Goal: Information Seeking & Learning: Learn about a topic

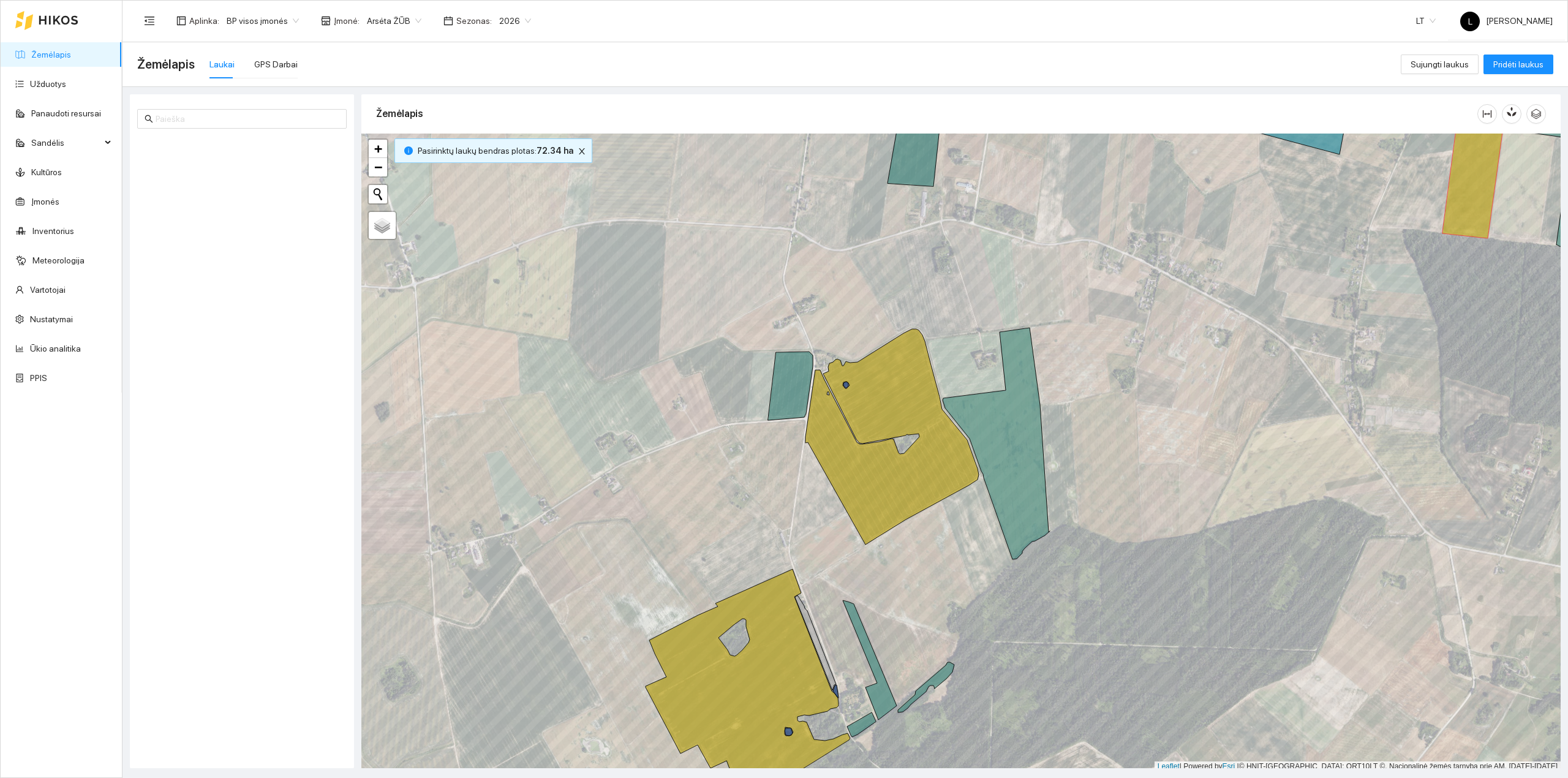
scroll to position [3, 0]
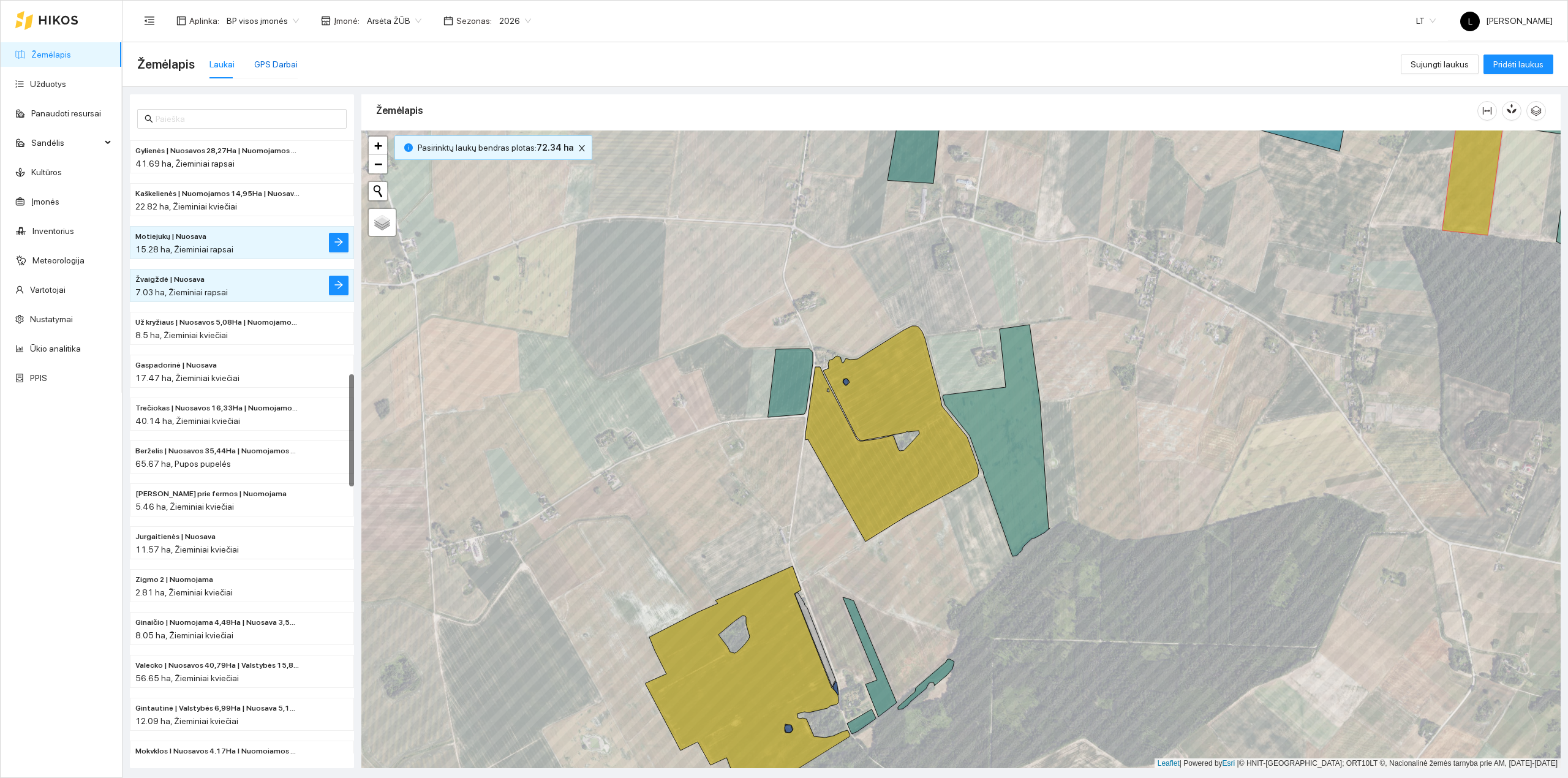
click at [267, 64] on div "GPS Darbai" at bounding box center [276, 64] width 43 height 13
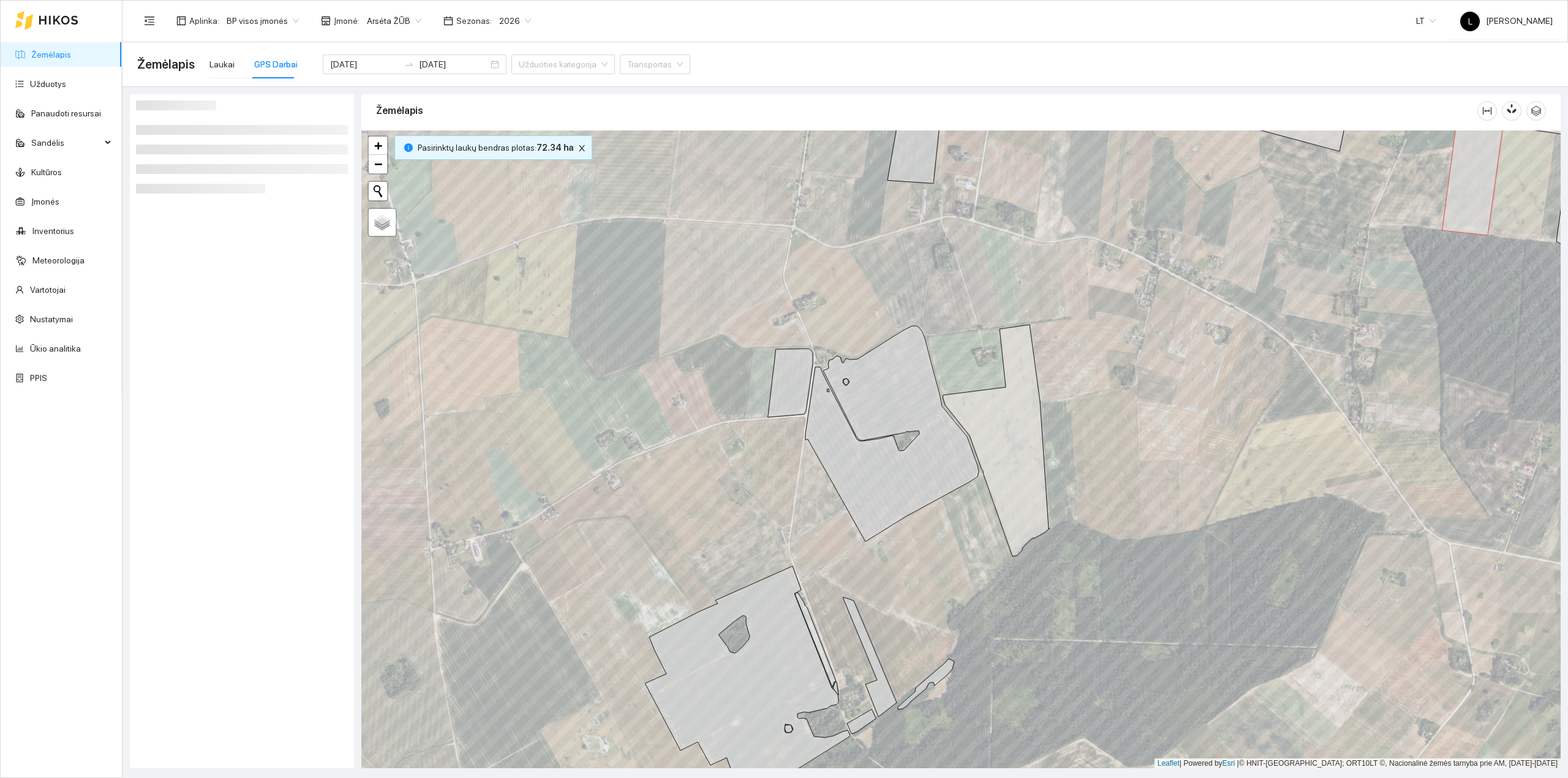
click at [366, 58] on input "[DATE]" at bounding box center [365, 64] width 69 height 13
click at [368, 65] on input "[DATE]" at bounding box center [365, 64] width 69 height 13
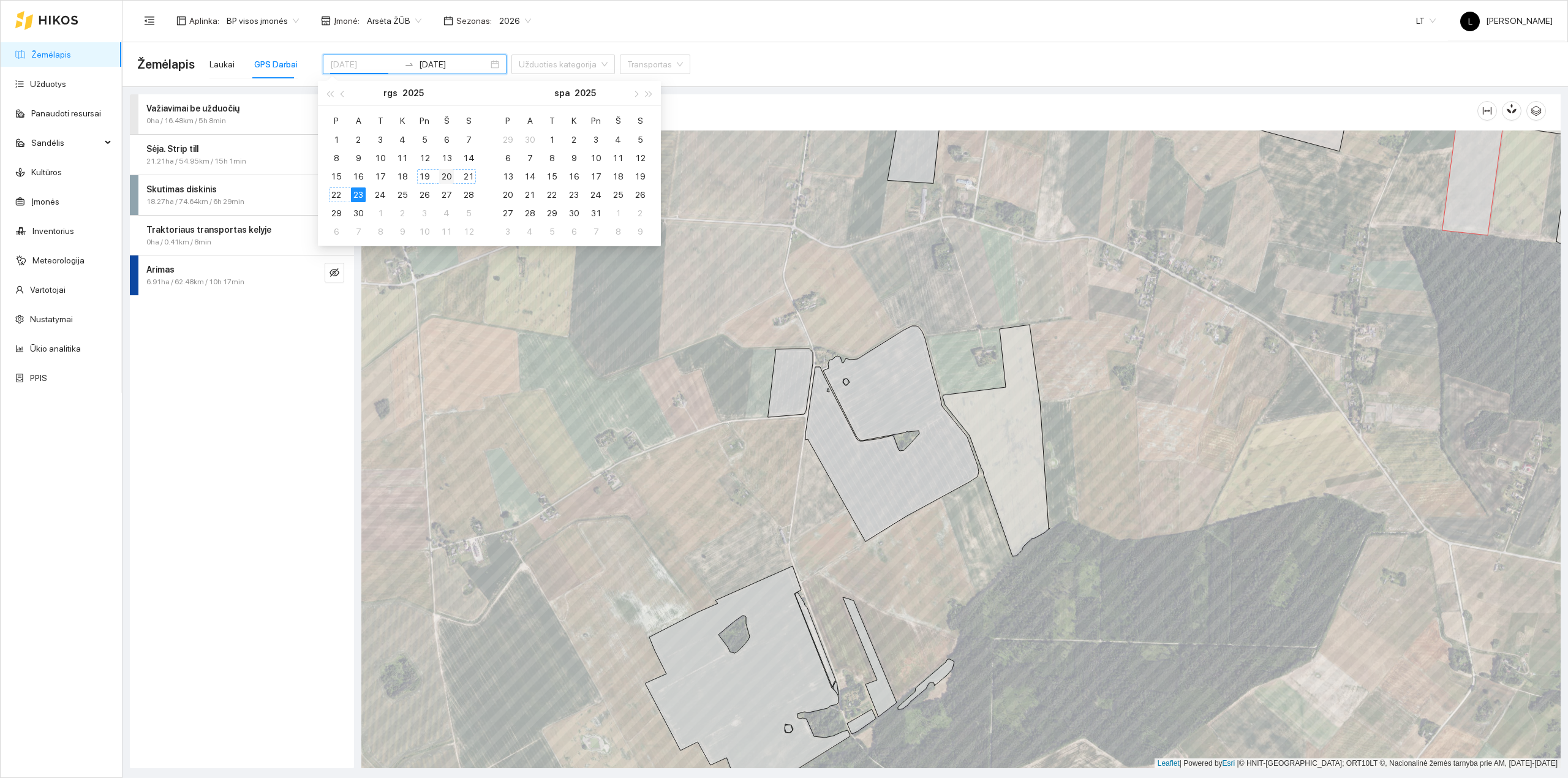
type input "[DATE]"
click at [442, 175] on div "20" at bounding box center [446, 176] width 15 height 15
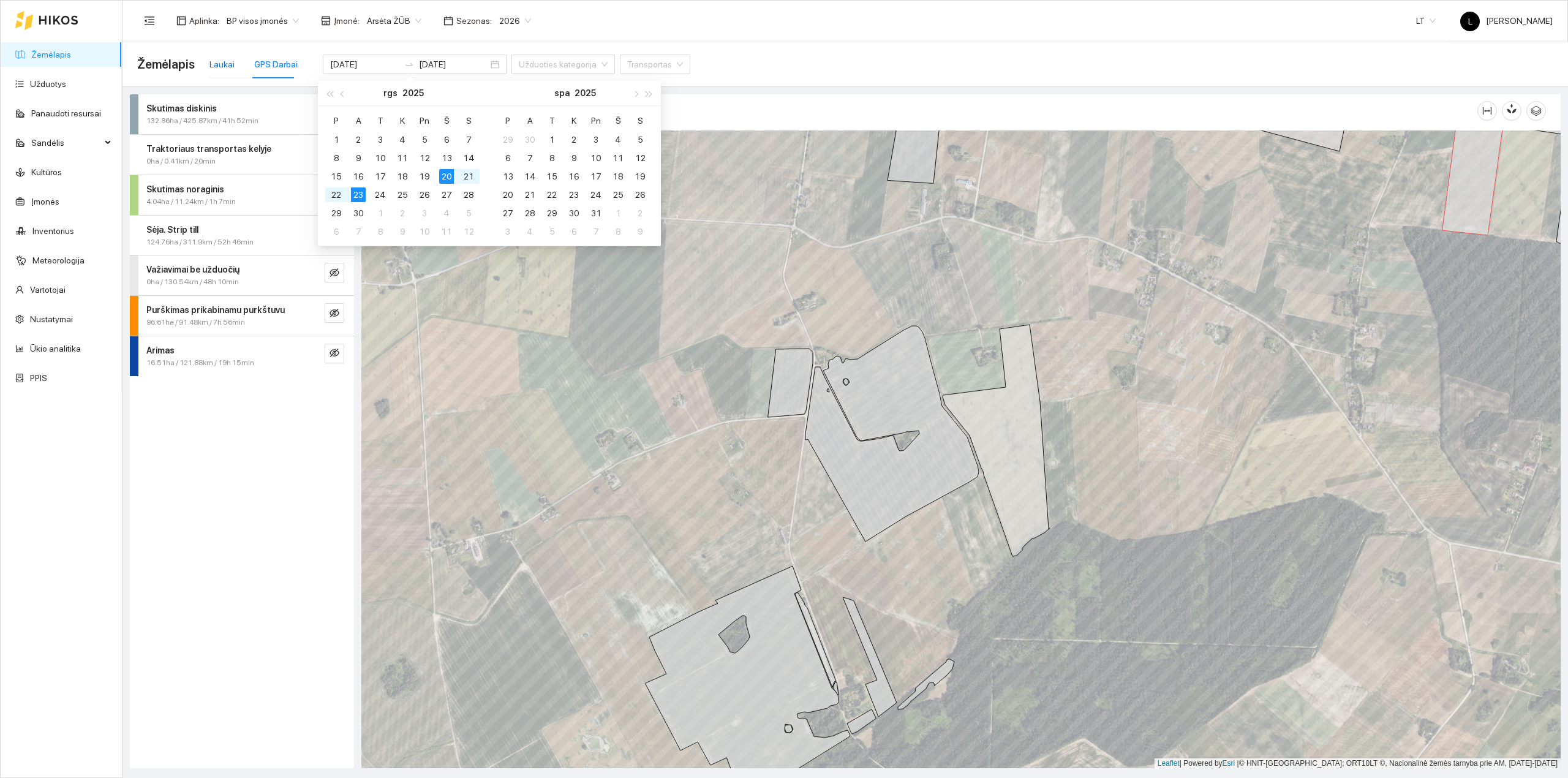
click at [224, 60] on div "Laukai" at bounding box center [222, 64] width 25 height 13
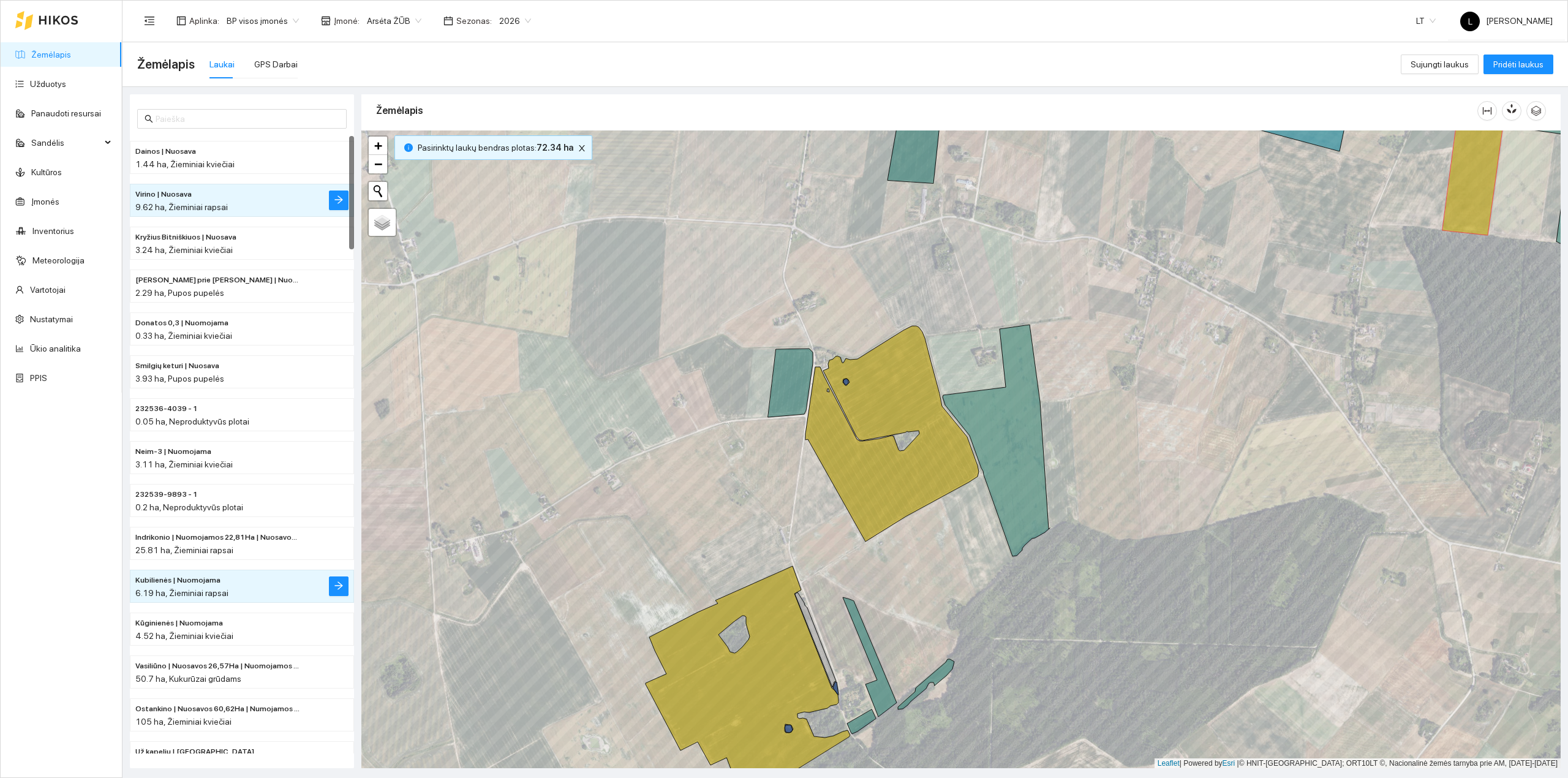
click at [50, 57] on link "Žemėlapis" at bounding box center [51, 54] width 40 height 10
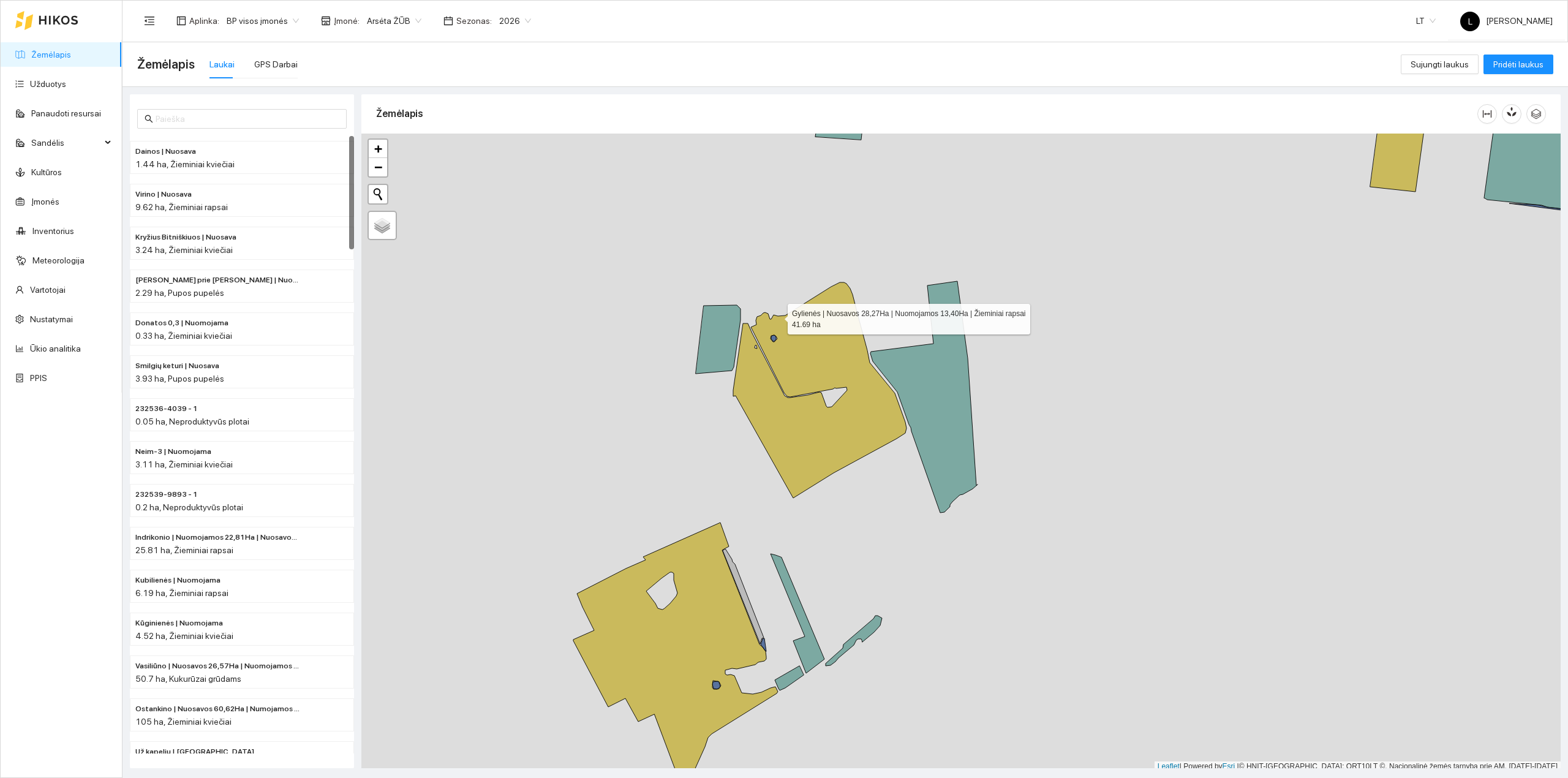
scroll to position [3, 0]
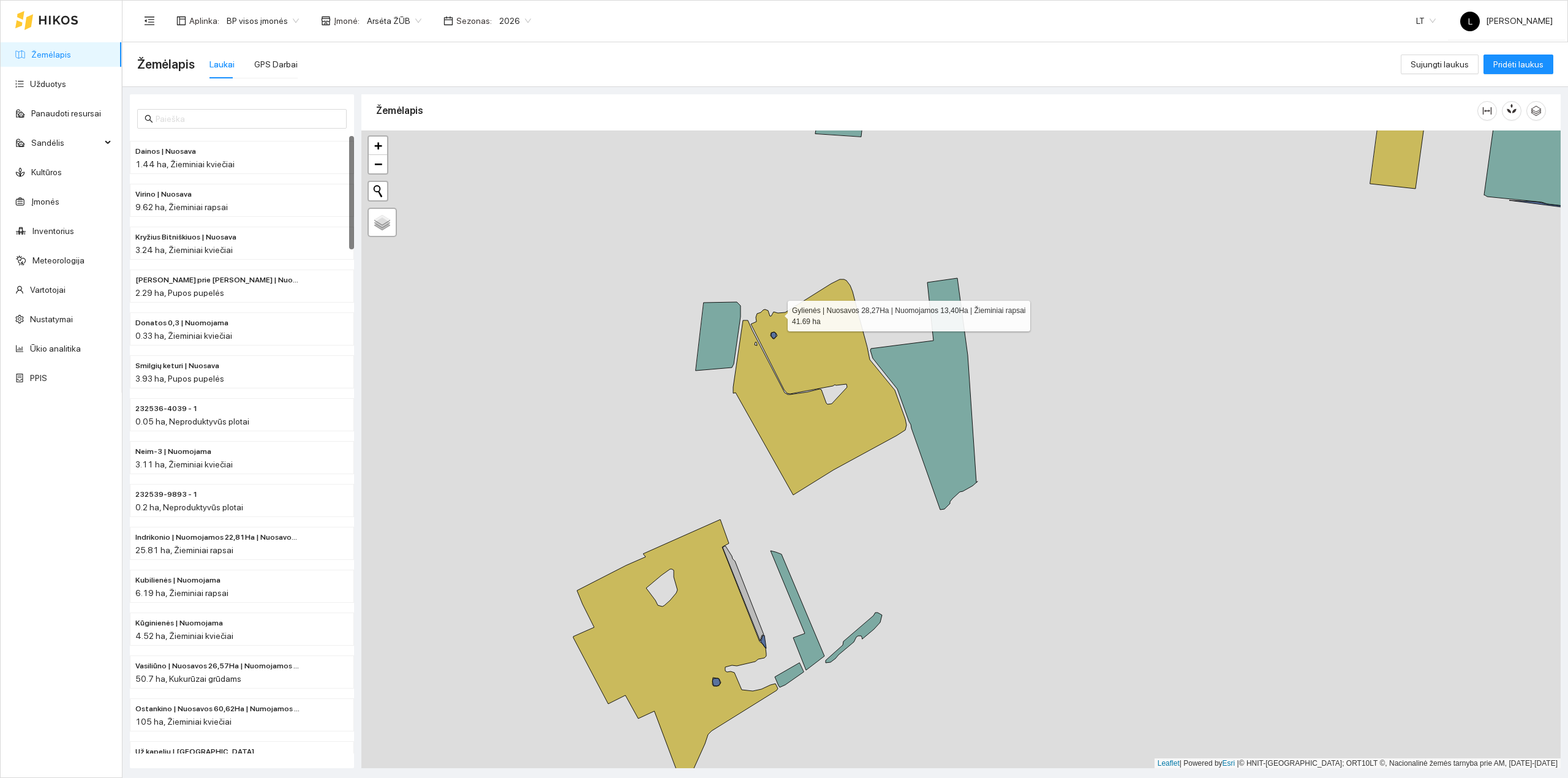
drag, startPoint x: 858, startPoint y: 372, endPoint x: 819, endPoint y: 408, distance: 53.1
click at [746, 290] on icon at bounding box center [819, 387] width 173 height 215
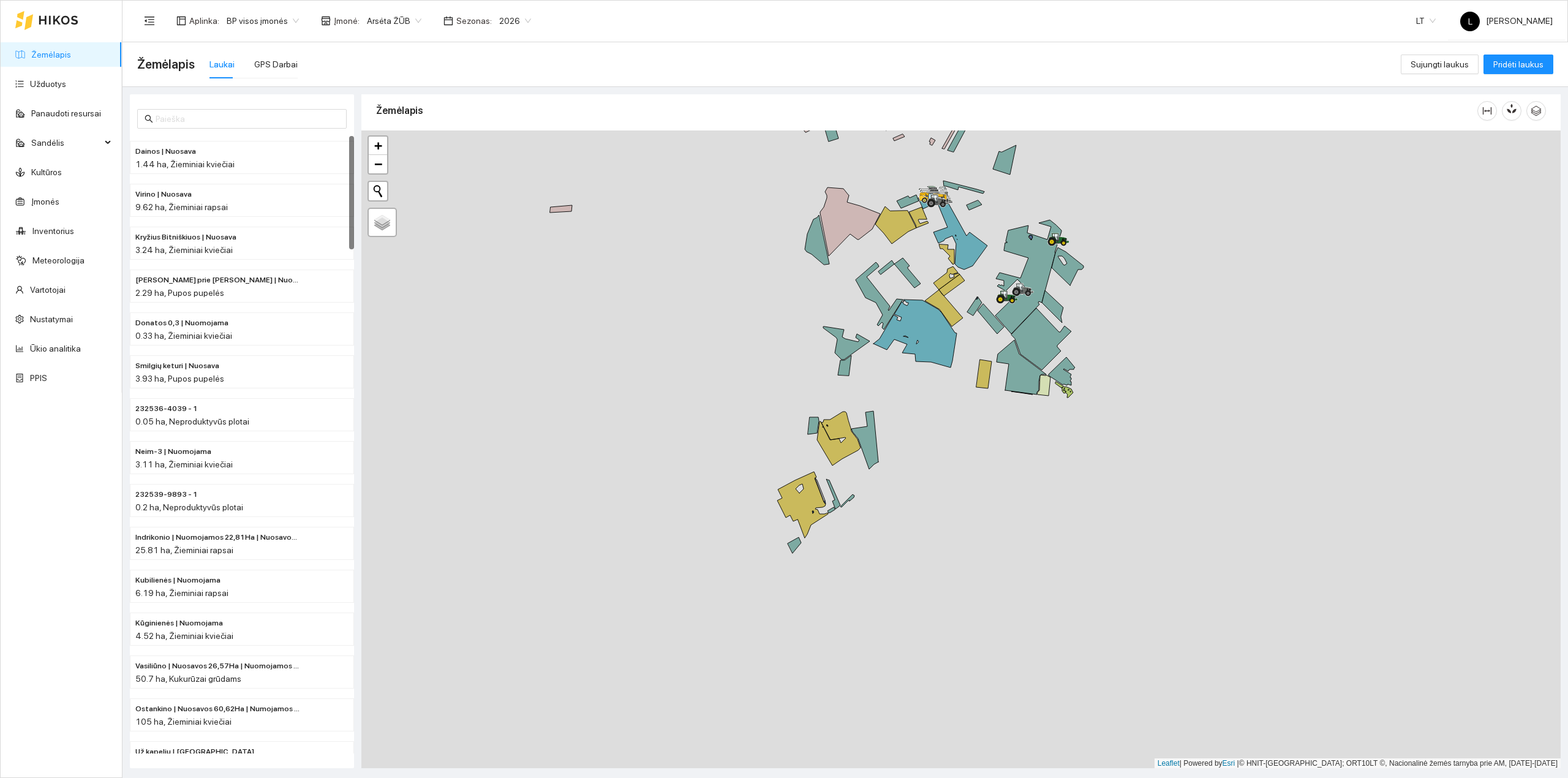
drag, startPoint x: 1055, startPoint y: 521, endPoint x: 877, endPoint y: 512, distance: 178.2
click at [883, 529] on div at bounding box center [961, 449] width 1199 height 638
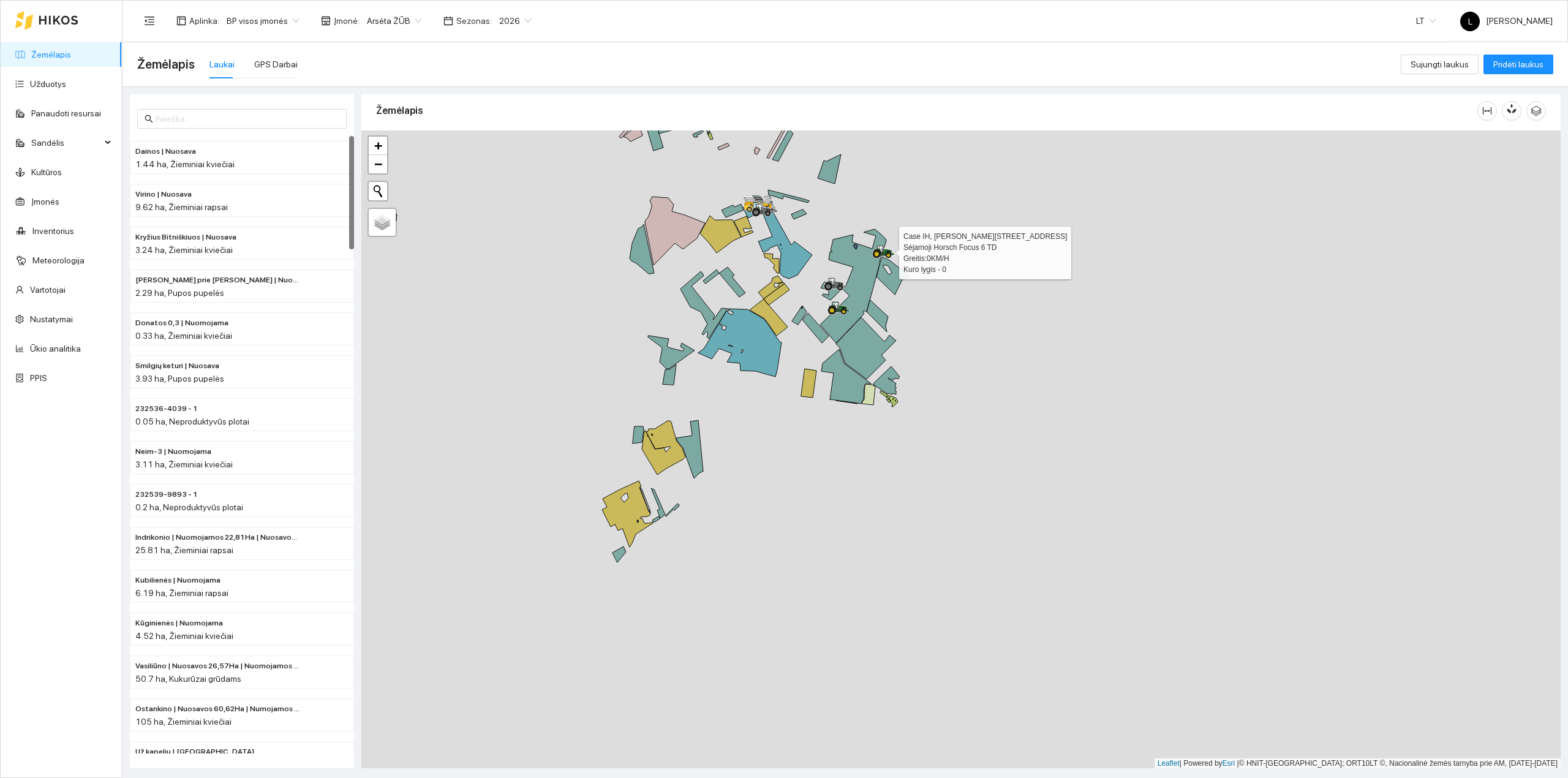
drag, startPoint x: 888, startPoint y: 305, endPoint x: 885, endPoint y: 349, distance: 44.1
click at [885, 349] on div at bounding box center [961, 449] width 1199 height 638
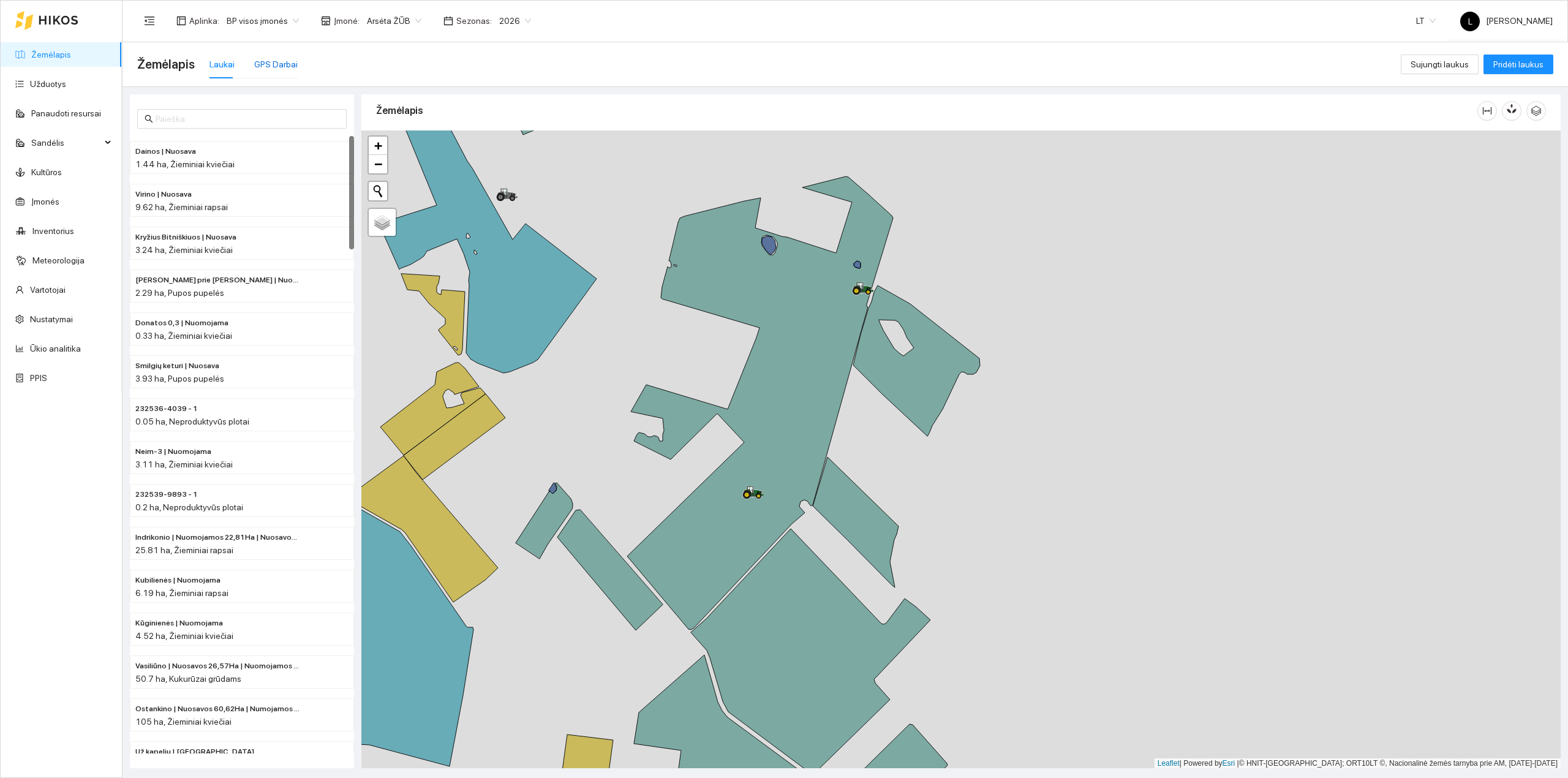
click at [272, 58] on div "GPS Darbai" at bounding box center [276, 64] width 43 height 13
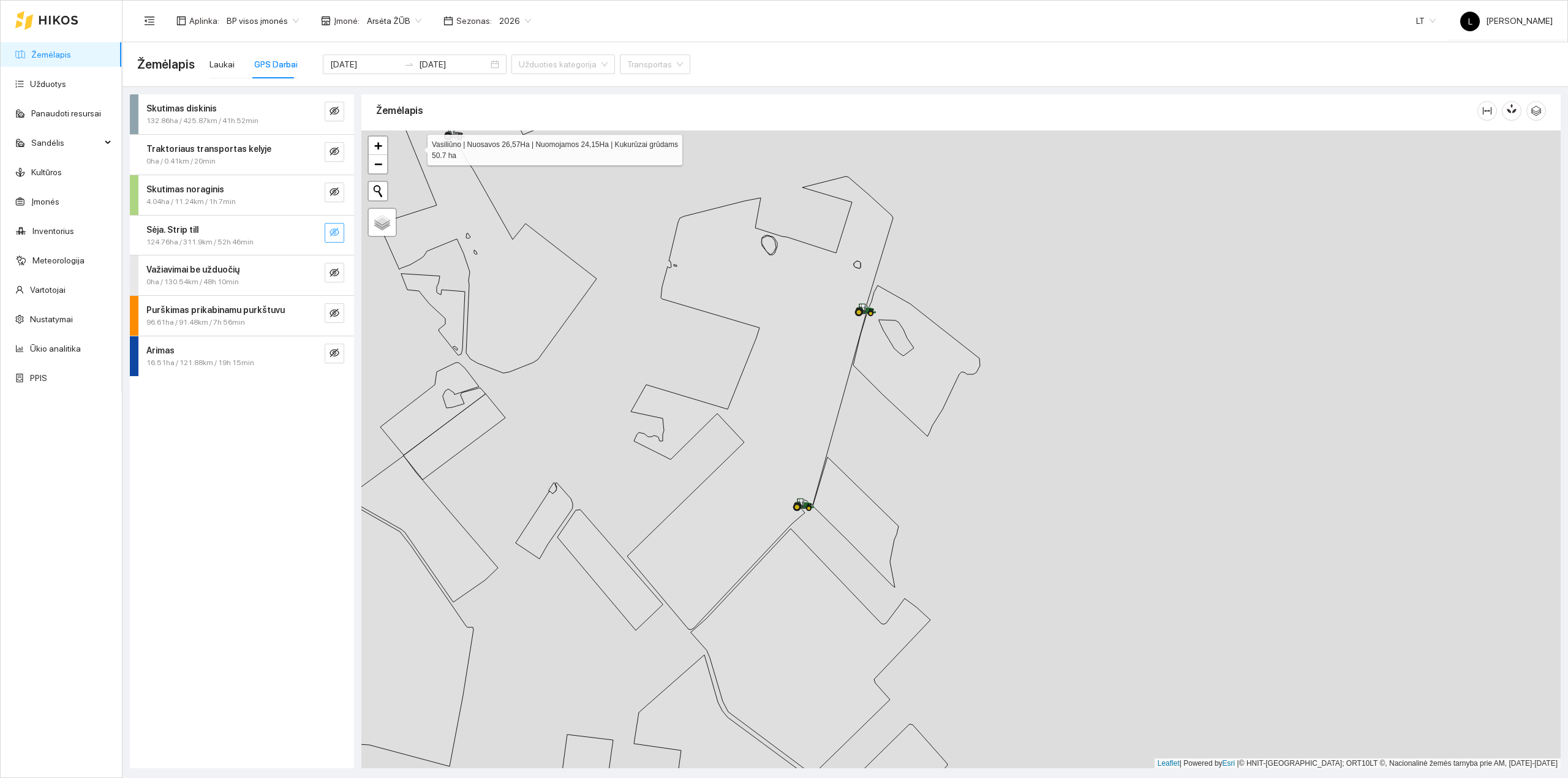
click at [335, 233] on icon "eye-invisible" at bounding box center [335, 232] width 3 height 3
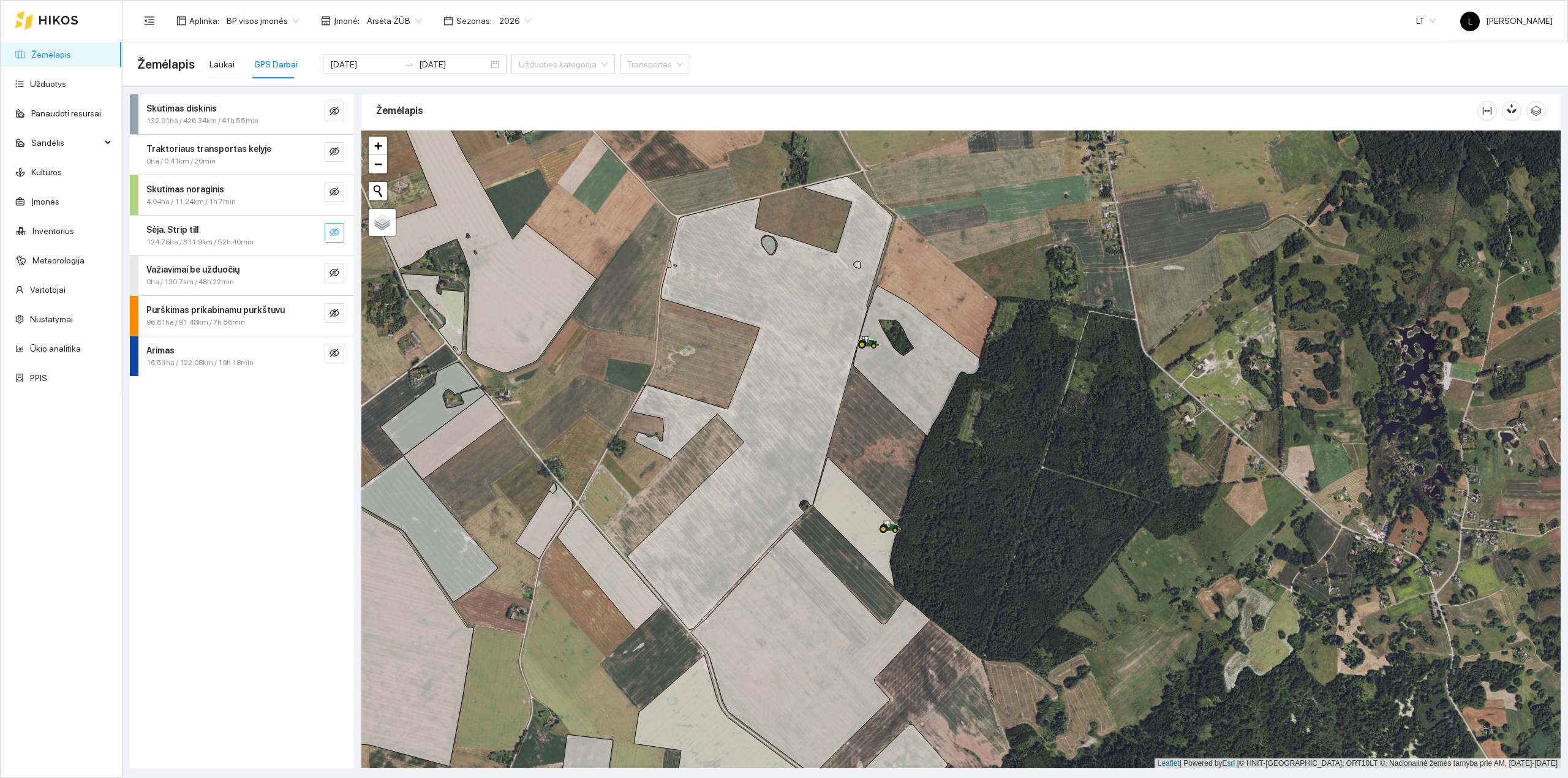
click at [332, 235] on icon "eye-invisible" at bounding box center [334, 232] width 10 height 10
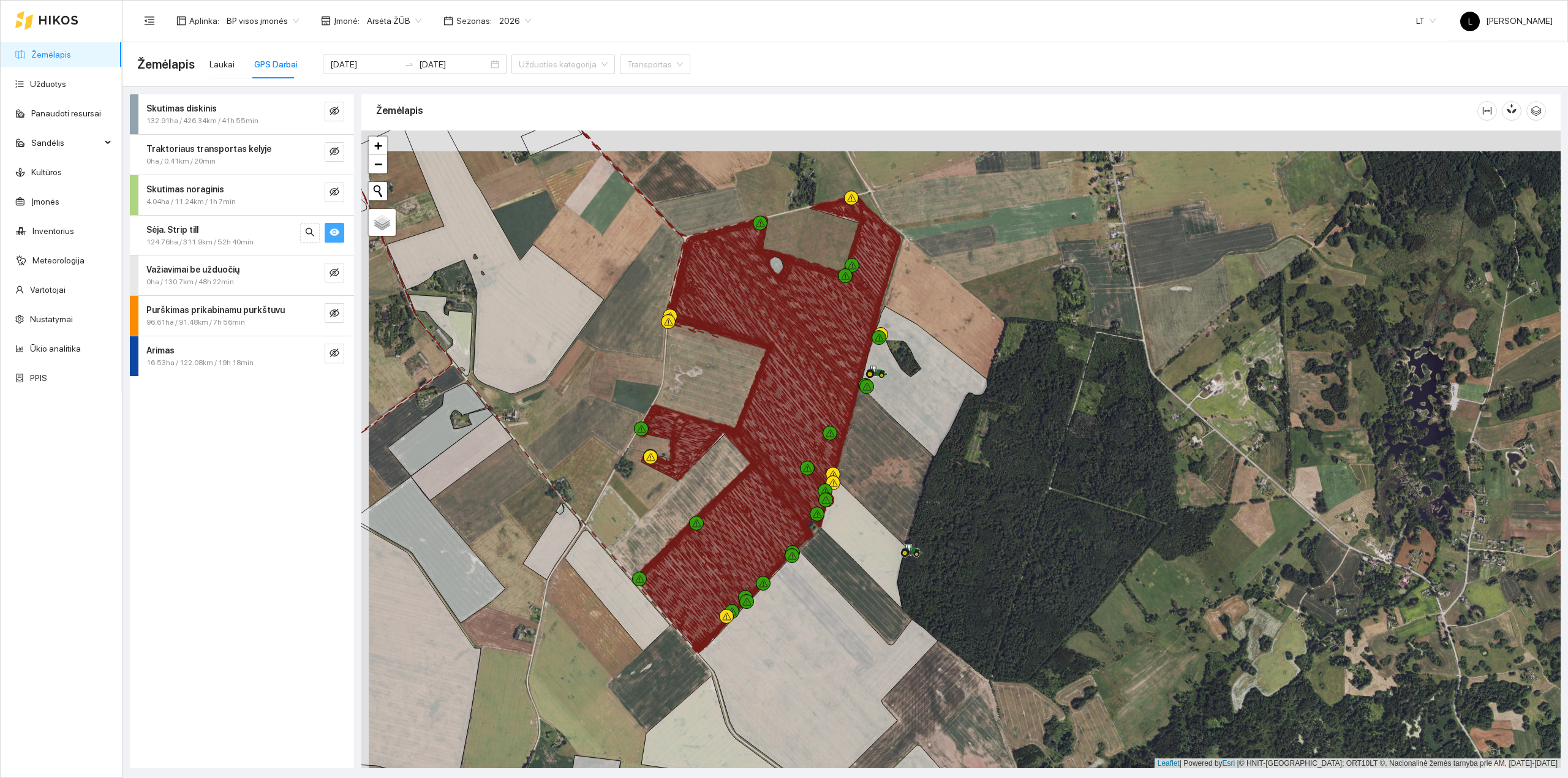
drag, startPoint x: 801, startPoint y: 447, endPoint x: 1144, endPoint y: 629, distance: 388.3
click at [841, 496] on icon at bounding box center [794, 427] width 93 height 137
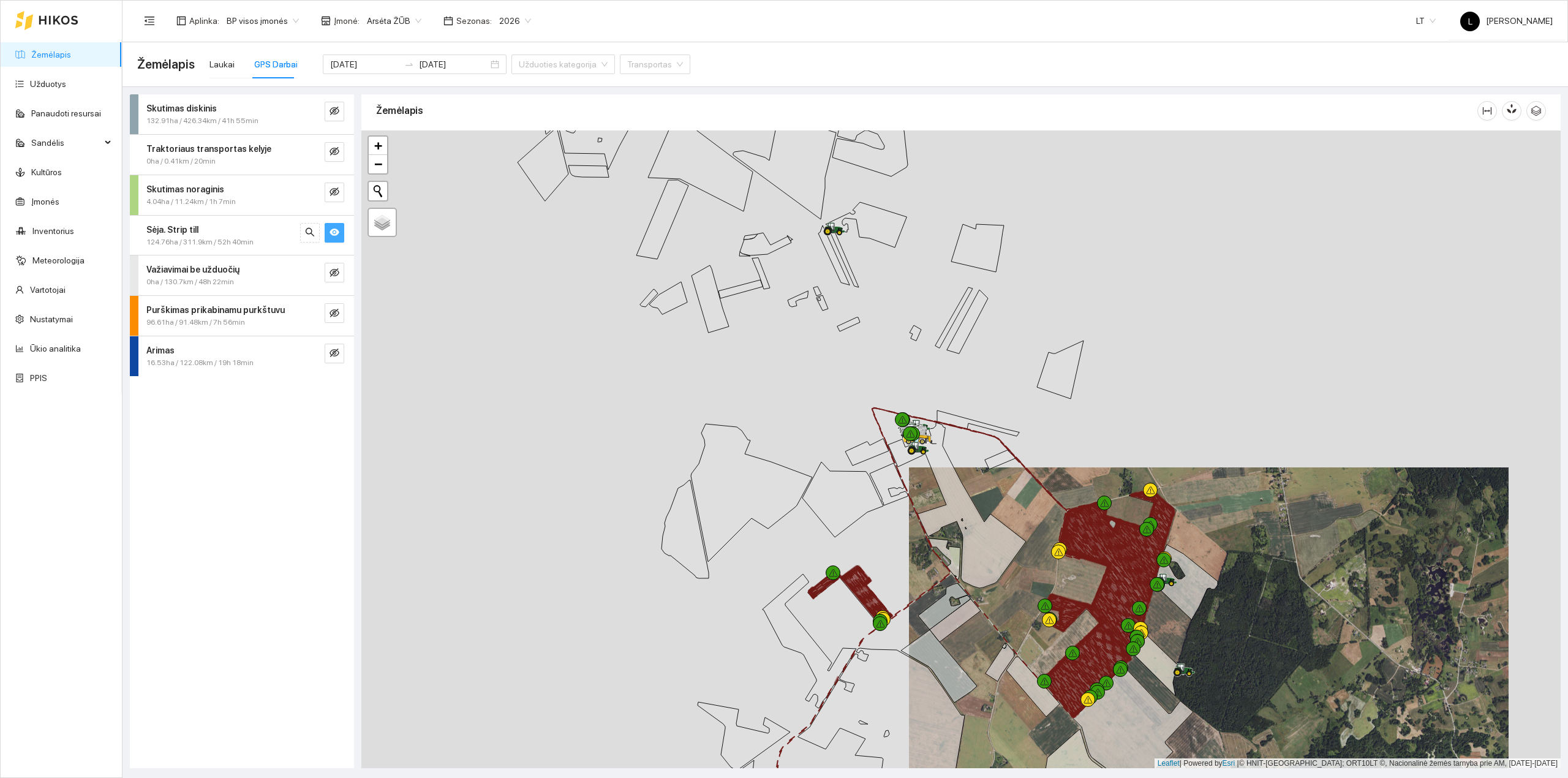
drag, startPoint x: 937, startPoint y: 507, endPoint x: 934, endPoint y: 484, distance: 23.2
click at [934, 484] on div at bounding box center [961, 449] width 1199 height 638
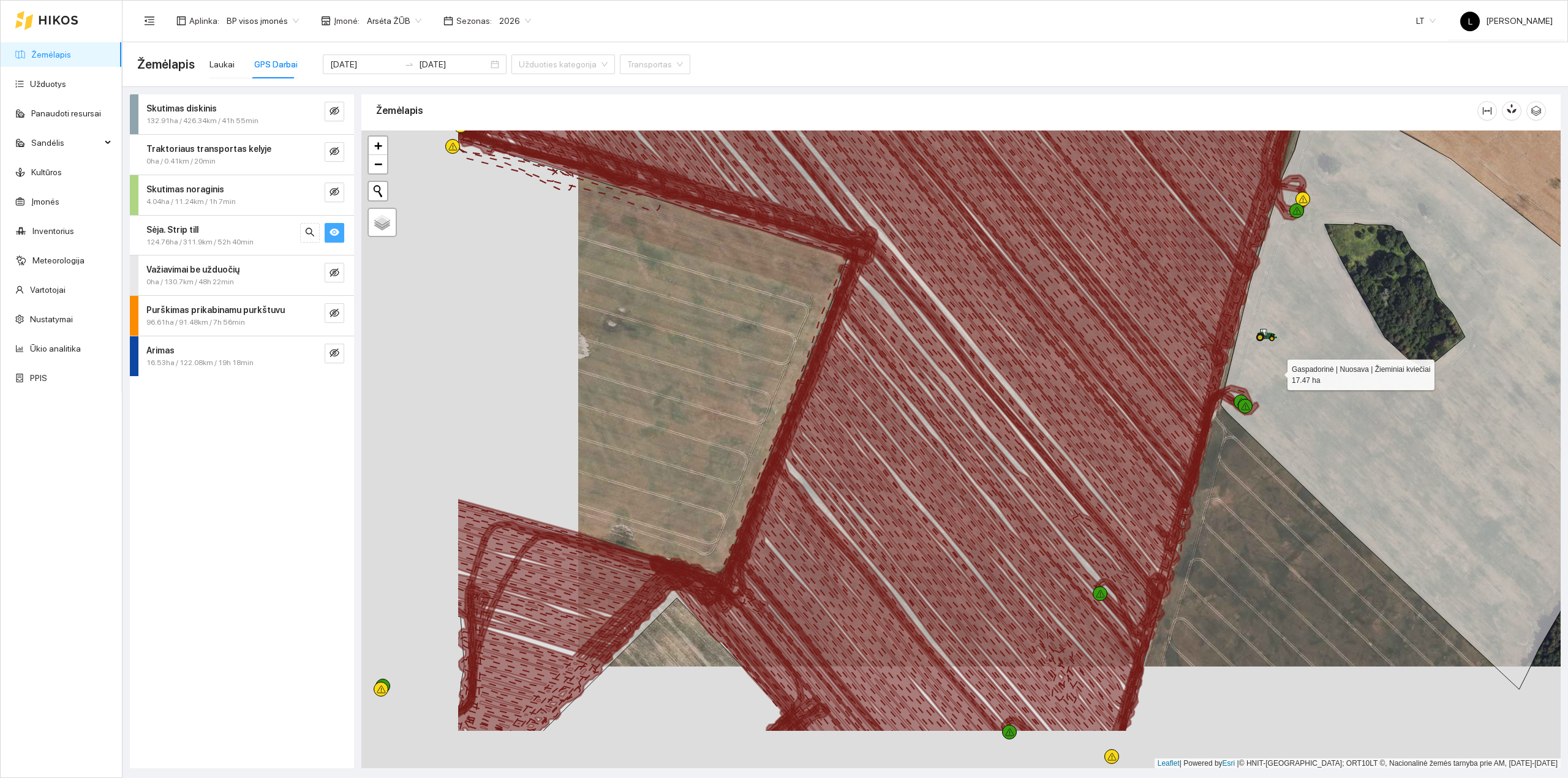
drag, startPoint x: 1054, startPoint y: 478, endPoint x: 1299, endPoint y: 376, distance: 265.4
click at [1292, 370] on icon at bounding box center [1475, 387] width 508 height 603
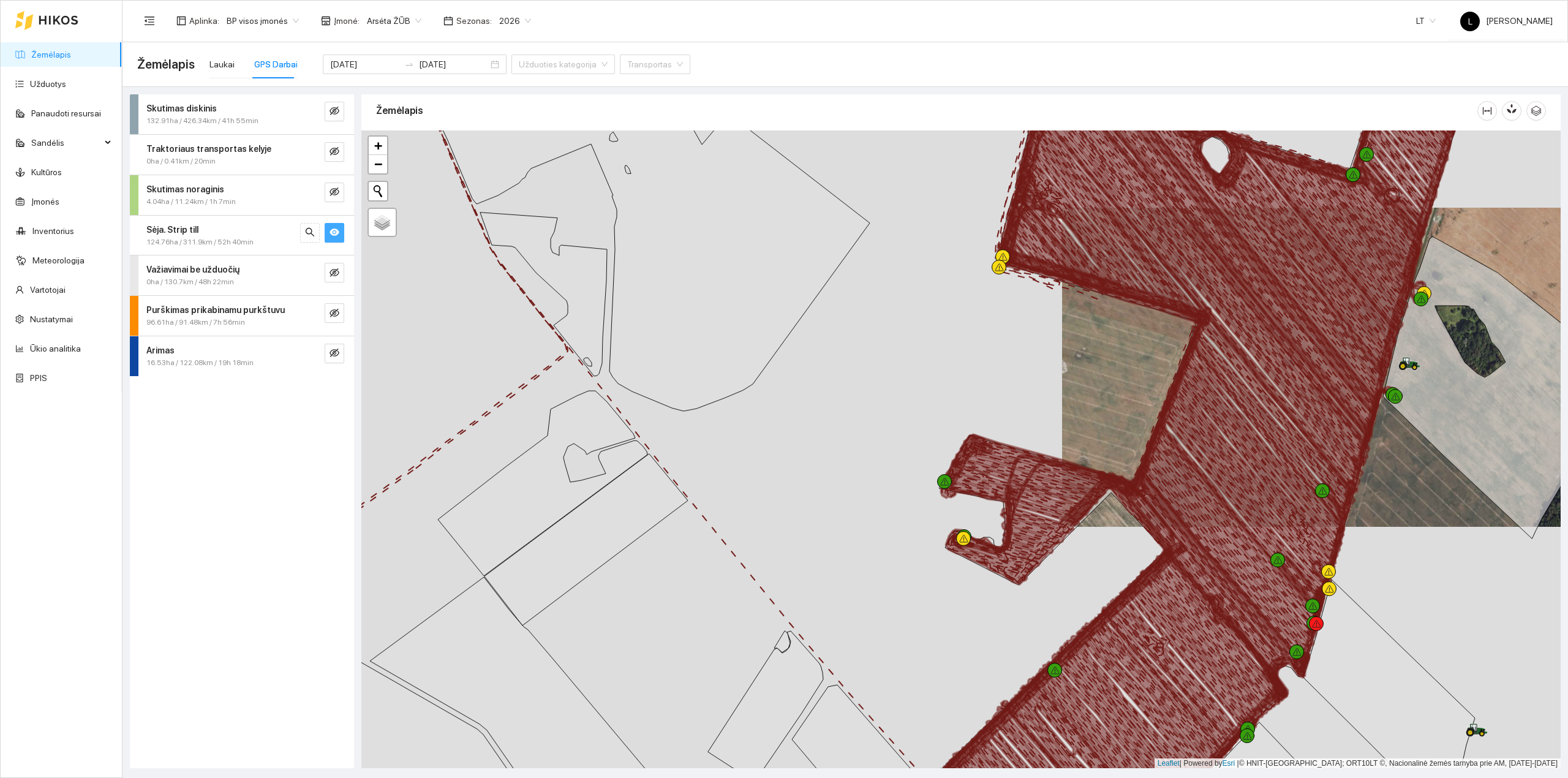
drag, startPoint x: 1323, startPoint y: 454, endPoint x: 1422, endPoint y: 454, distance: 99.0
click at [1422, 454] on div at bounding box center [961, 449] width 1199 height 638
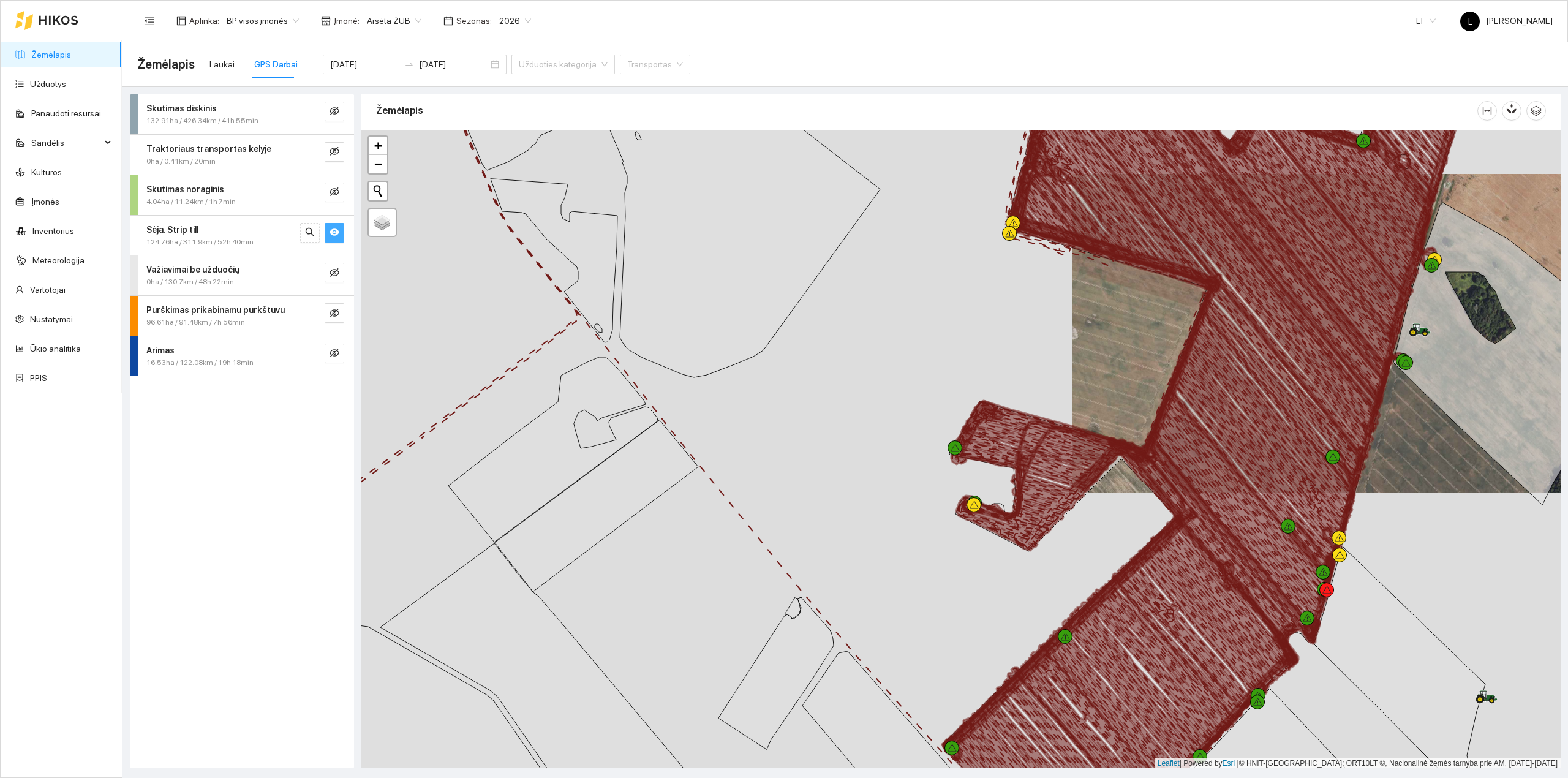
drag, startPoint x: 1285, startPoint y: 677, endPoint x: 1332, endPoint y: 554, distance: 131.7
click at [1332, 557] on div at bounding box center [961, 449] width 1199 height 638
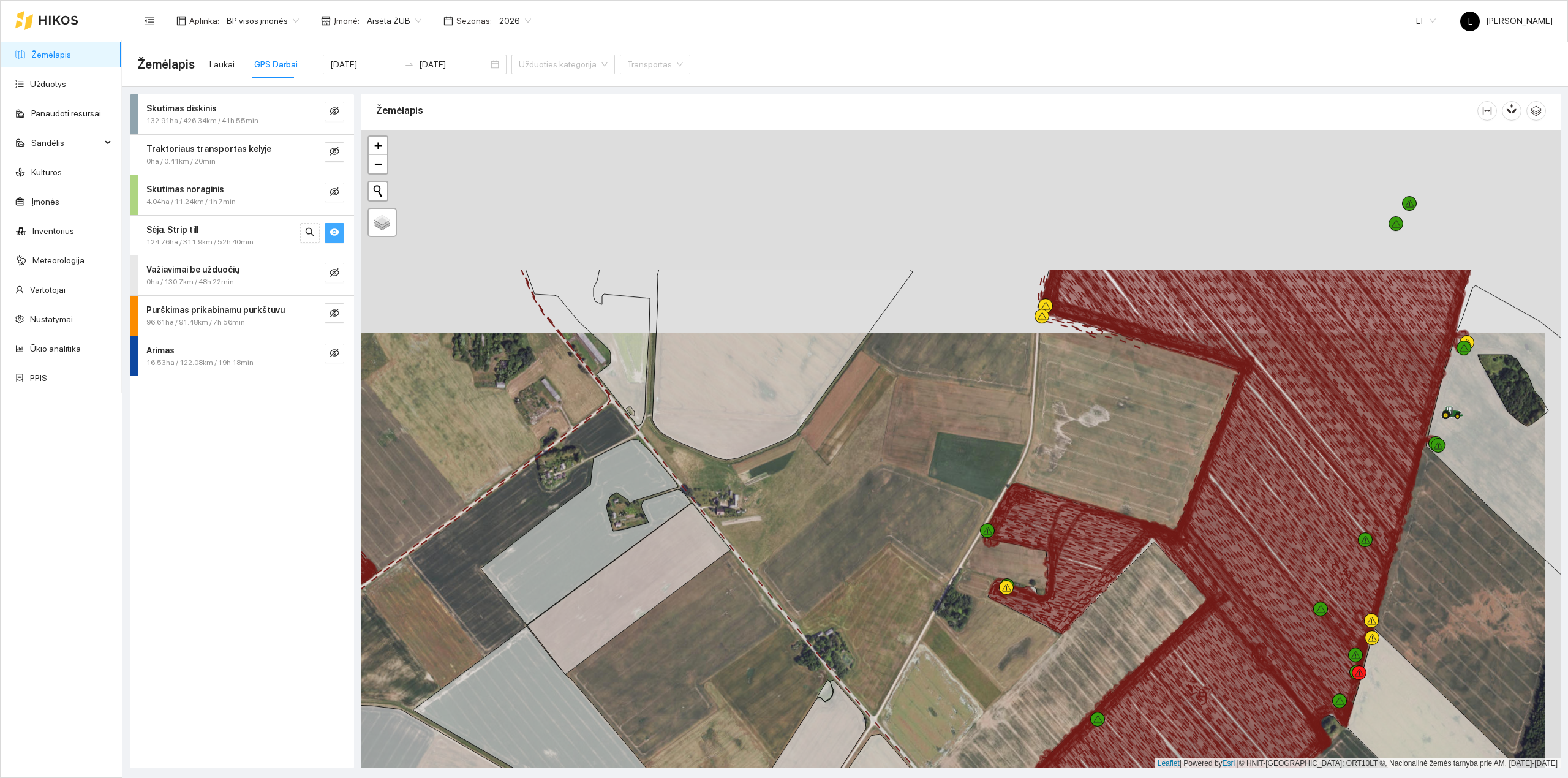
drag, startPoint x: 1387, startPoint y: 302, endPoint x: 1370, endPoint y: 535, distance: 233.6
click at [1370, 542] on icon at bounding box center [1223, 405] width 364 height 274
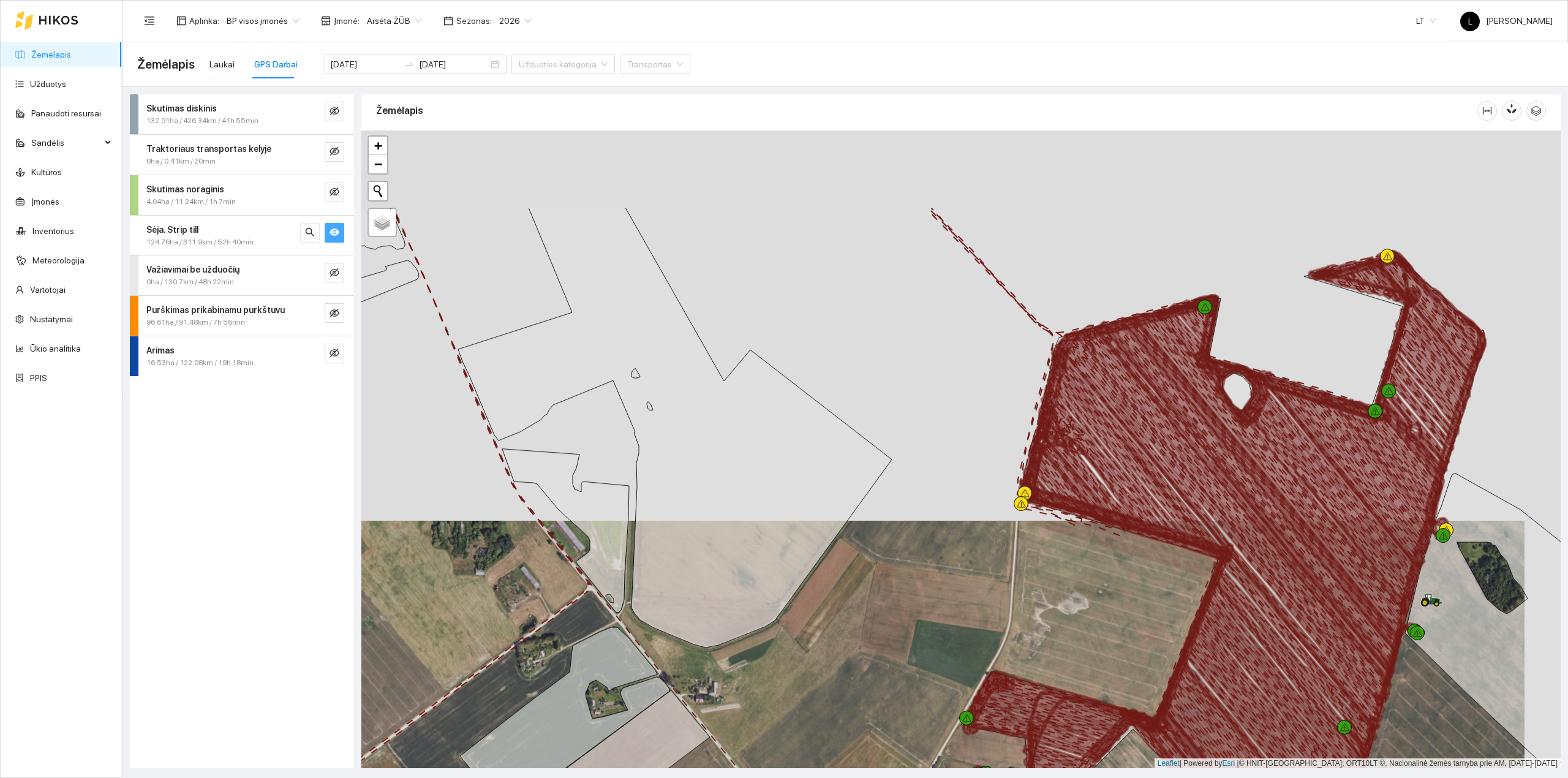
drag, startPoint x: 1397, startPoint y: 379, endPoint x: 1377, endPoint y: 502, distance: 124.6
click at [1377, 521] on icon at bounding box center [1234, 431] width 425 height 271
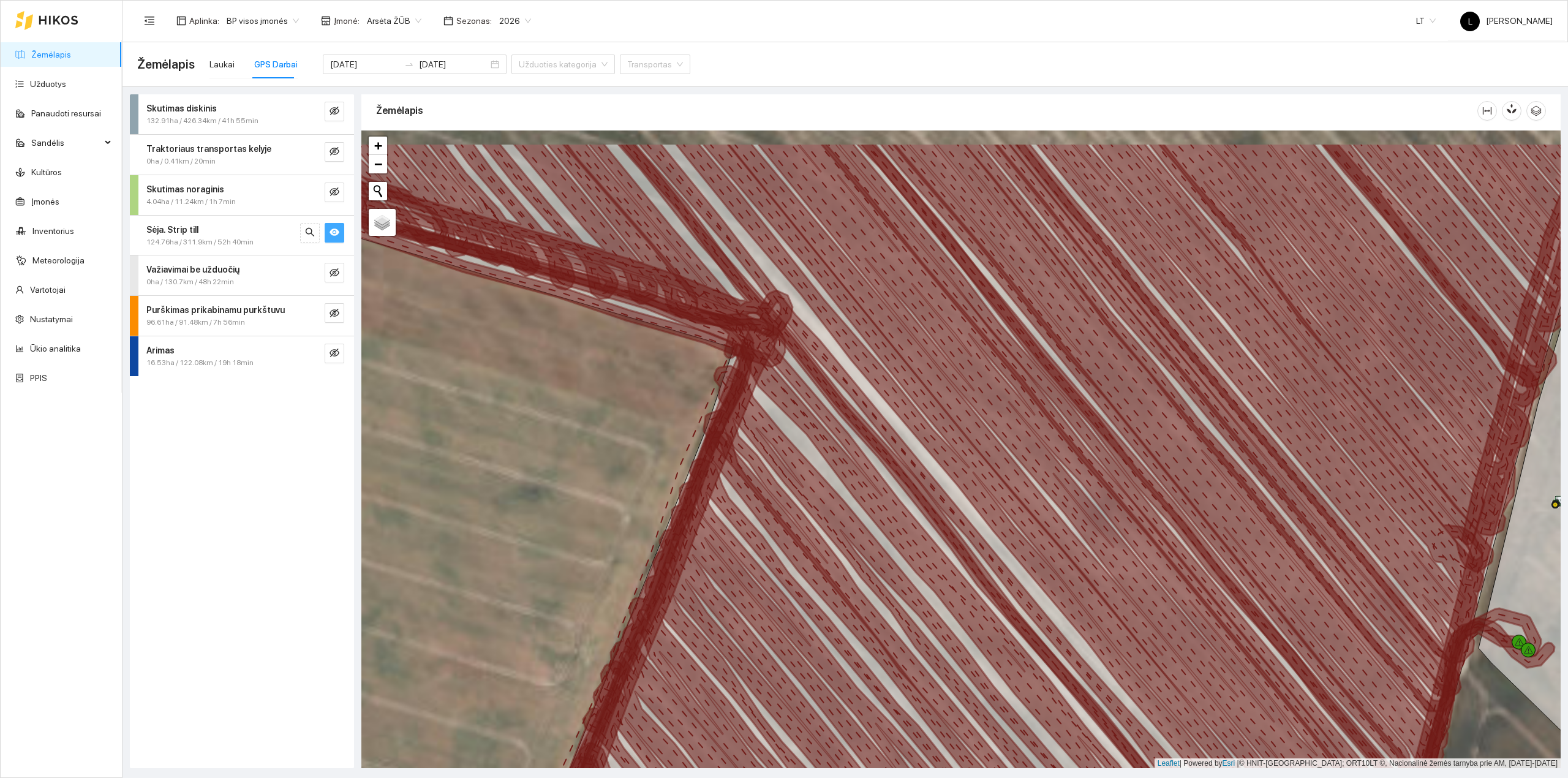
drag, startPoint x: 1442, startPoint y: 549, endPoint x: 1429, endPoint y: 574, distance: 28.2
click at [1430, 574] on icon at bounding box center [1223, 427] width 520 height 568
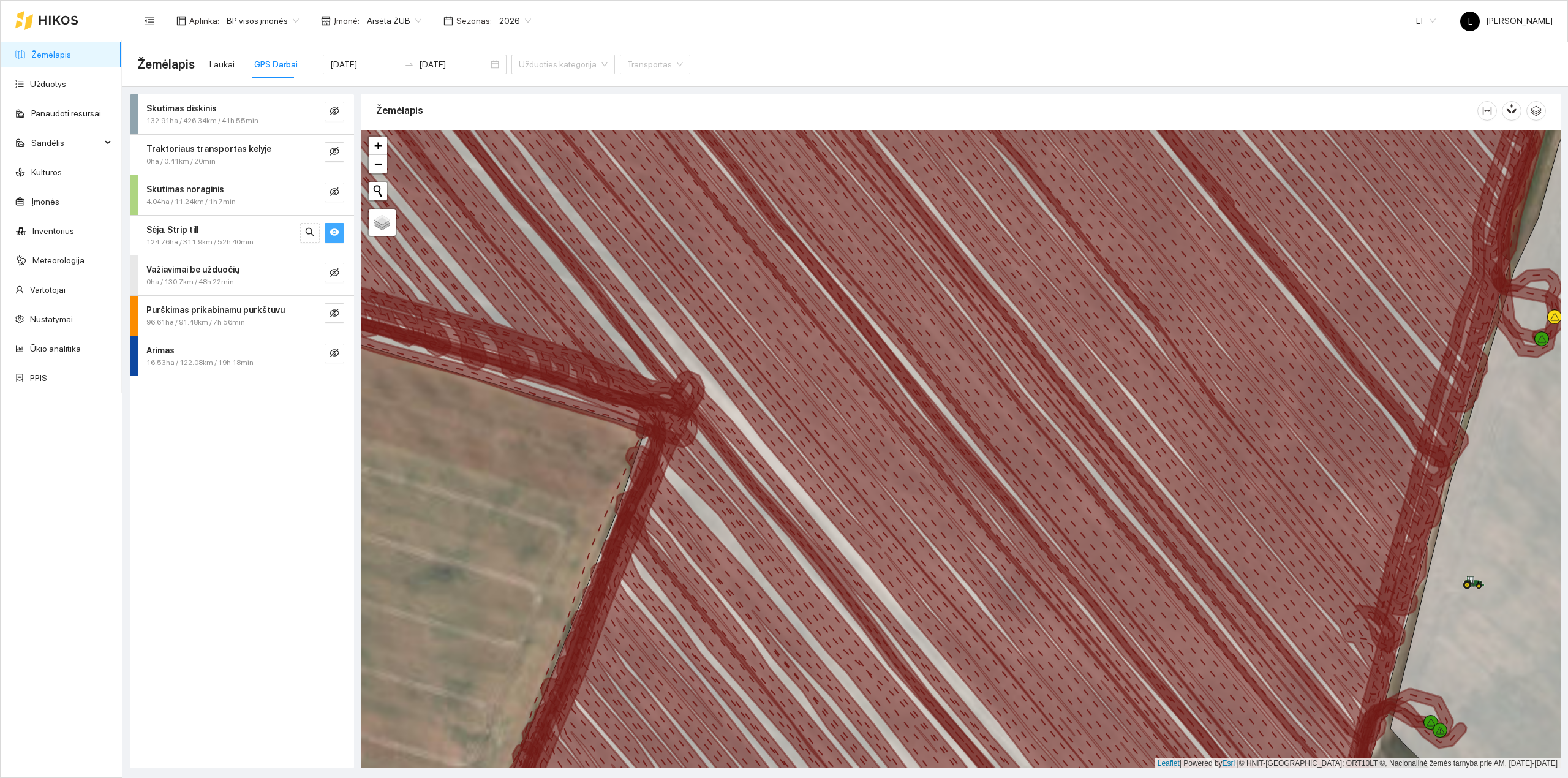
drag, startPoint x: 1434, startPoint y: 578, endPoint x: 1347, endPoint y: 669, distance: 125.9
click at [1347, 669] on icon at bounding box center [1091, 455] width 608 height 671
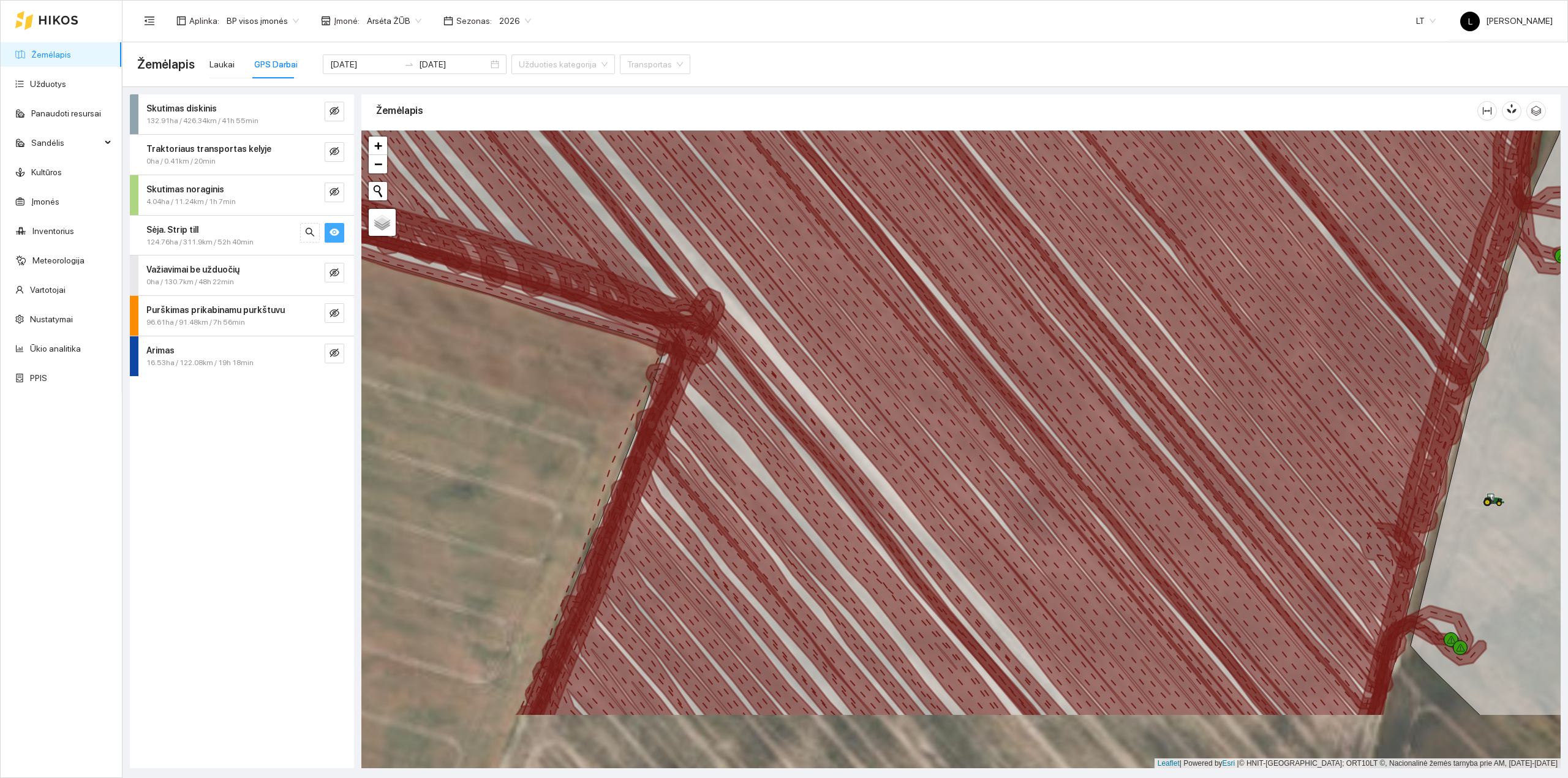
drag, startPoint x: 1344, startPoint y: 673, endPoint x: 1376, endPoint y: 549, distance: 128.1
click at [1376, 549] on icon at bounding box center [1075, 327] width 680 height 763
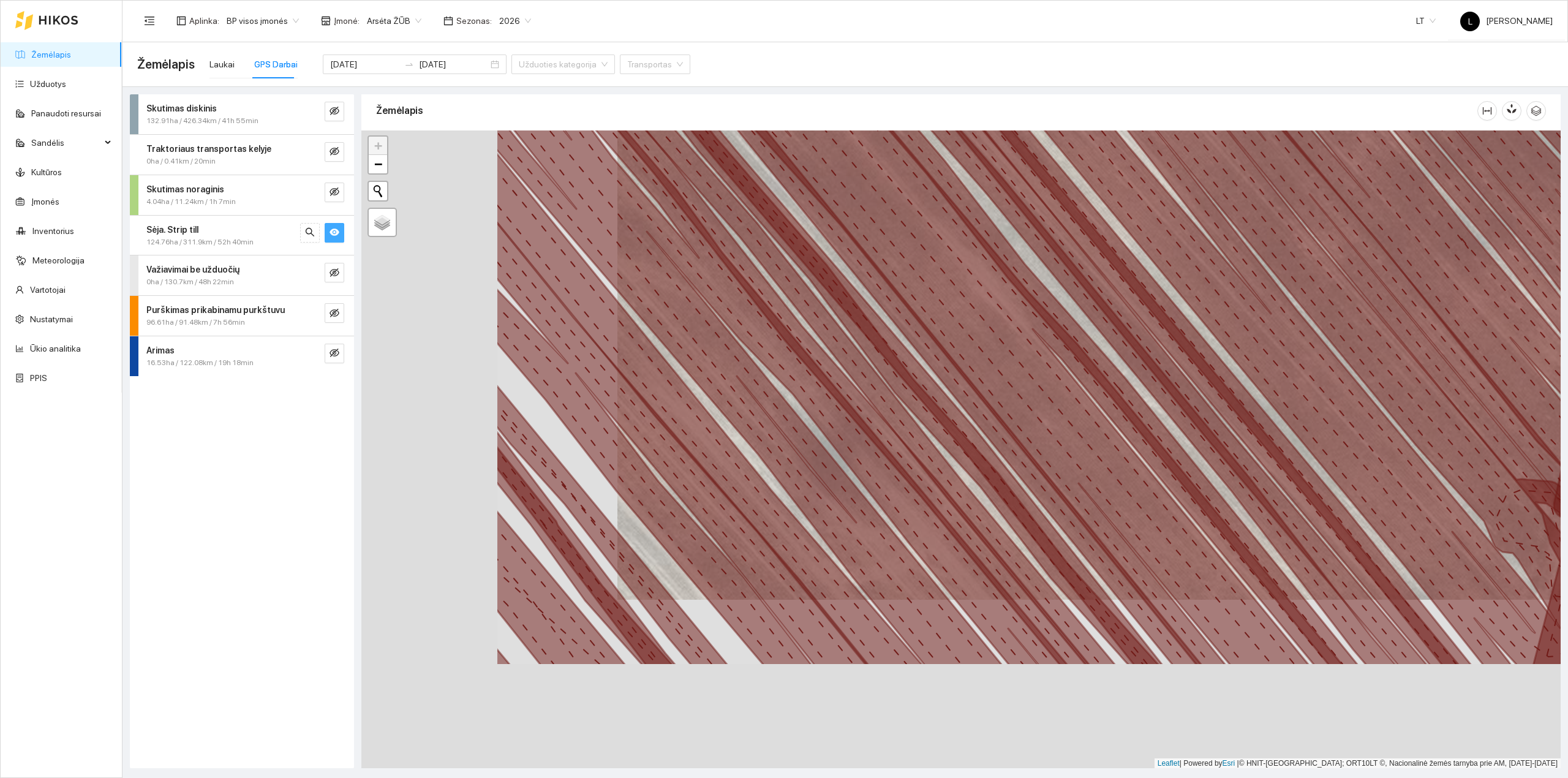
drag, startPoint x: 980, startPoint y: 513, endPoint x: 1238, endPoint y: 343, distance: 309.0
click at [1237, 344] on icon at bounding box center [1149, 280] width 894 height 770
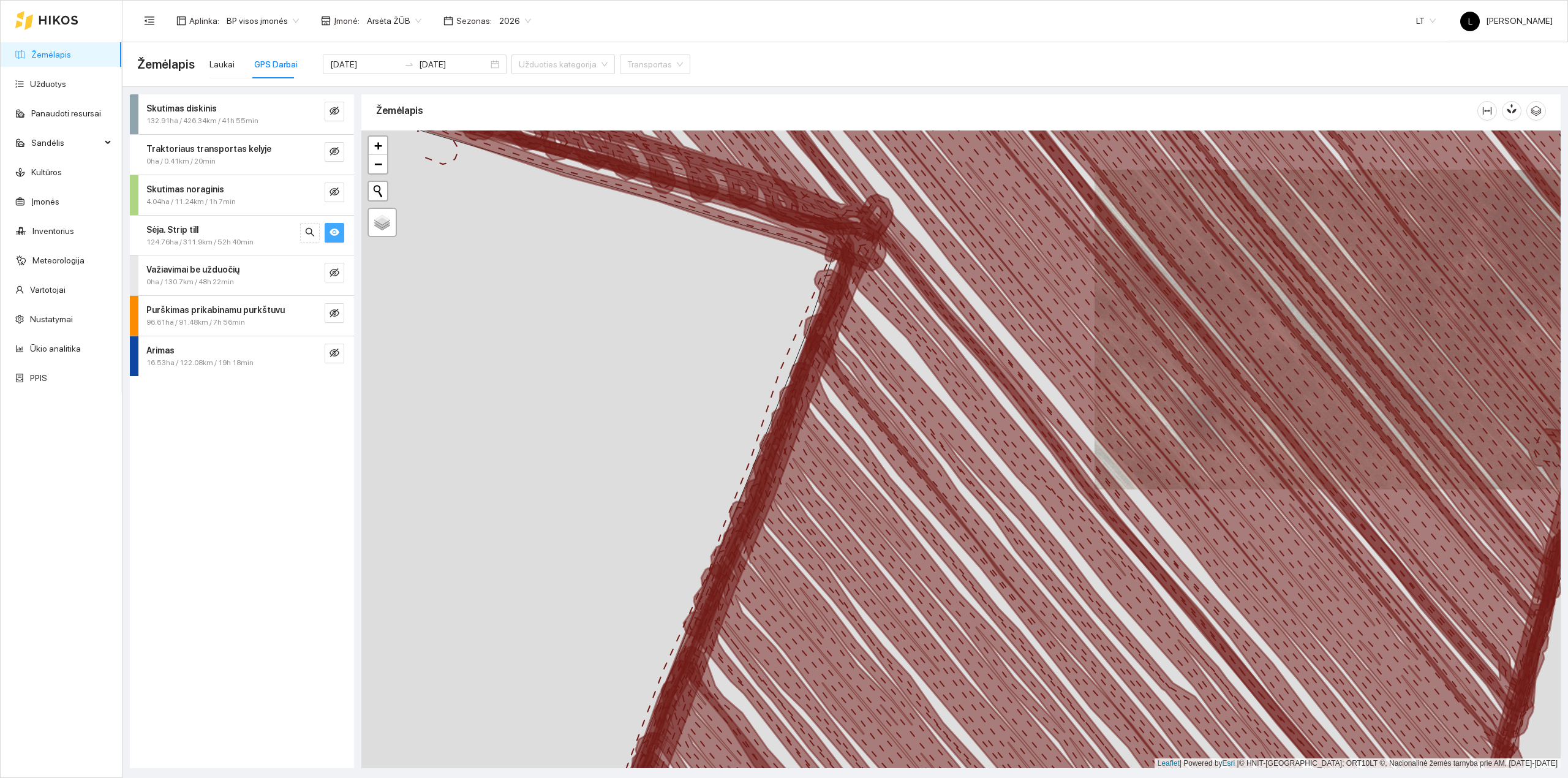
drag, startPoint x: 1223, startPoint y: 452, endPoint x: 1260, endPoint y: 441, distance: 38.6
click at [1254, 446] on icon at bounding box center [1237, 453] width 770 height 751
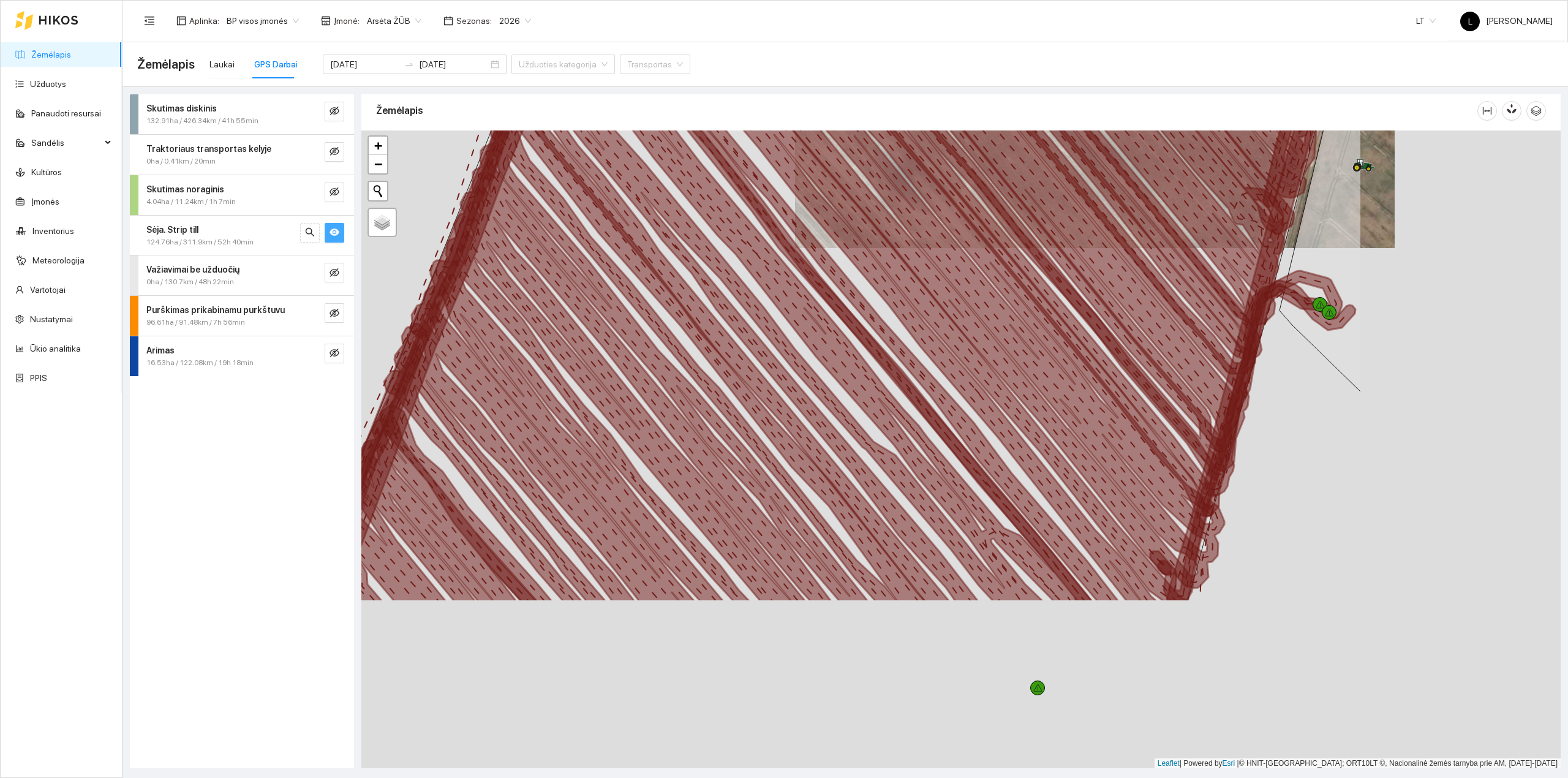
drag, startPoint x: 1360, startPoint y: 581, endPoint x: 1096, endPoint y: 360, distance: 344.3
click at [1078, 361] on icon at bounding box center [935, 210] width 774 height 756
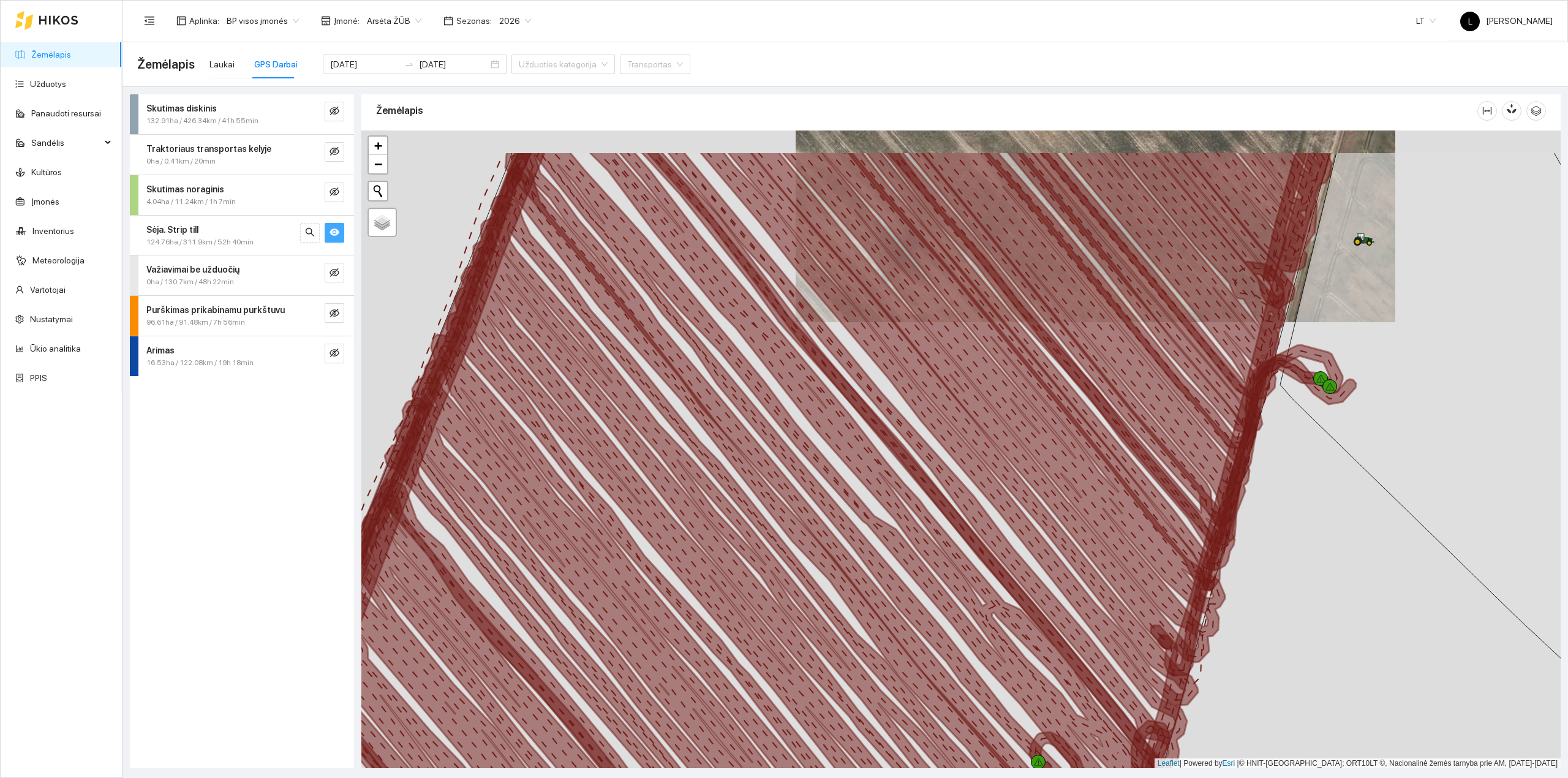
drag, startPoint x: 1174, startPoint y: 405, endPoint x: 1171, endPoint y: 445, distance: 40.1
click at [1171, 446] on icon at bounding box center [1055, 370] width 415 height 439
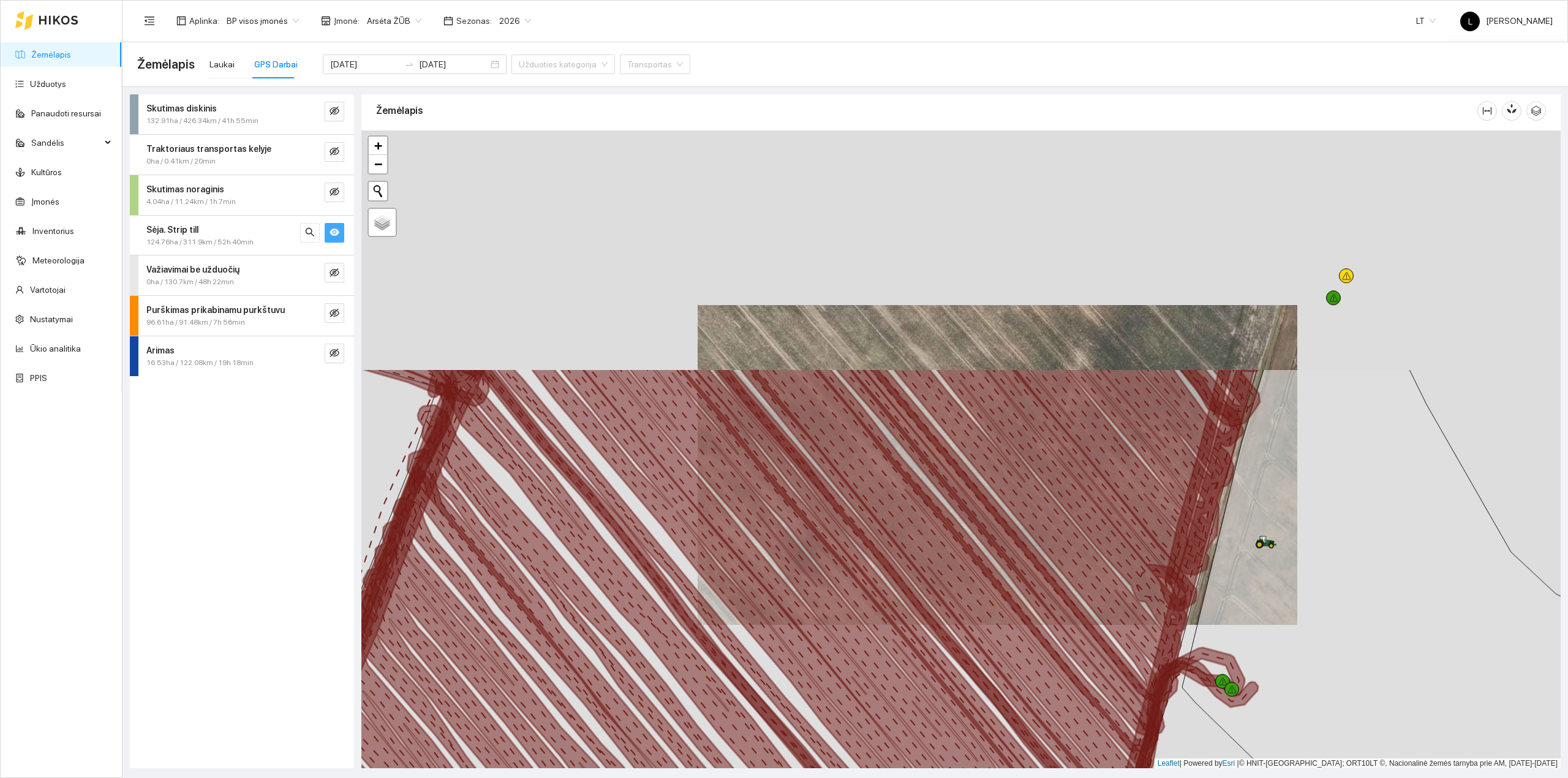
drag, startPoint x: 1271, startPoint y: 319, endPoint x: 1167, endPoint y: 648, distance: 345.0
click at [1145, 694] on icon at bounding box center [1139, 753] width 230 height 770
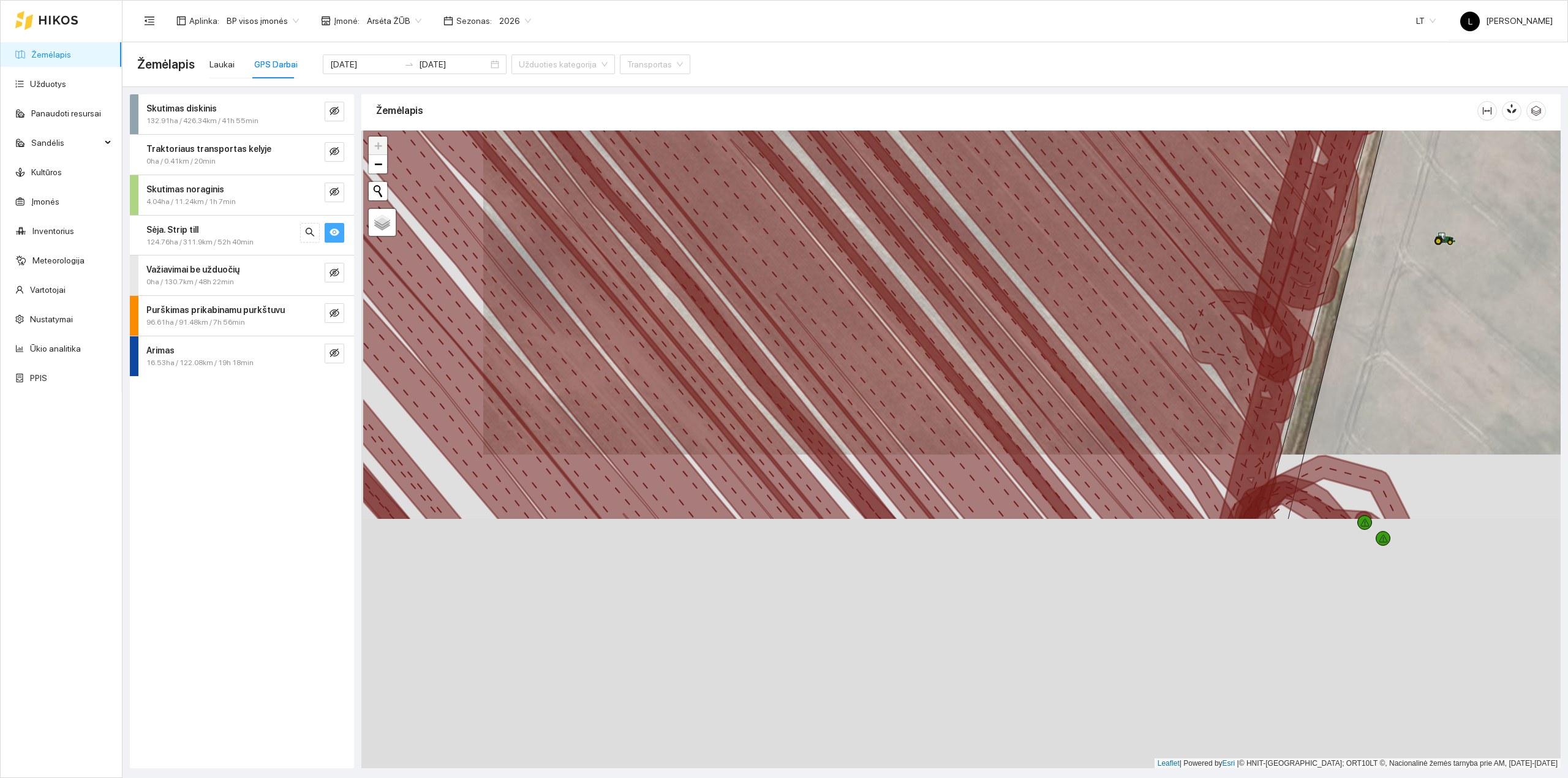
drag, startPoint x: 1165, startPoint y: 610, endPoint x: 1289, endPoint y: 279, distance: 353.5
click at [1289, 281] on icon at bounding box center [1347, 135] width 255 height 770
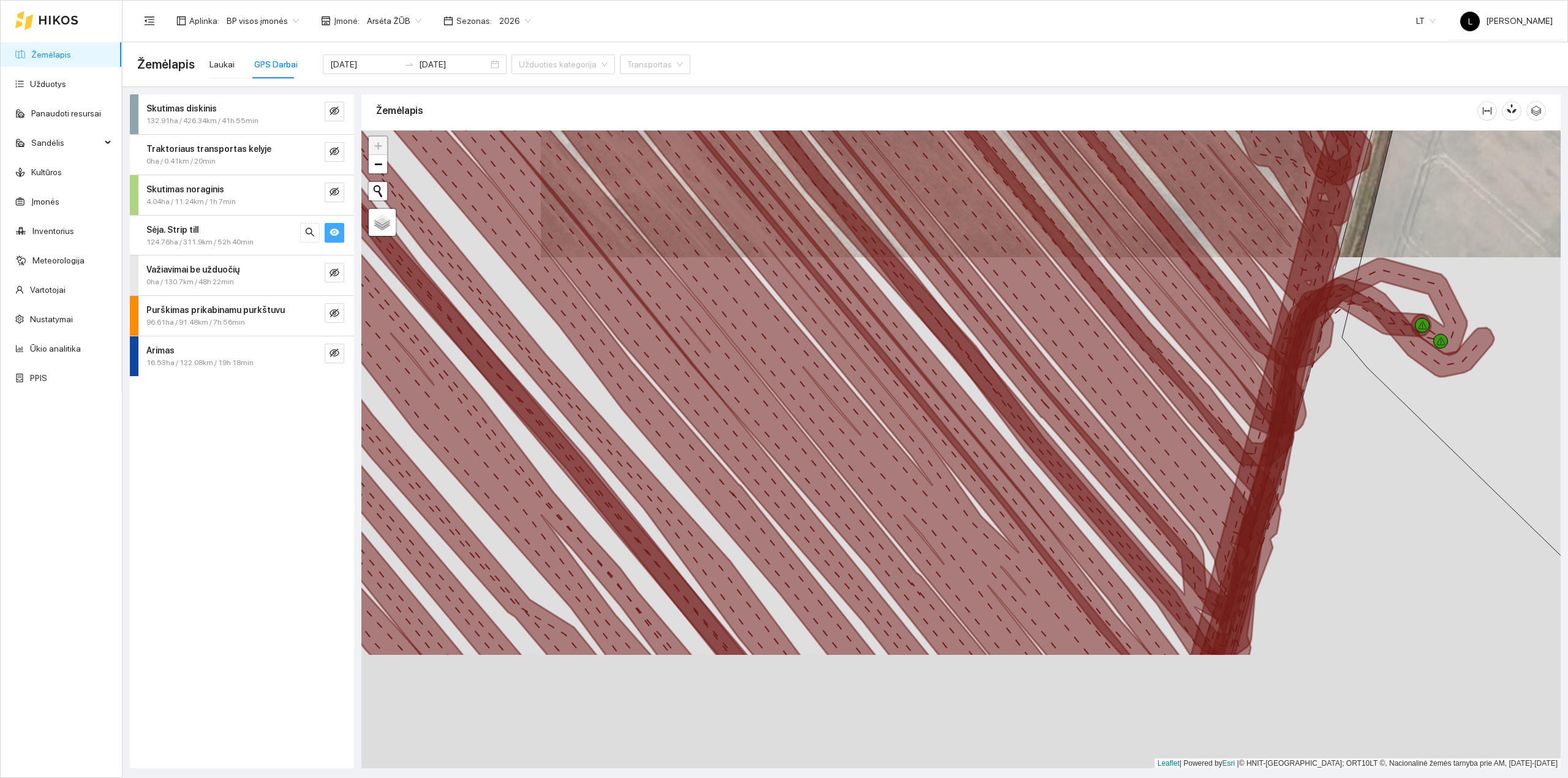
drag, startPoint x: 1282, startPoint y: 346, endPoint x: 1319, endPoint y: 220, distance: 131.3
click at [1319, 220] on icon at bounding box center [1315, 271] width 249 height 770
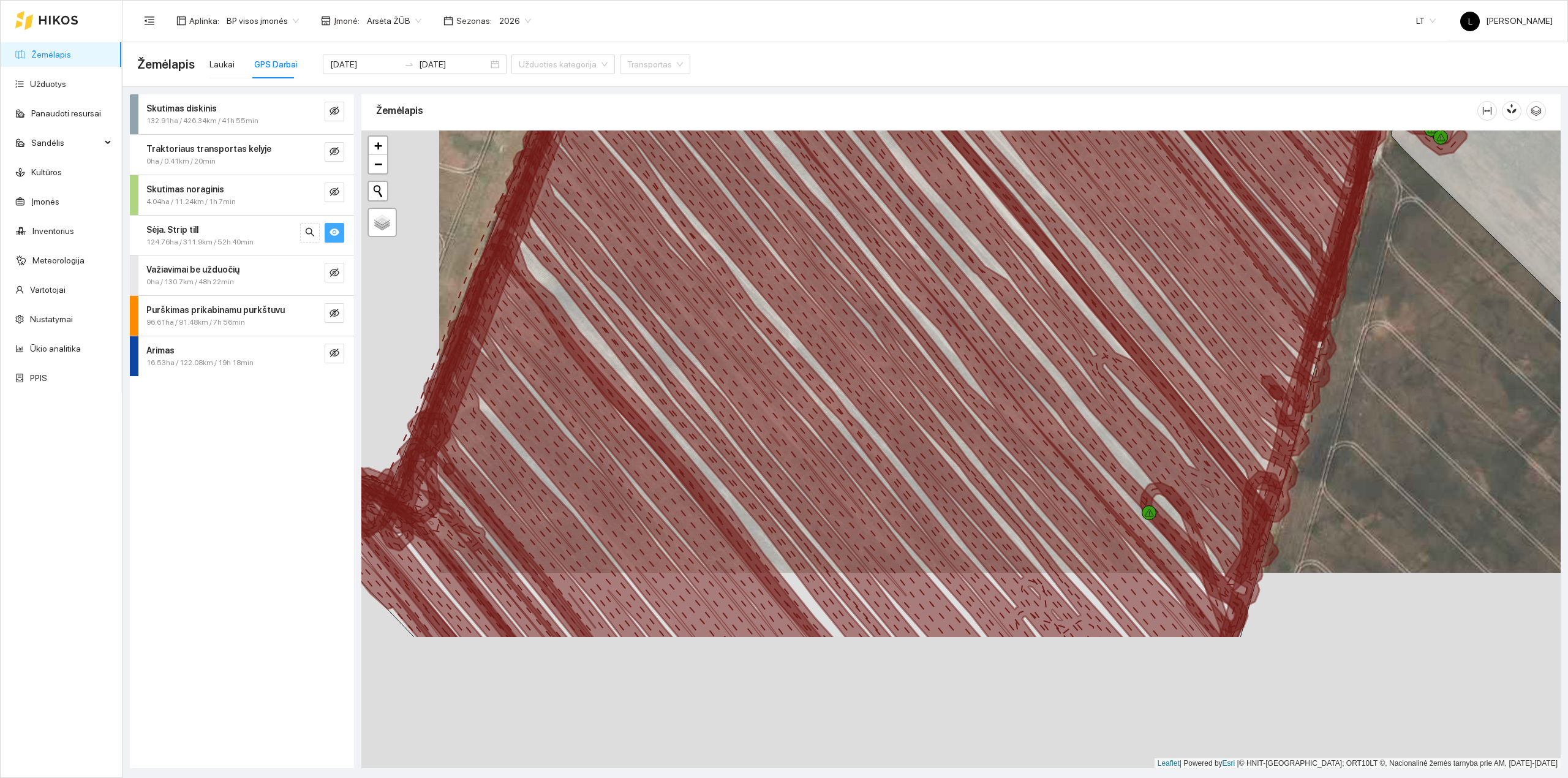
drag, startPoint x: 1174, startPoint y: 687, endPoint x: 1252, endPoint y: 491, distance: 211.0
click at [1252, 486] on icon at bounding box center [1017, 195] width 583 height 654
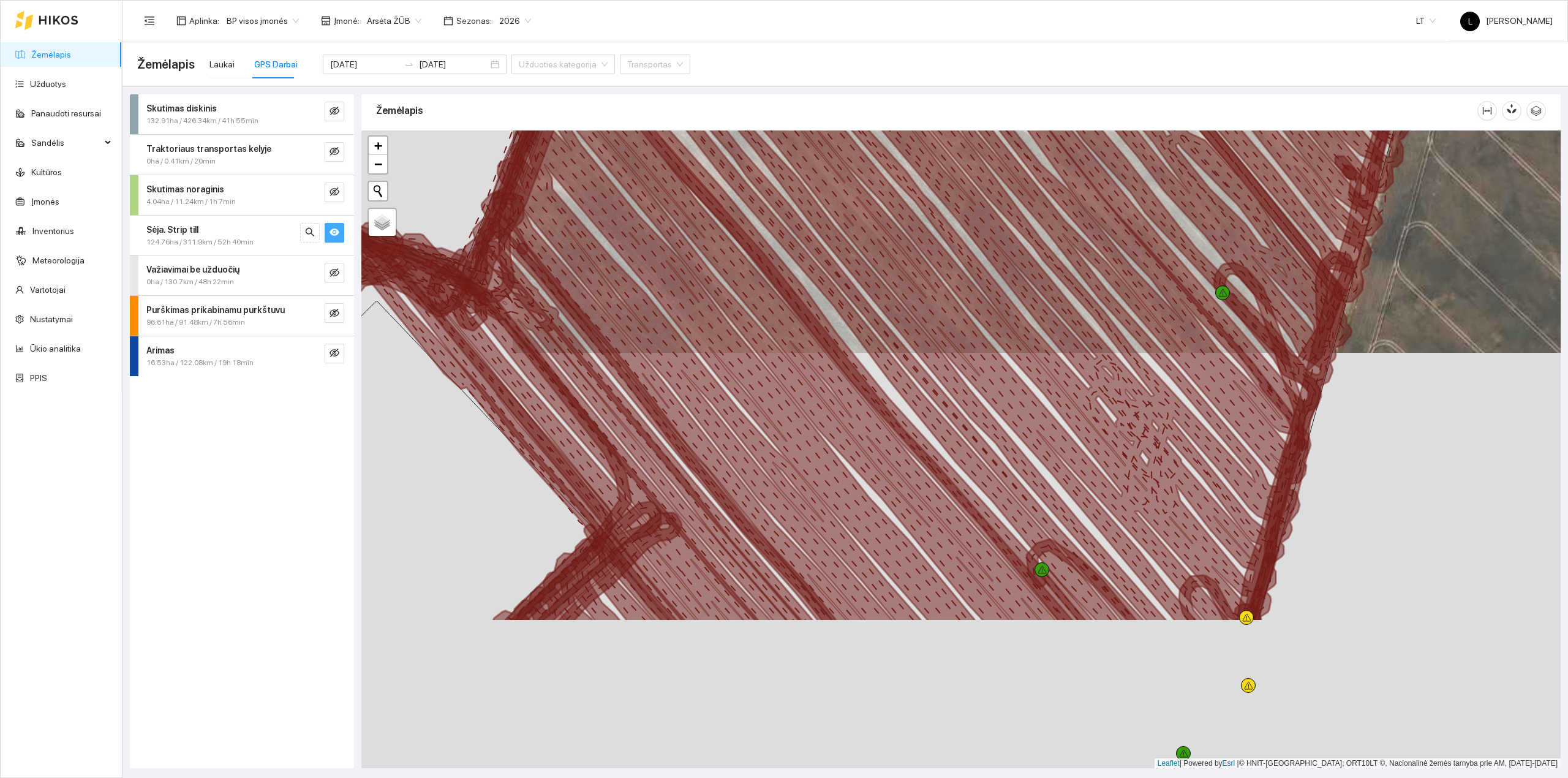
drag, startPoint x: 1220, startPoint y: 613, endPoint x: 1264, endPoint y: 481, distance: 139.1
click at [1283, 427] on icon at bounding box center [937, 236] width 746 height 770
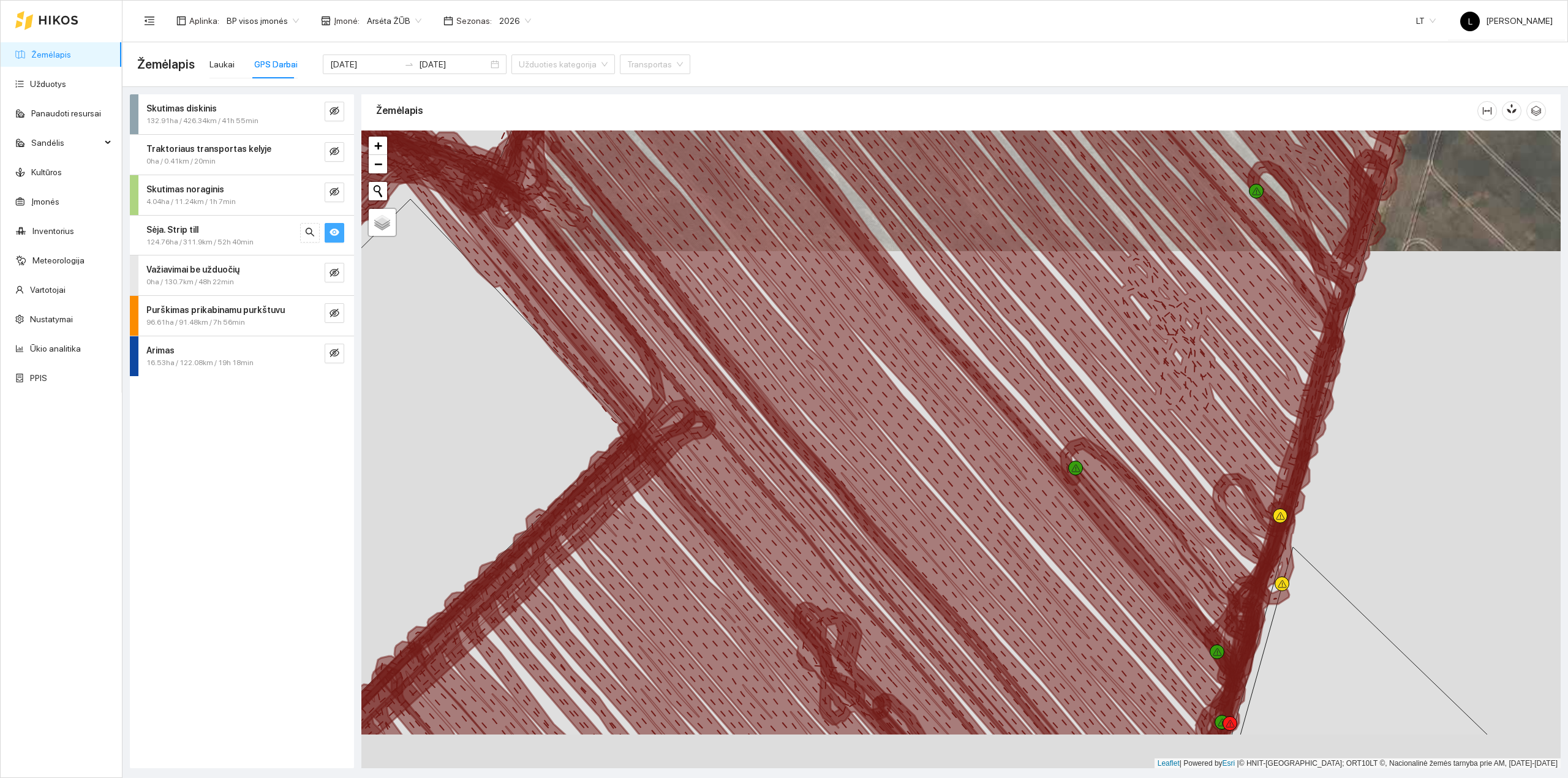
drag, startPoint x: 1238, startPoint y: 537, endPoint x: 1255, endPoint y: 483, distance: 56.6
click at [1255, 483] on icon at bounding box center [987, 329] width 714 height 727
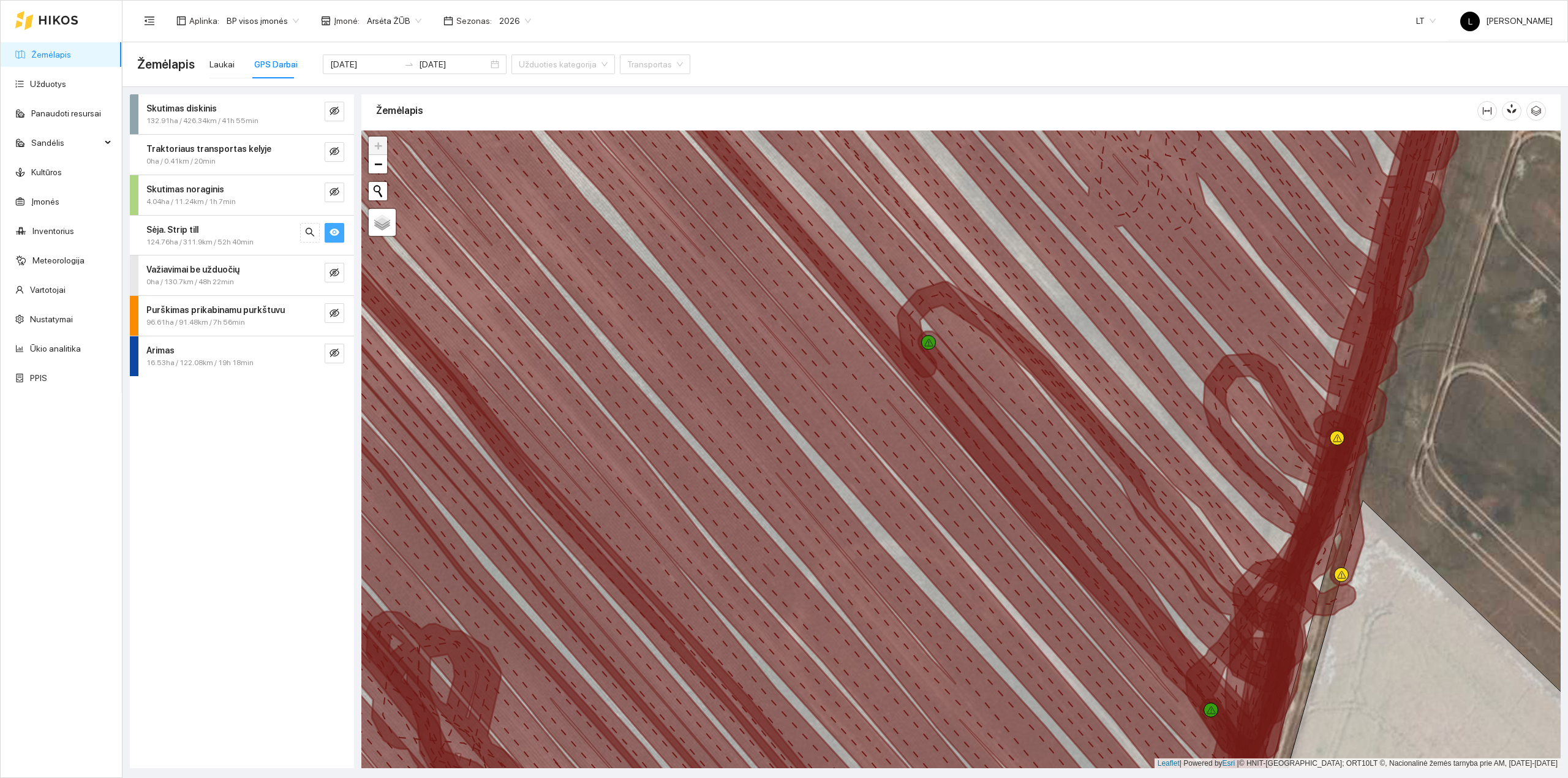
drag, startPoint x: 1352, startPoint y: 371, endPoint x: 1334, endPoint y: 454, distance: 84.9
click at [1336, 454] on icon at bounding box center [1332, 450] width 248 height 770
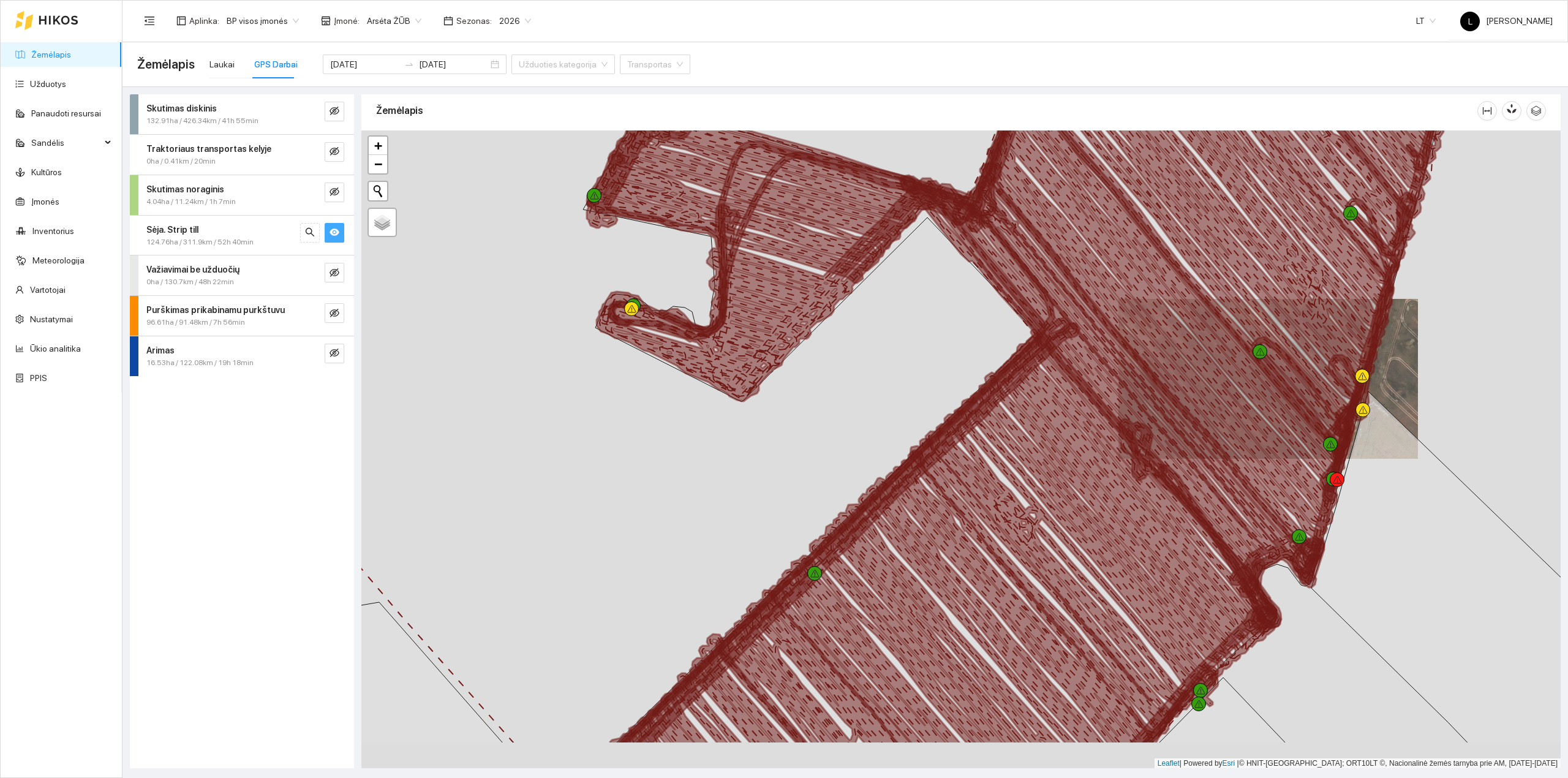
drag, startPoint x: 1263, startPoint y: 441, endPoint x: 1304, endPoint y: 391, distance: 64.7
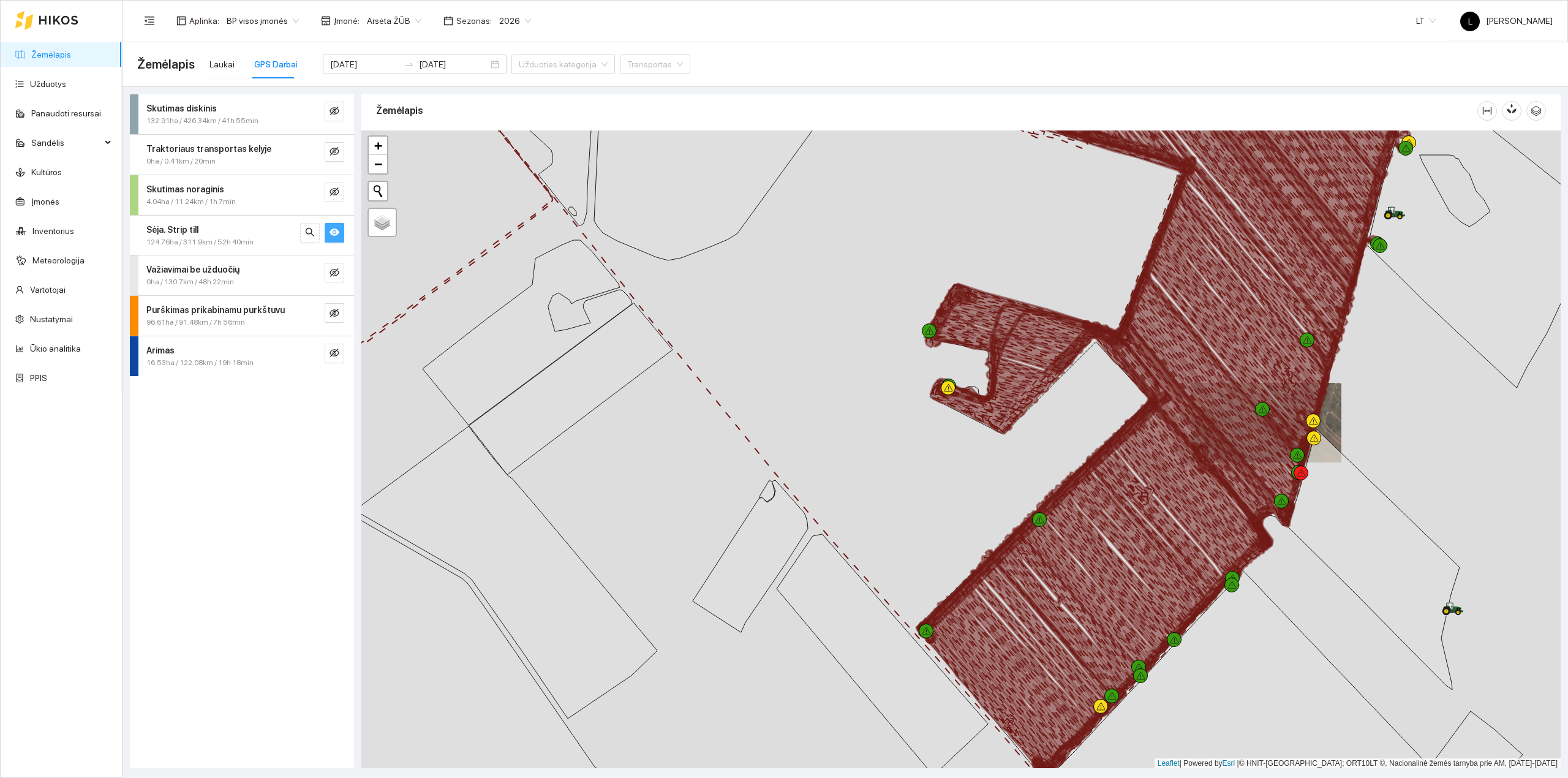
drag, startPoint x: 1266, startPoint y: 392, endPoint x: 1263, endPoint y: 427, distance: 35.1
click at [1266, 429] on icon at bounding box center [1235, 328] width 186 height 274
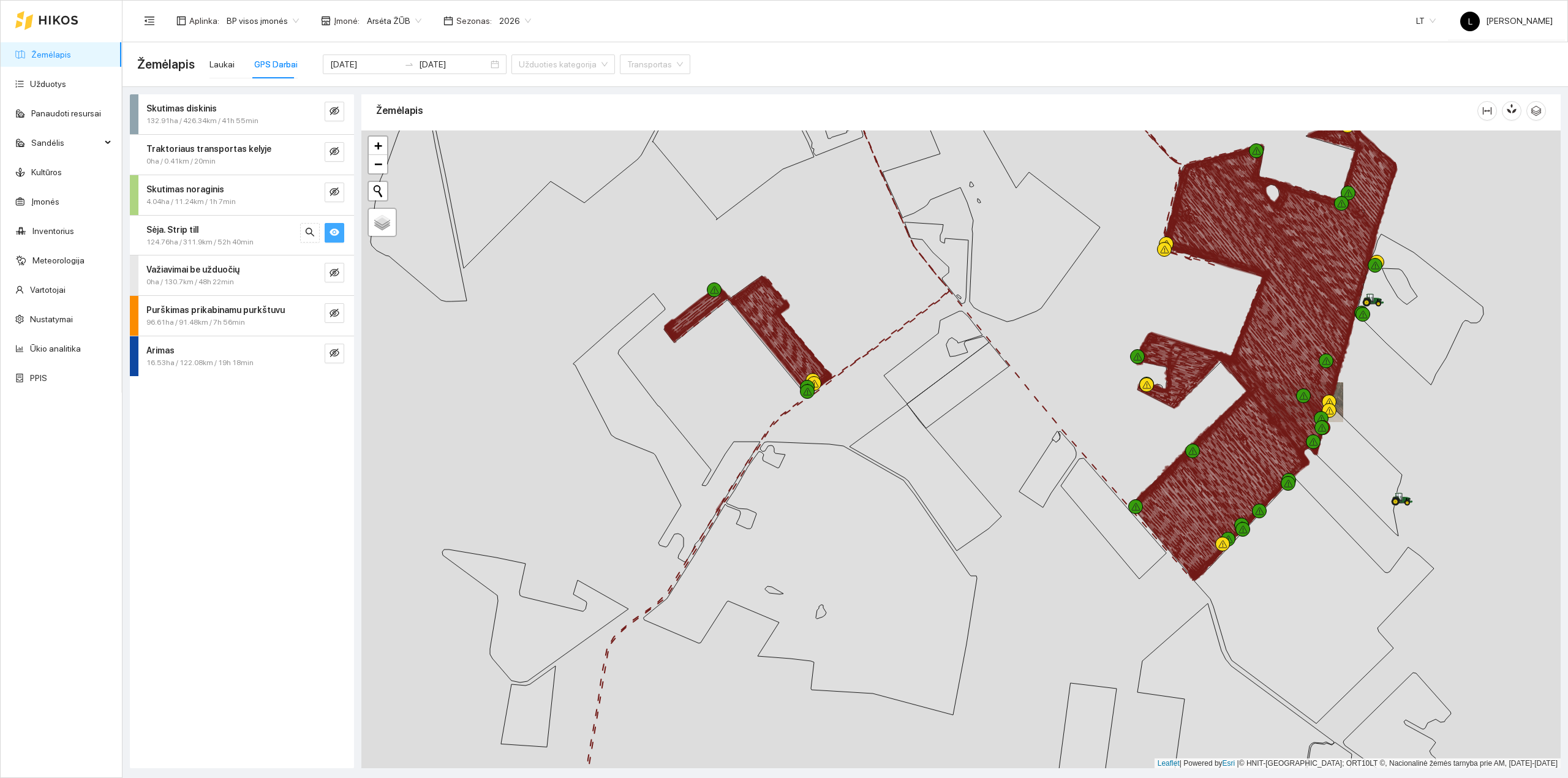
drag, startPoint x: 1328, startPoint y: 286, endPoint x: 1328, endPoint y: 314, distance: 28.0
click at [1328, 314] on icon at bounding box center [1278, 242] width 152 height 194
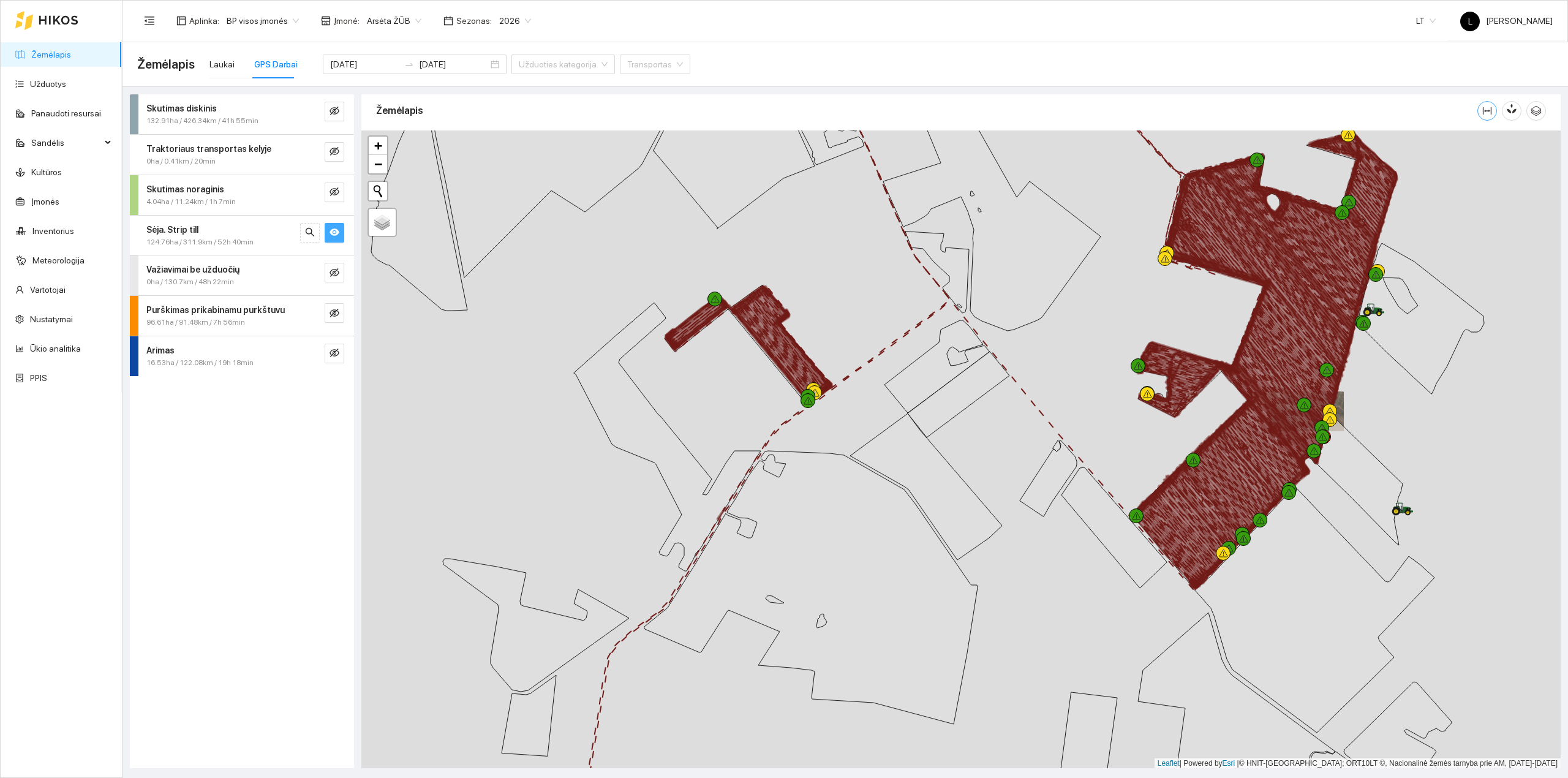
click at [1485, 112] on icon "column-width" at bounding box center [1487, 111] width 10 height 10
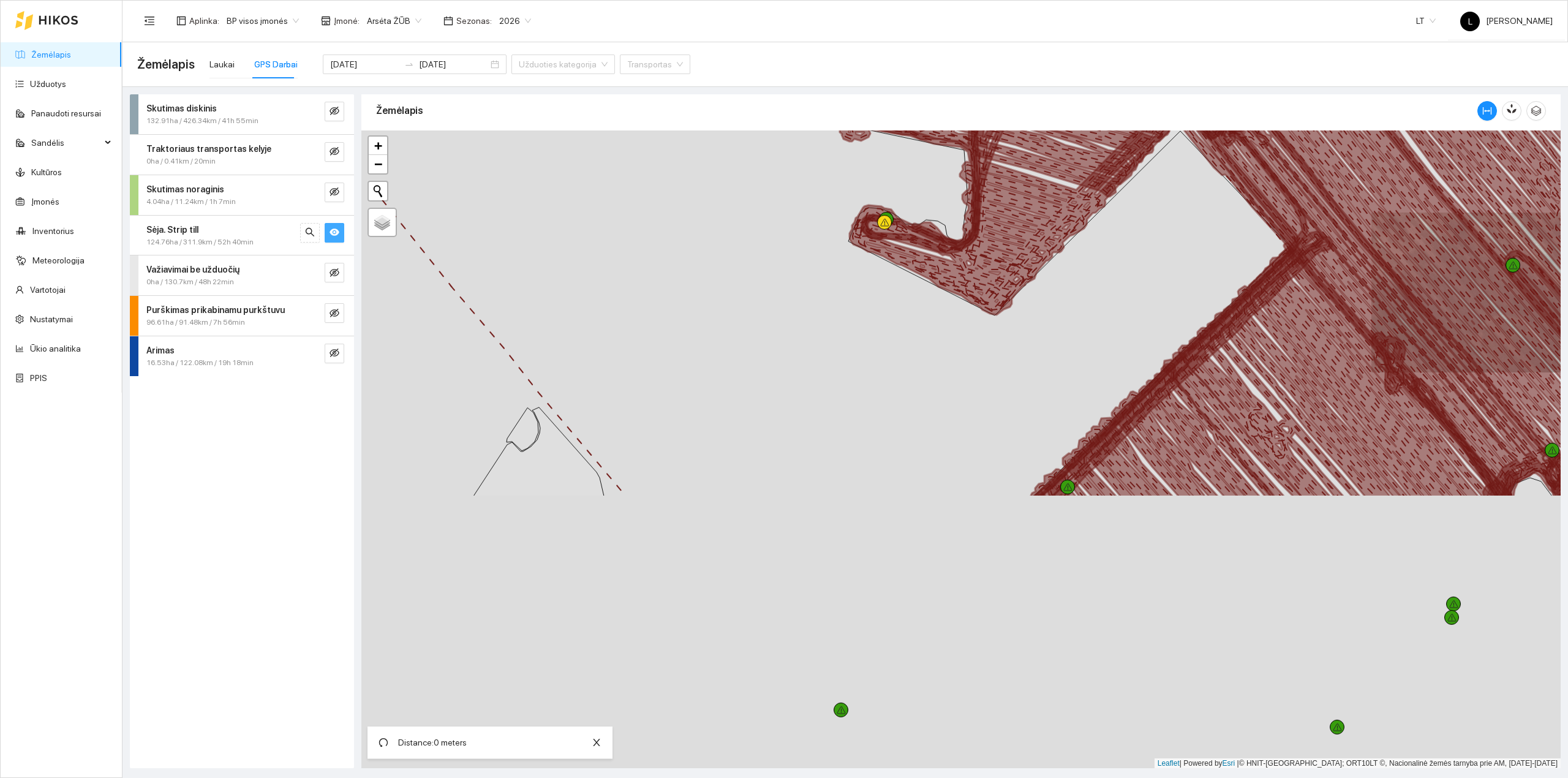
drag, startPoint x: 1188, startPoint y: 528, endPoint x: 1299, endPoint y: 209, distance: 337.8
click at [1313, 189] on icon at bounding box center [1219, 255] width 716 height 483
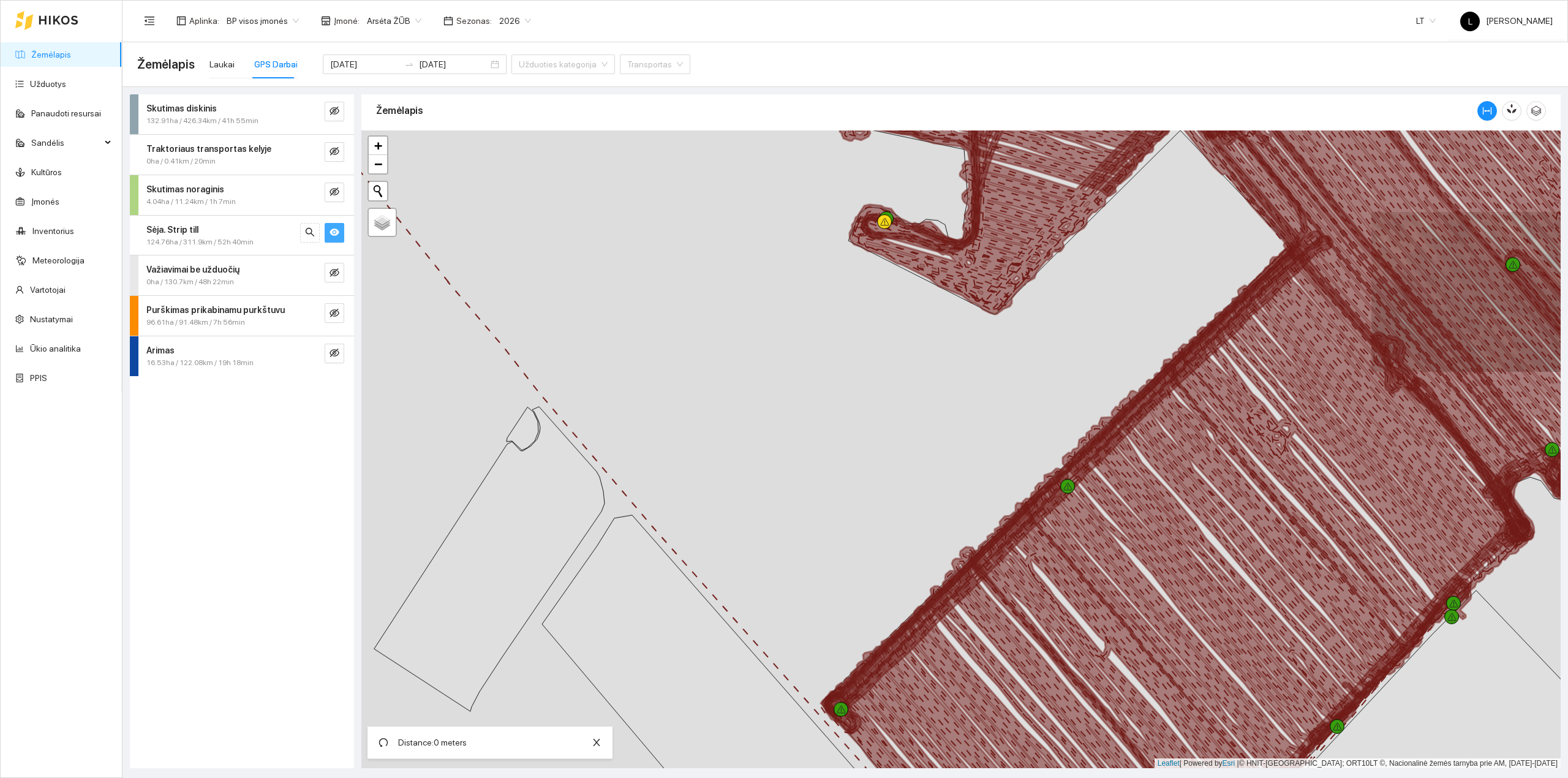
click at [831, 704] on icon at bounding box center [1078, 390] width 508 height 650
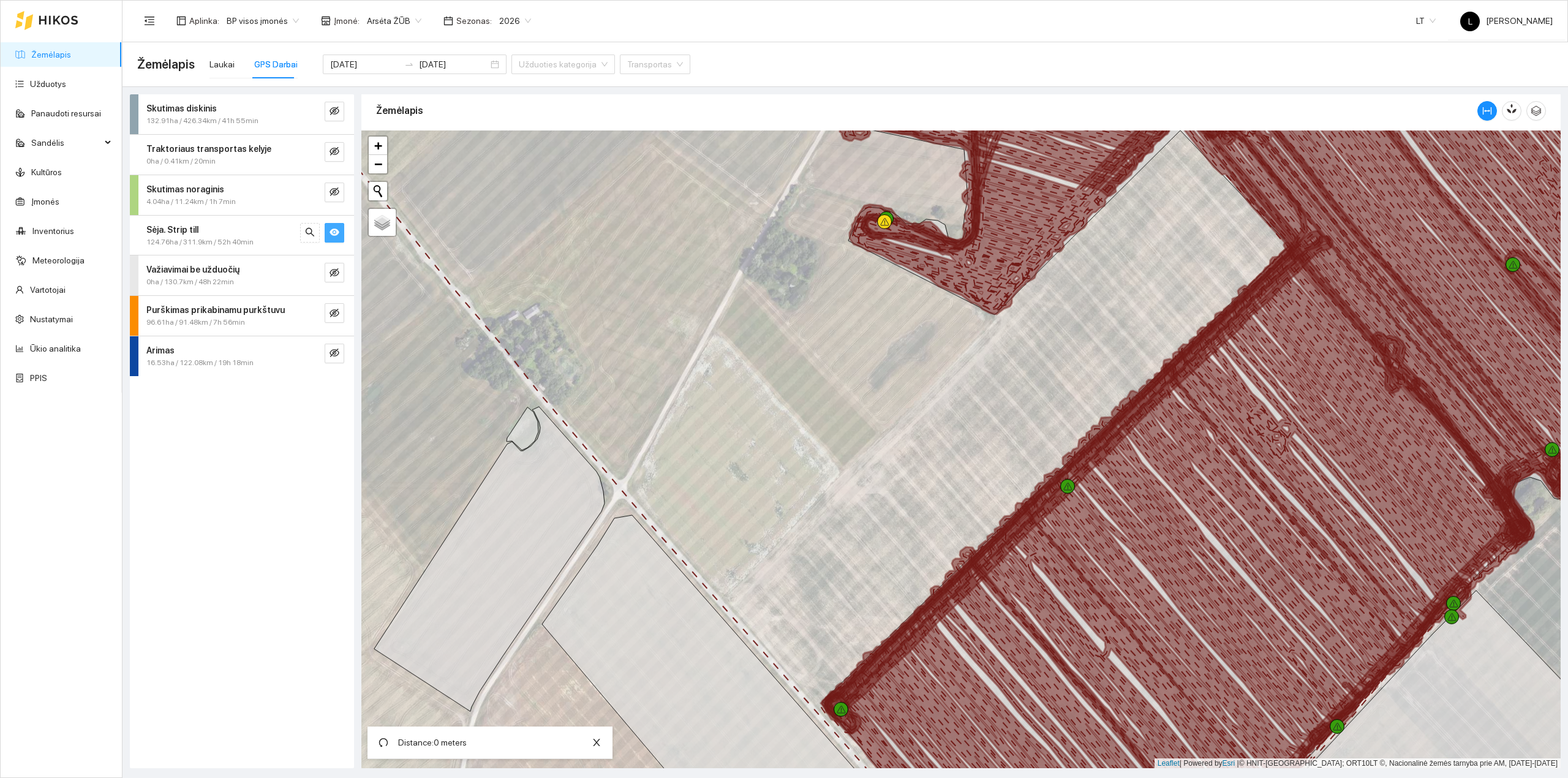
click at [1299, 252] on icon at bounding box center [1073, 482] width 497 height 502
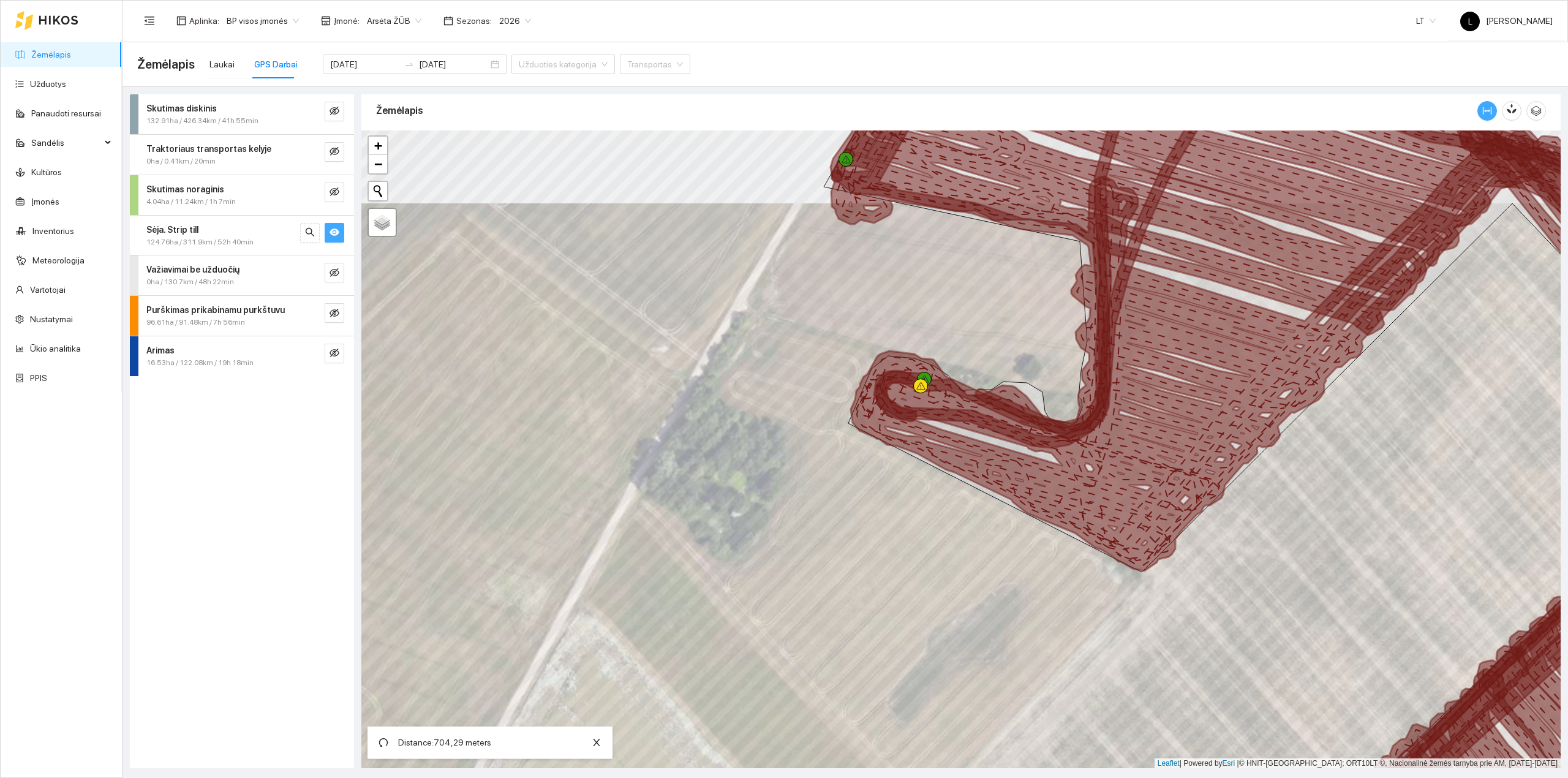
click at [1487, 109] on icon "column-width" at bounding box center [1487, 111] width 10 height 10
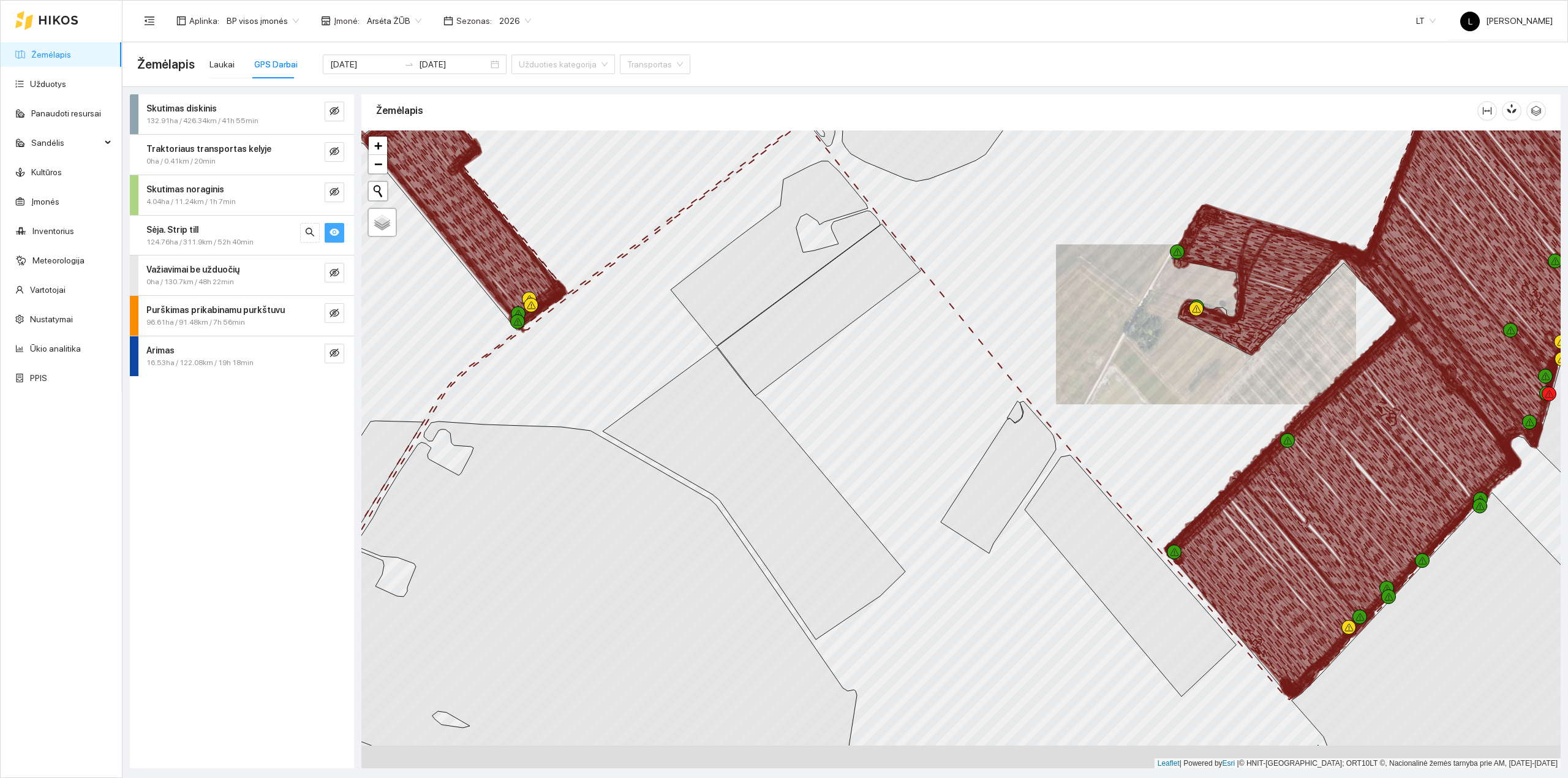
drag, startPoint x: 1417, startPoint y: 400, endPoint x: 1292, endPoint y: 475, distance: 145.8
click at [1289, 471] on icon at bounding box center [1358, 490] width 146 height 168
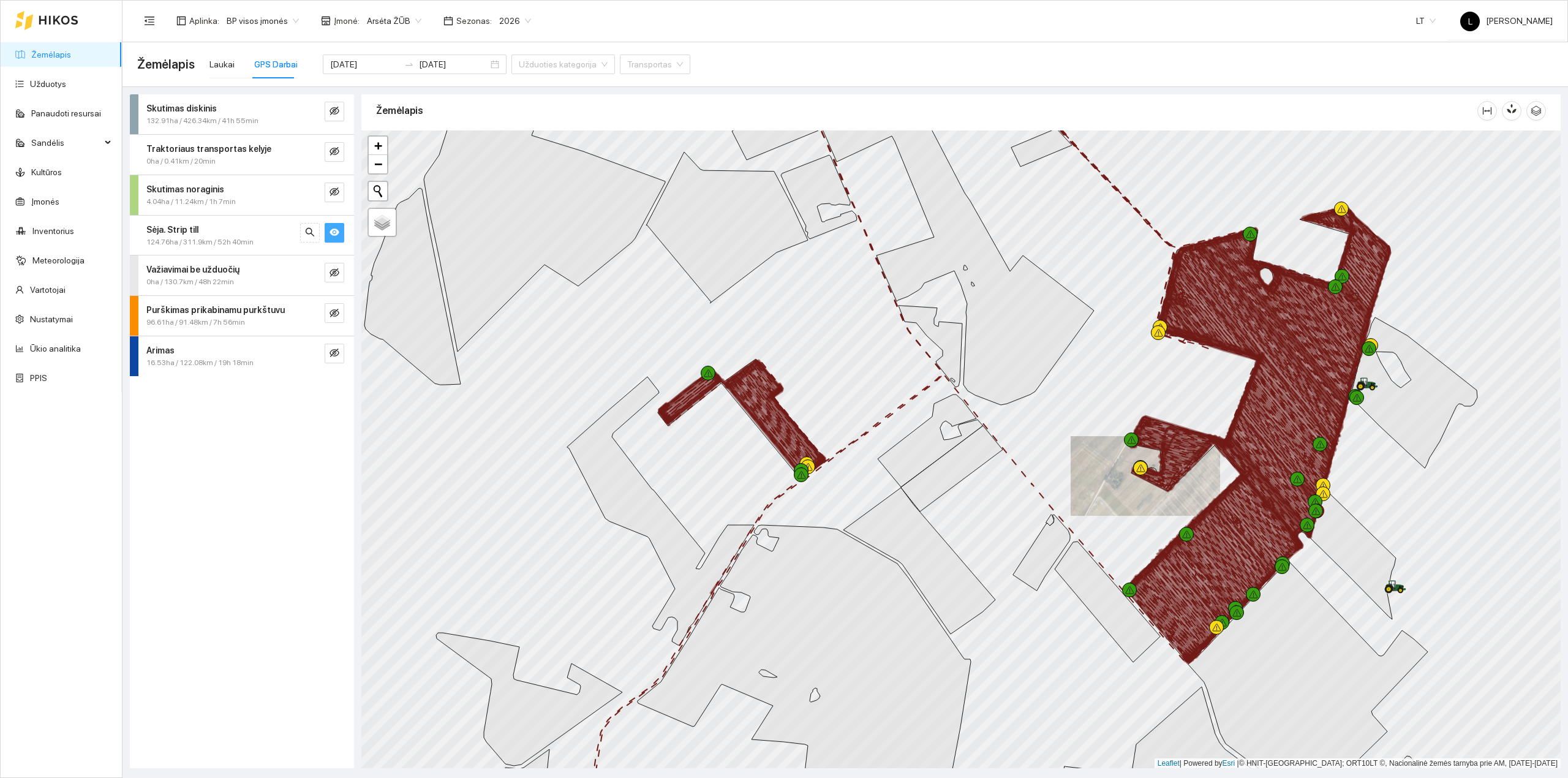
drag, startPoint x: 1266, startPoint y: 535, endPoint x: 1260, endPoint y: 538, distance: 6.7
click at [1260, 540] on icon at bounding box center [1257, 522] width 88 height 95
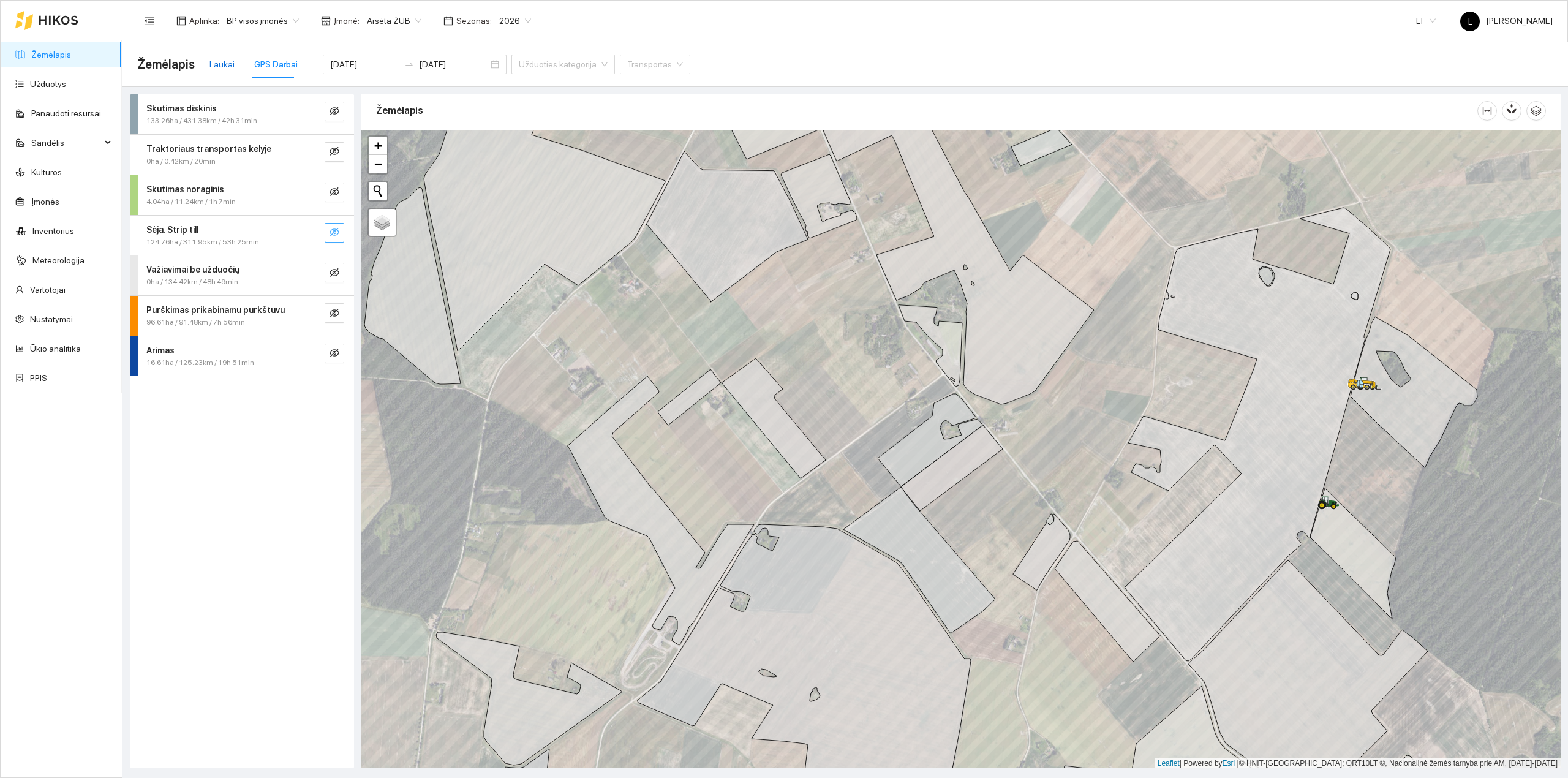
click at [218, 62] on div "Laukai" at bounding box center [222, 64] width 25 height 13
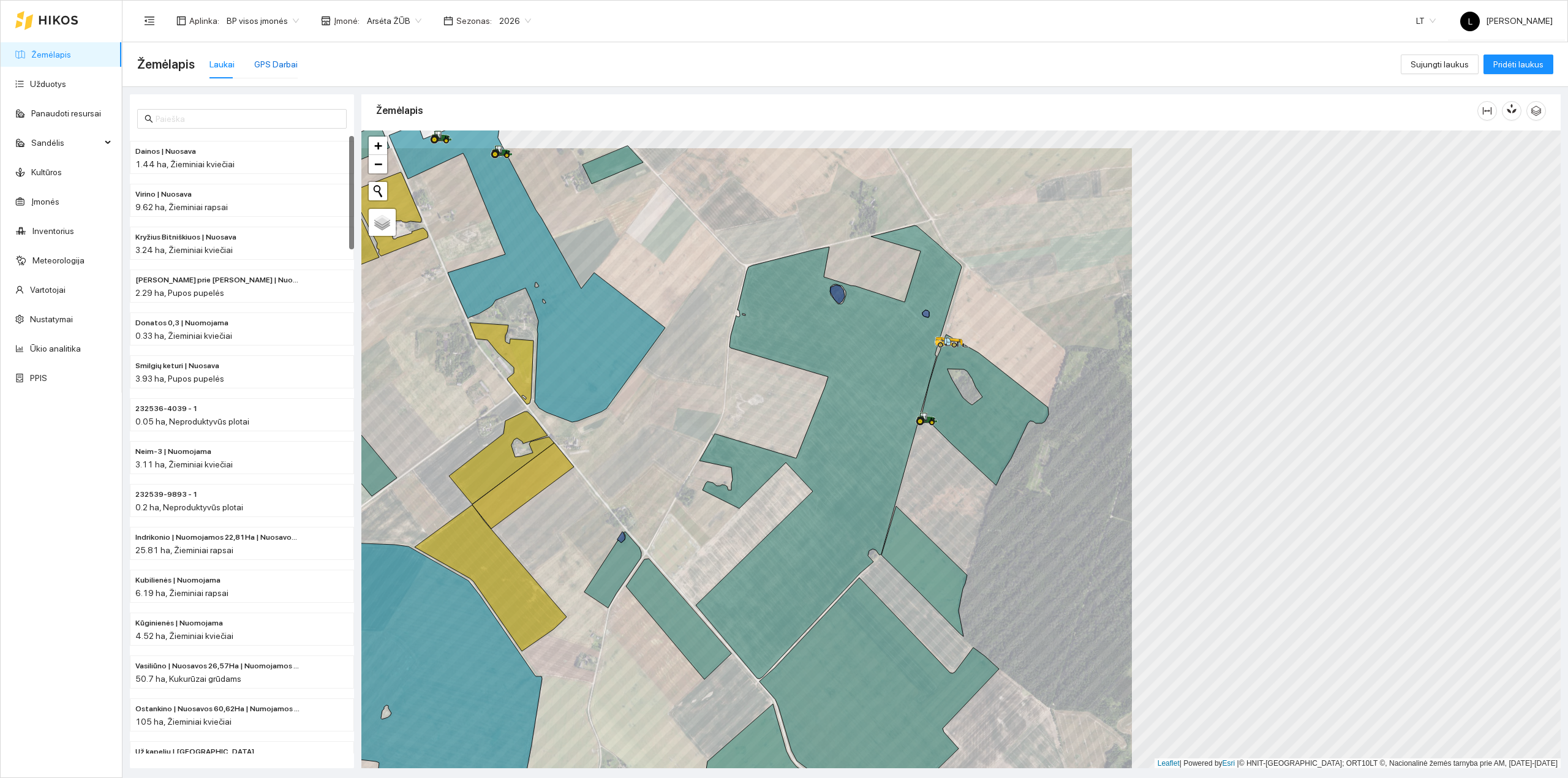
click at [256, 64] on div "GPS Darbai" at bounding box center [276, 64] width 43 height 13
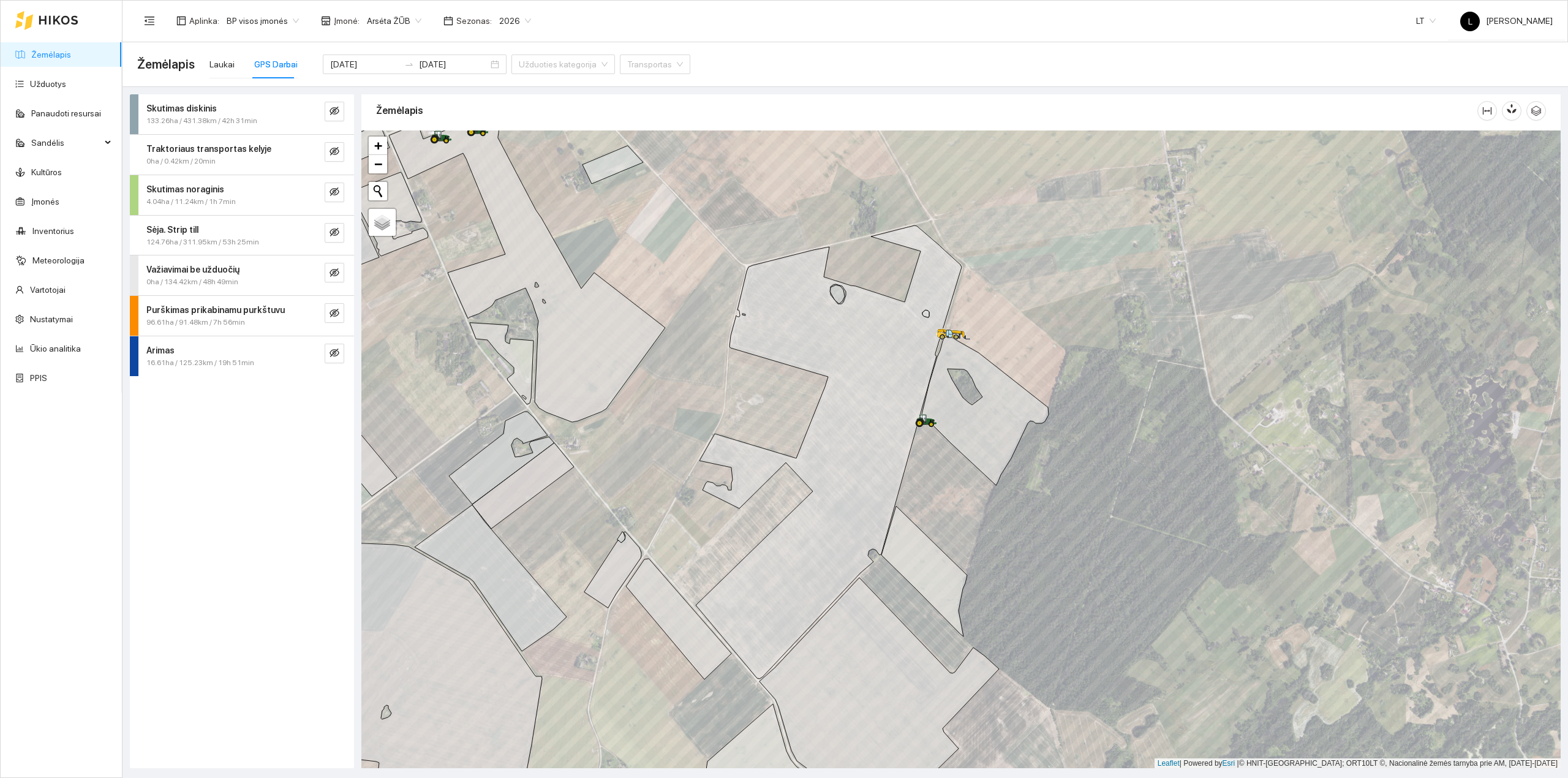
click at [335, 231] on icon "eye-invisible" at bounding box center [334, 232] width 10 height 10
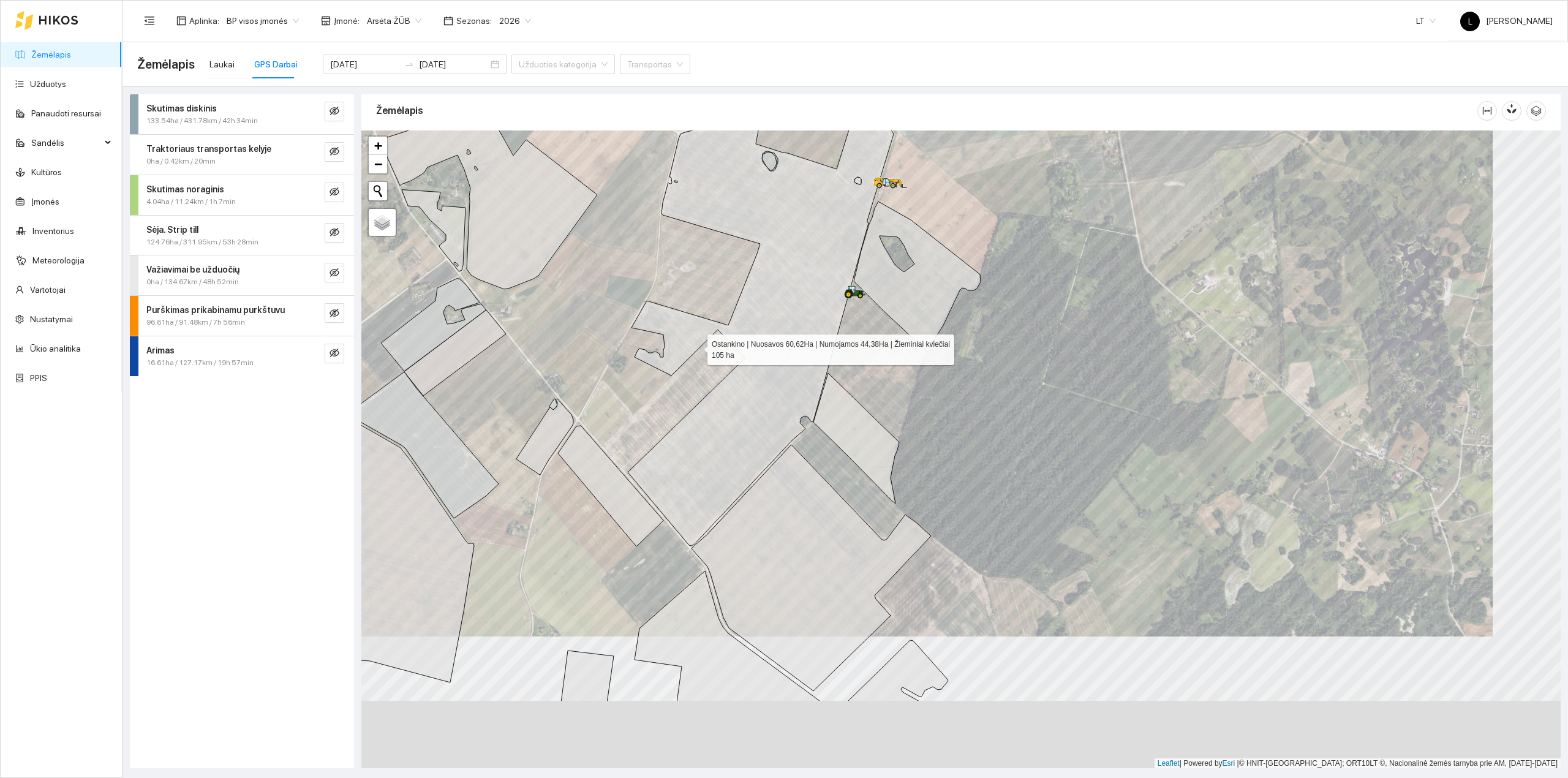
drag, startPoint x: 757, startPoint y: 463, endPoint x: 694, endPoint y: 346, distance: 132.9
click at [695, 347] on icon at bounding box center [760, 319] width 265 height 453
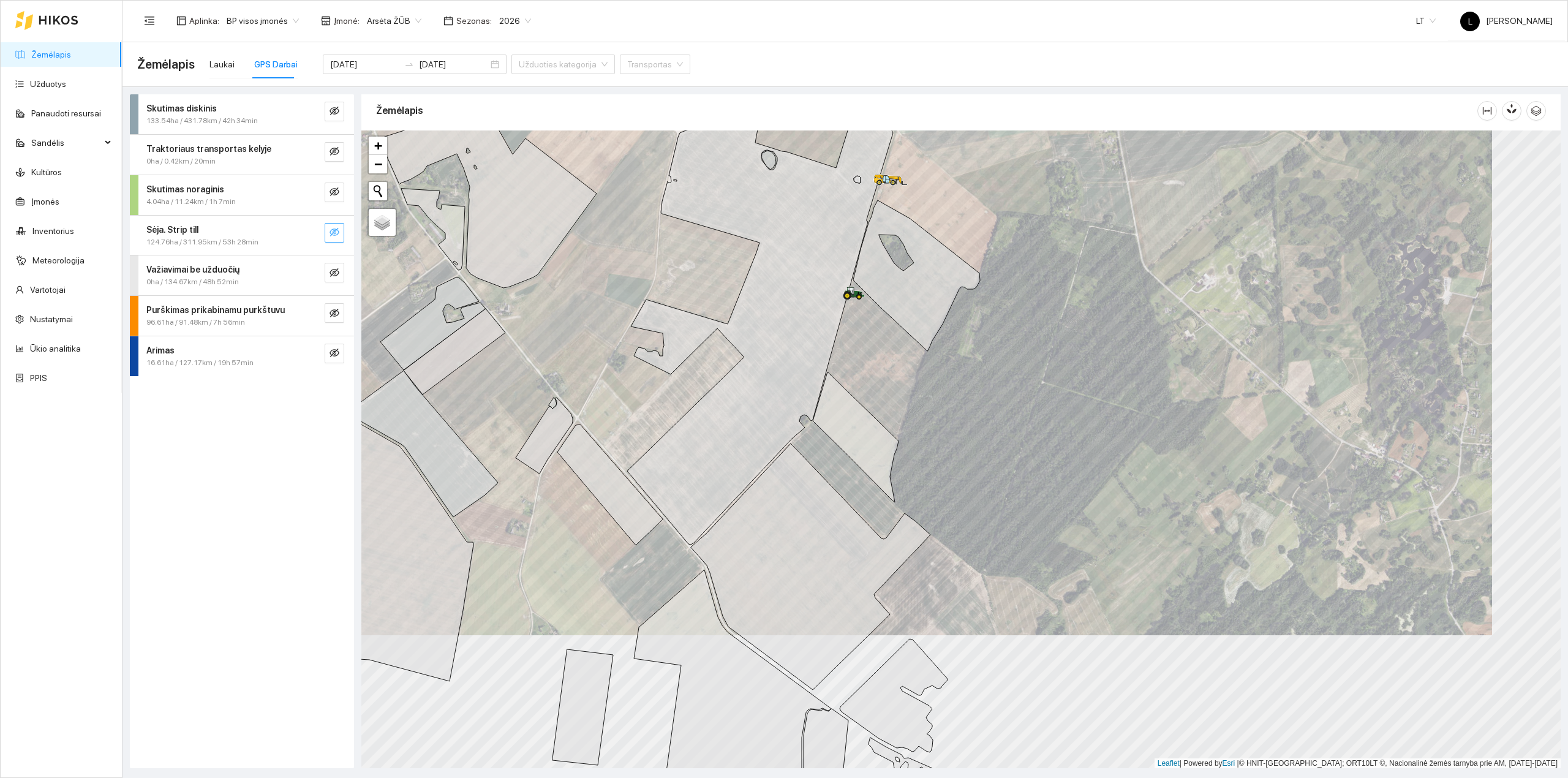
click at [334, 238] on span "eye-invisible" at bounding box center [334, 233] width 10 height 11
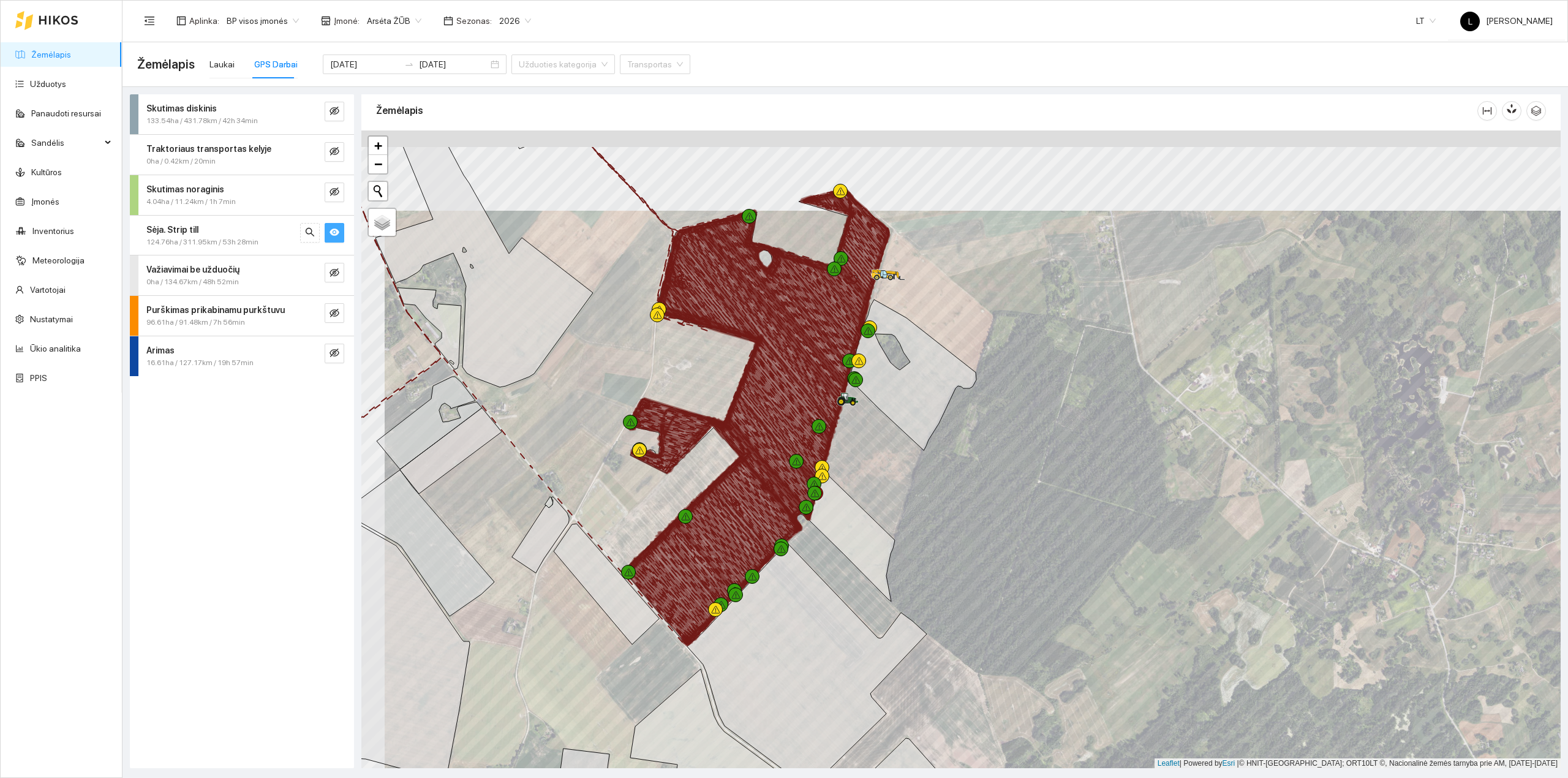
drag, startPoint x: 767, startPoint y: 295, endPoint x: 777, endPoint y: 329, distance: 35.4
click at [777, 329] on icon at bounding box center [770, 319] width 170 height 189
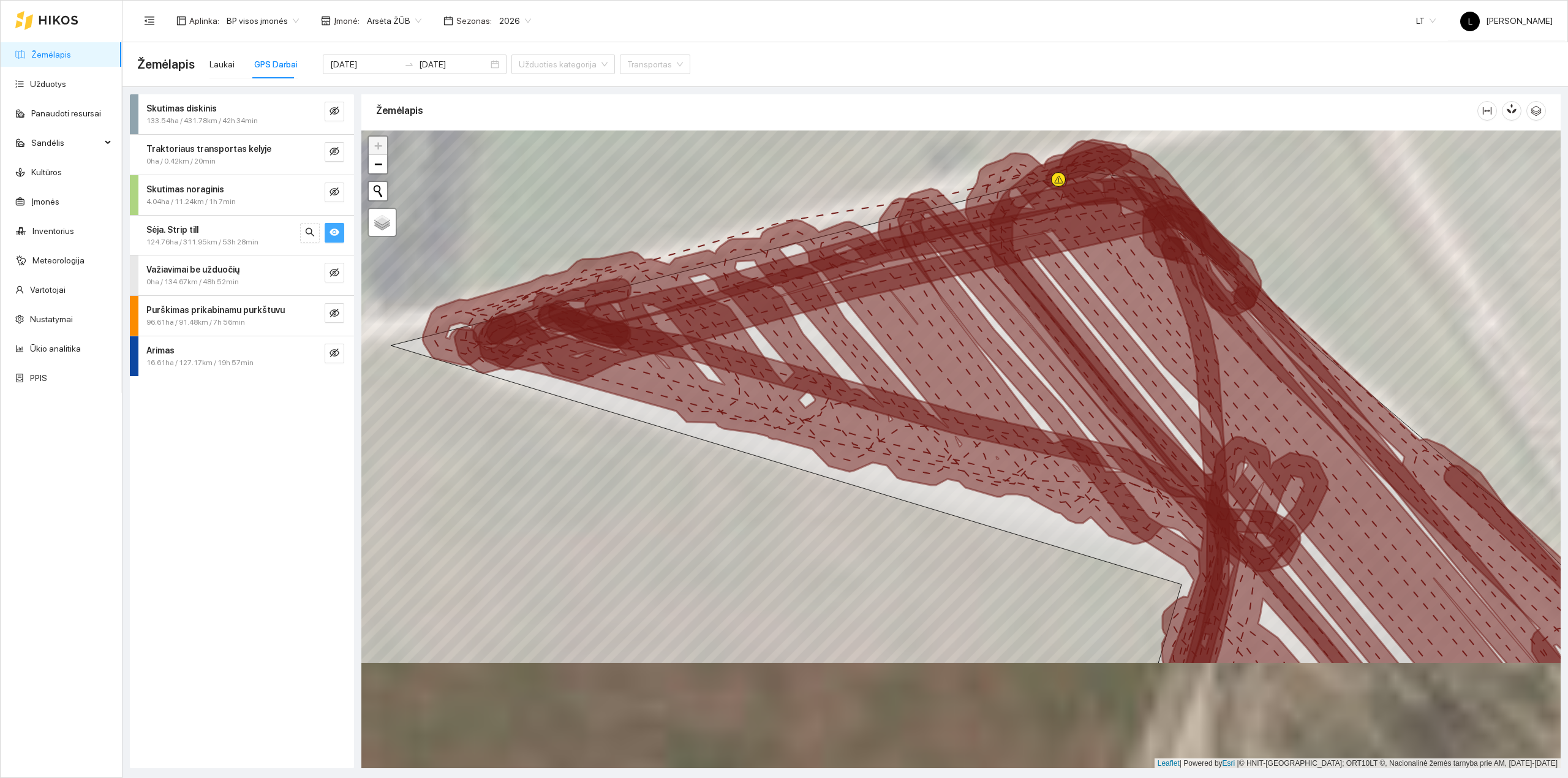
drag, startPoint x: 859, startPoint y: 455, endPoint x: 878, endPoint y: 325, distance: 131.4
click at [876, 314] on icon at bounding box center [861, 431] width 878 height 466
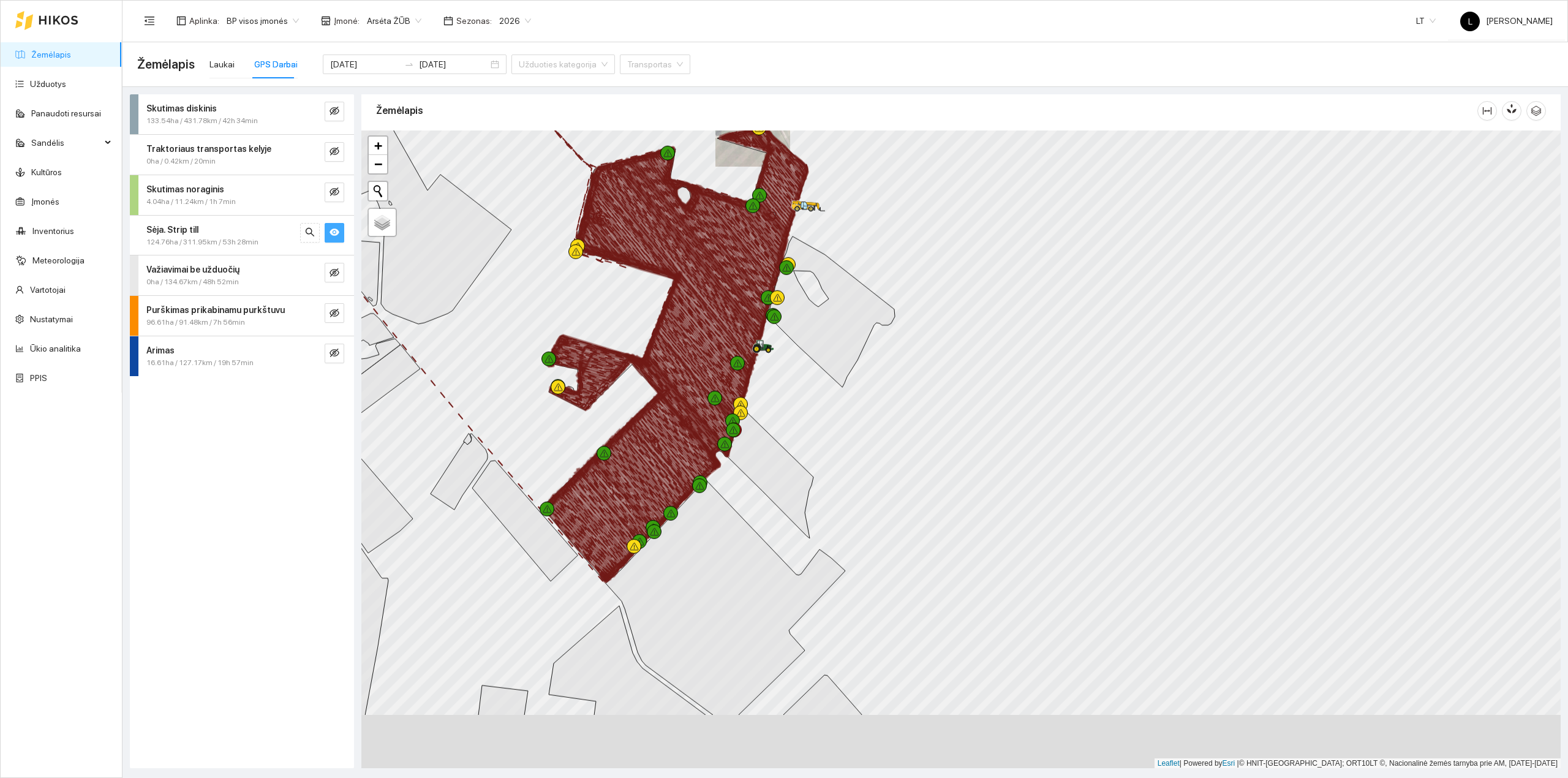
drag, startPoint x: 732, startPoint y: 337, endPoint x: 744, endPoint y: 248, distance: 89.8
click at [744, 248] on icon at bounding box center [689, 245] width 152 height 194
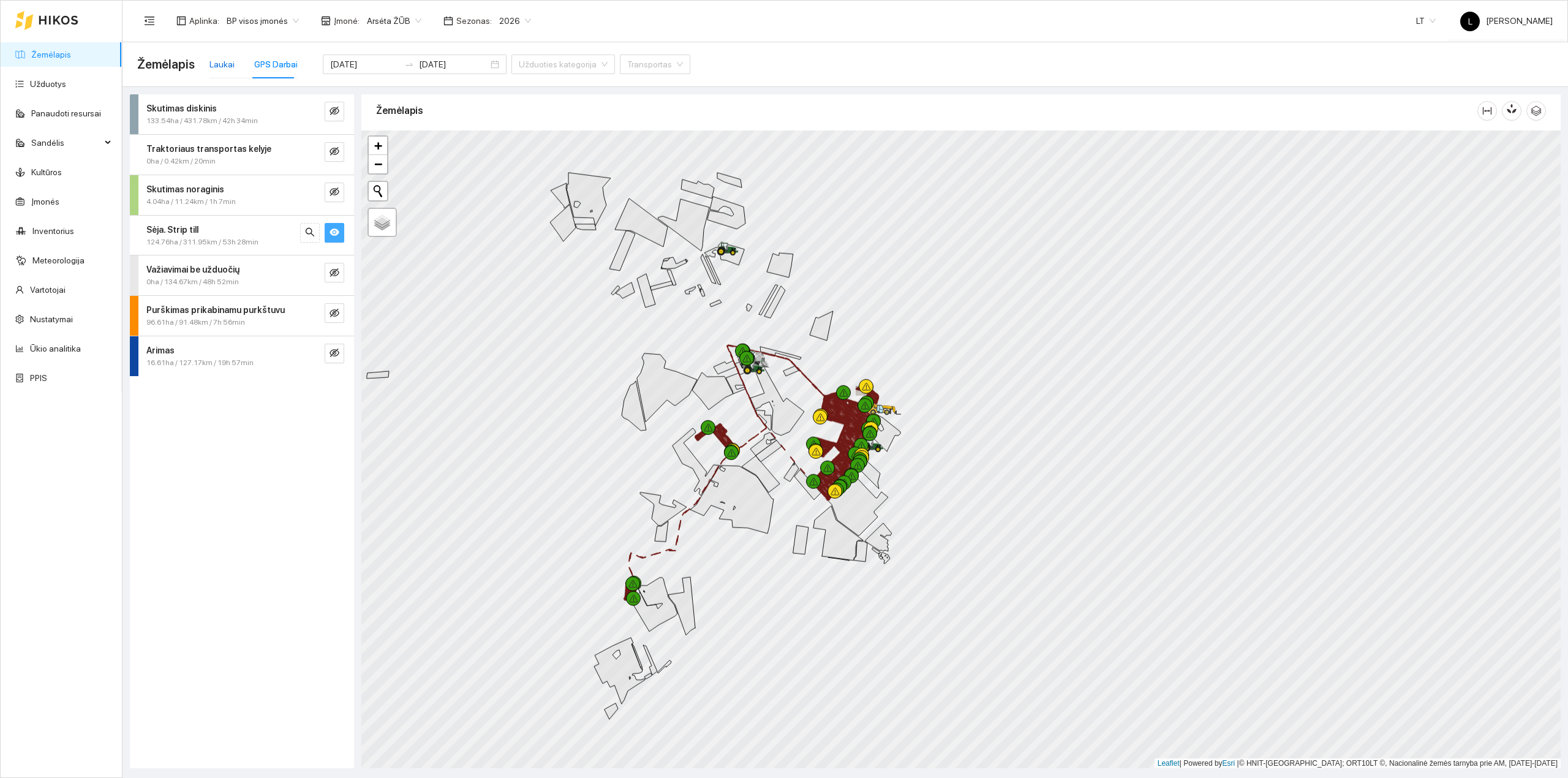
click at [210, 62] on div "Laukai" at bounding box center [222, 64] width 25 height 13
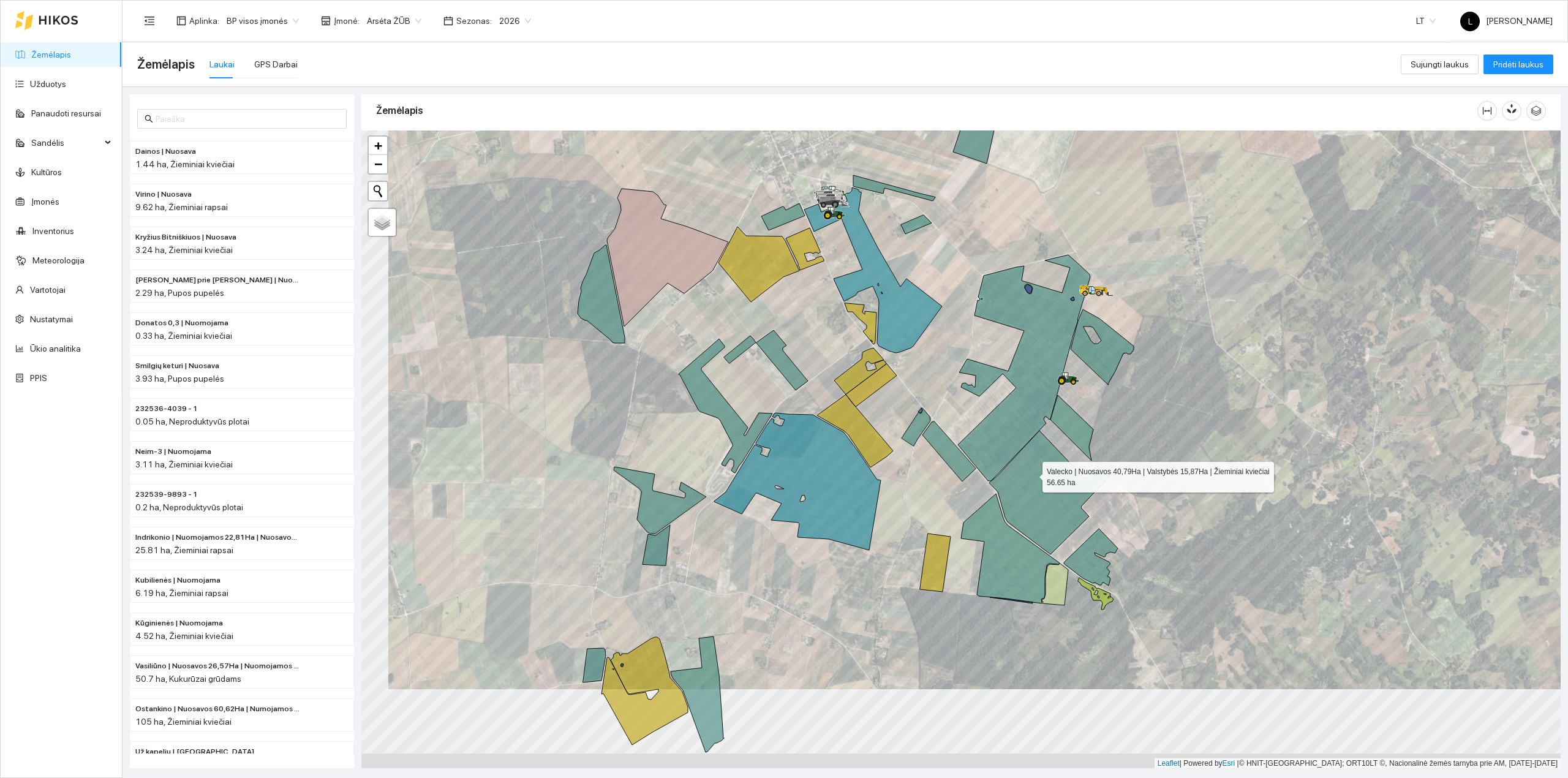
drag, startPoint x: 1002, startPoint y: 561, endPoint x: 1032, endPoint y: 469, distance: 96.8
click at [1034, 468] on icon at bounding box center [1049, 492] width 120 height 124
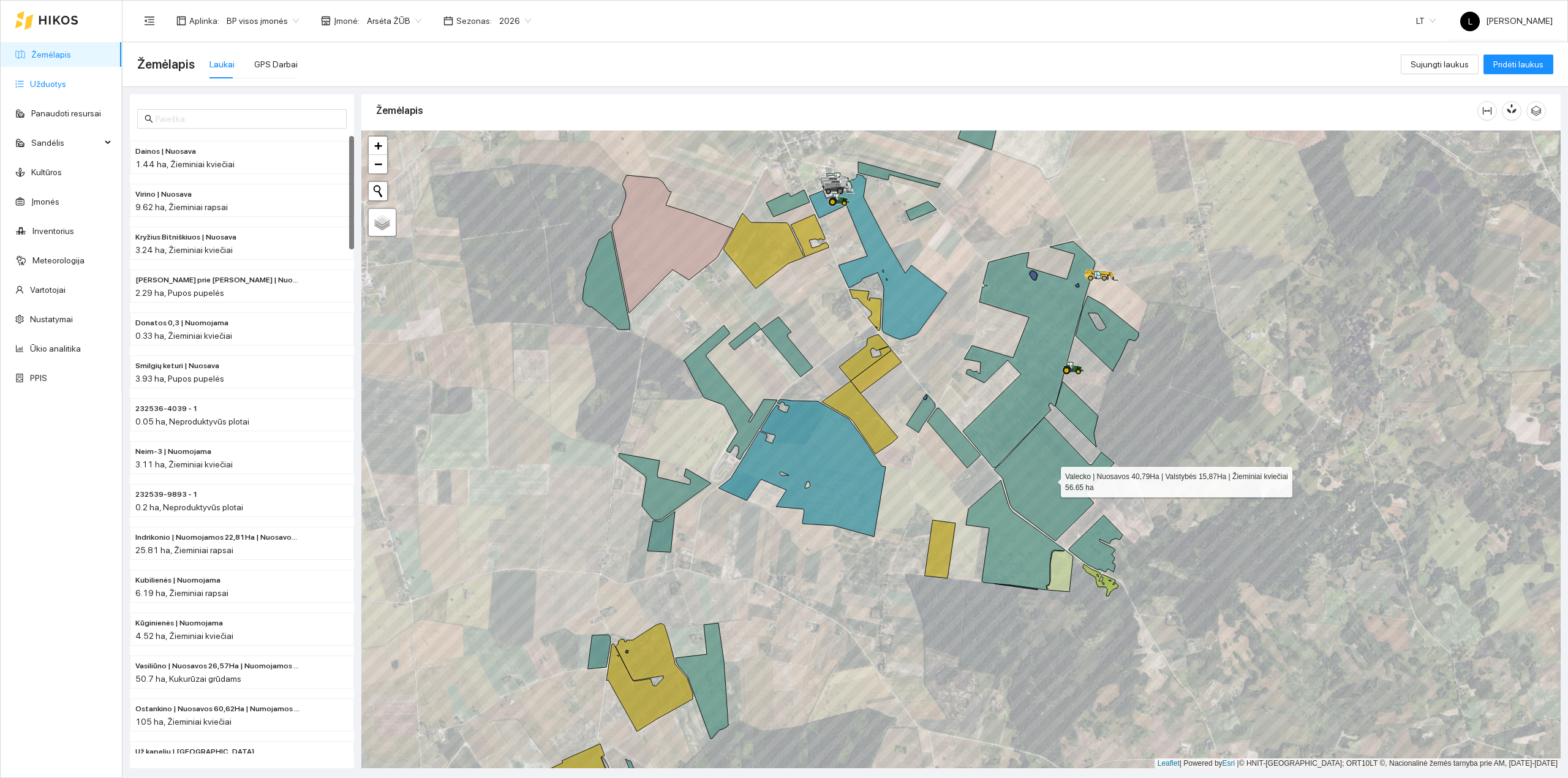
click at [53, 79] on link "Užduotys" at bounding box center [48, 83] width 36 height 10
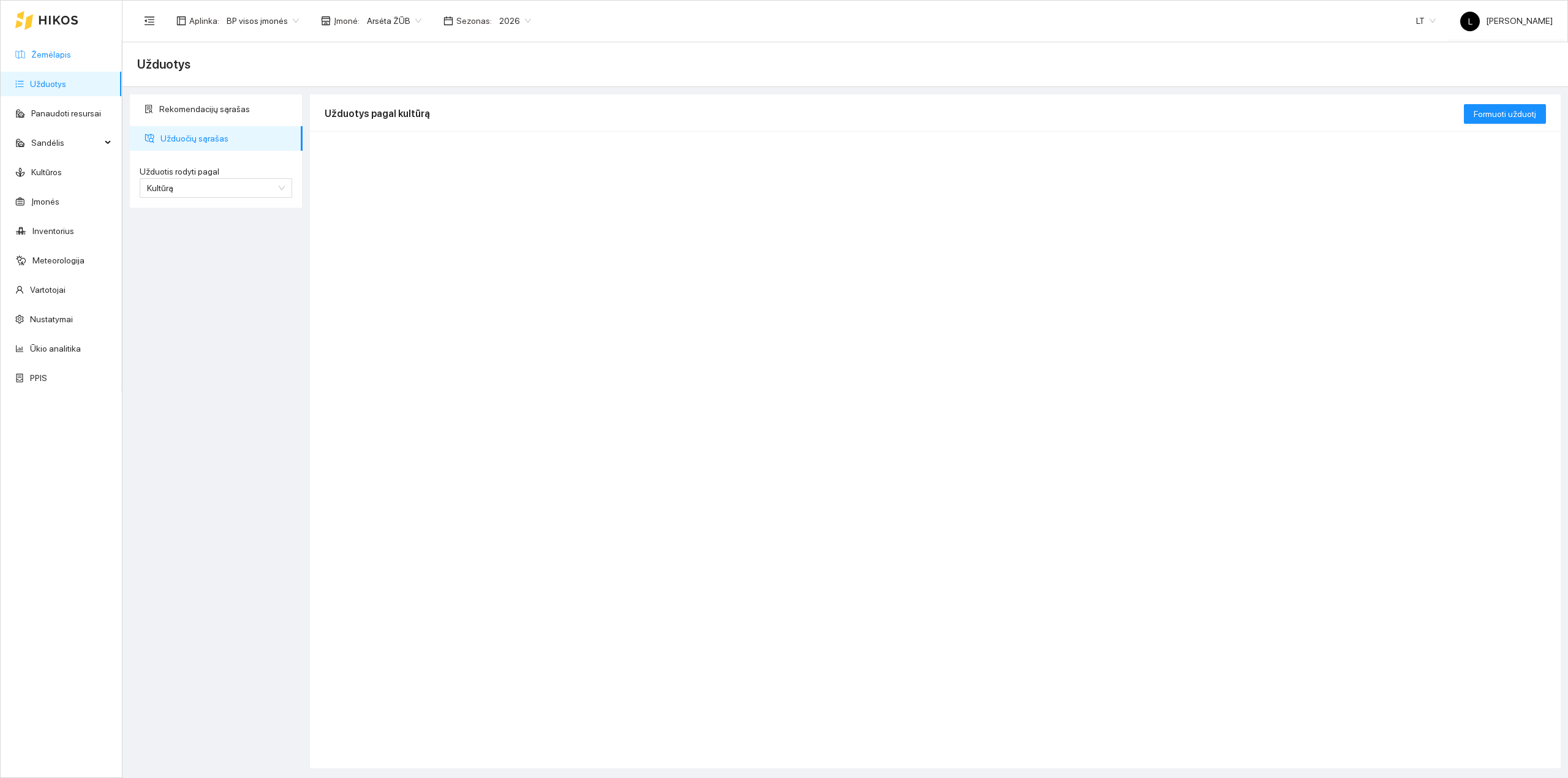
click at [60, 50] on link "Žemėlapis" at bounding box center [51, 54] width 40 height 10
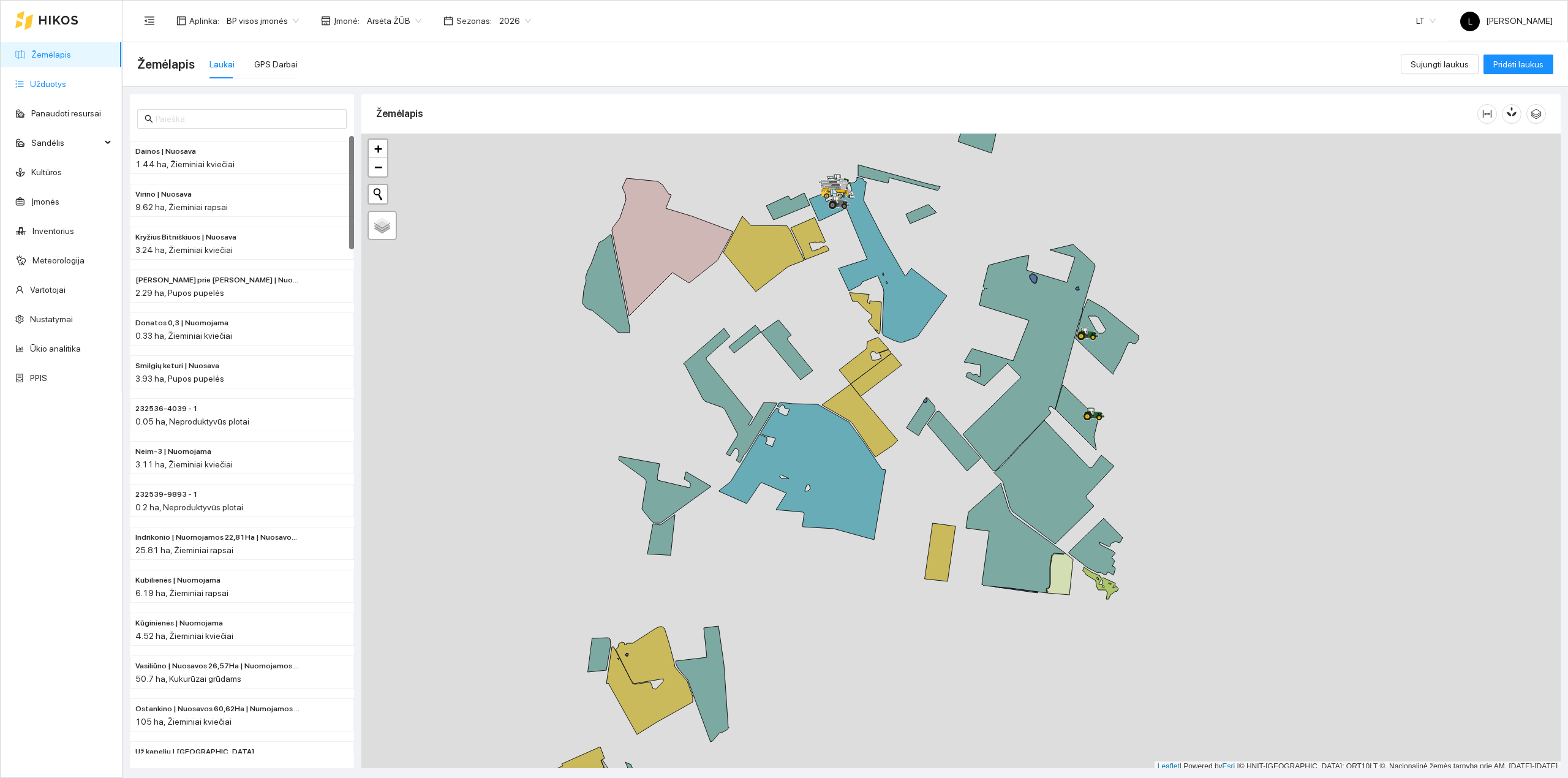
click at [53, 82] on link "Užduotys" at bounding box center [48, 83] width 36 height 10
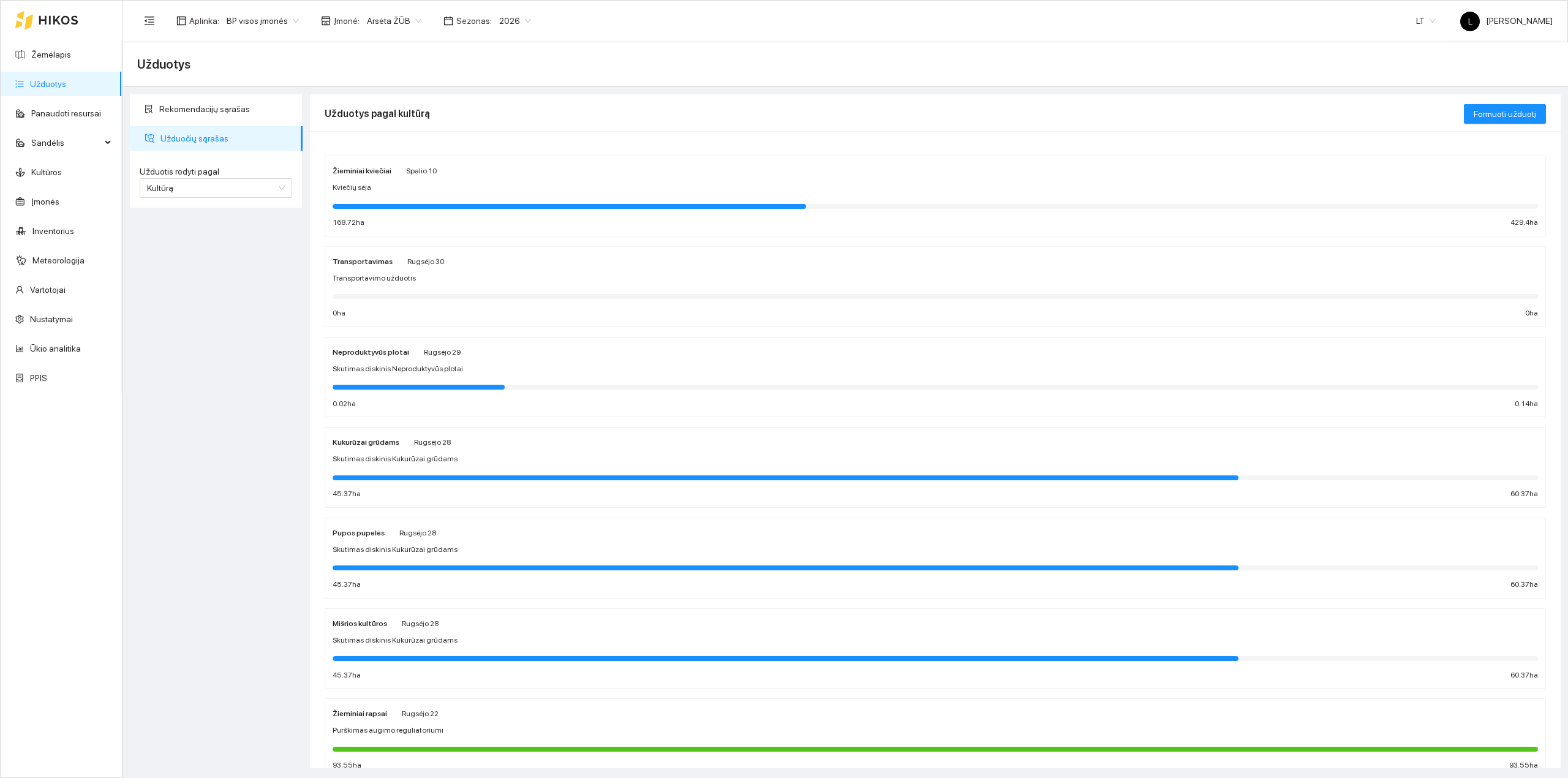
click at [429, 197] on div "Žieminiai kviečiai Spalio 10 Kviečių sėja 168.72 ha 429.4 ha" at bounding box center [935, 196] width 1205 height 65
